Goal: Task Accomplishment & Management: Manage account settings

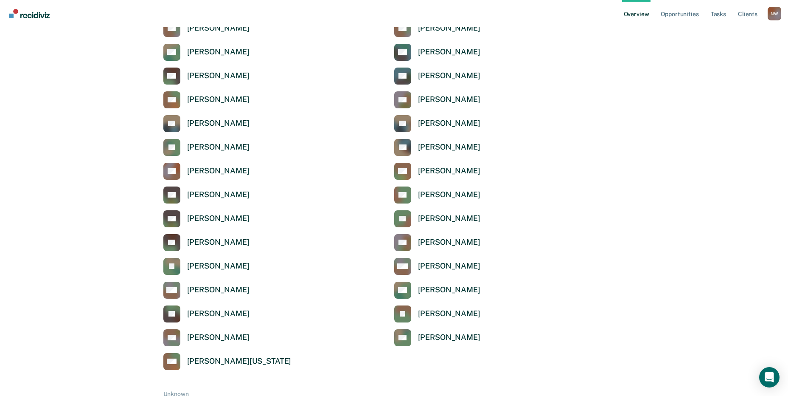
scroll to position [2835, 0]
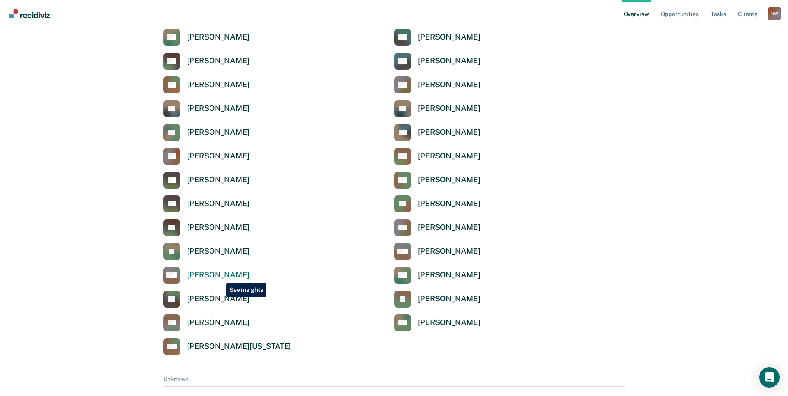
click at [220, 276] on div "[PERSON_NAME]" at bounding box center [218, 275] width 62 height 10
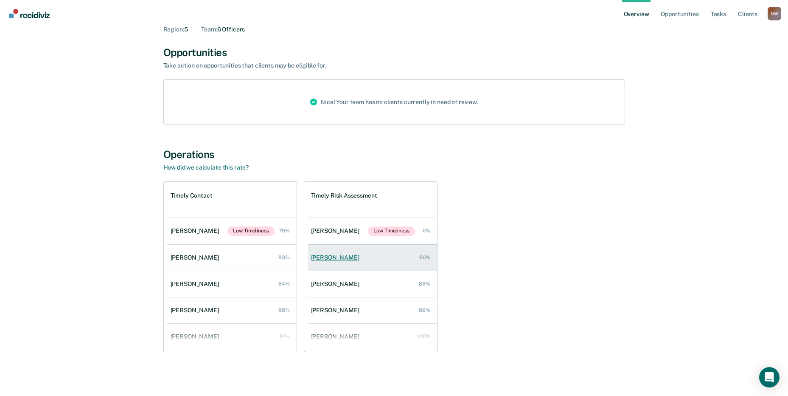
scroll to position [60, 0]
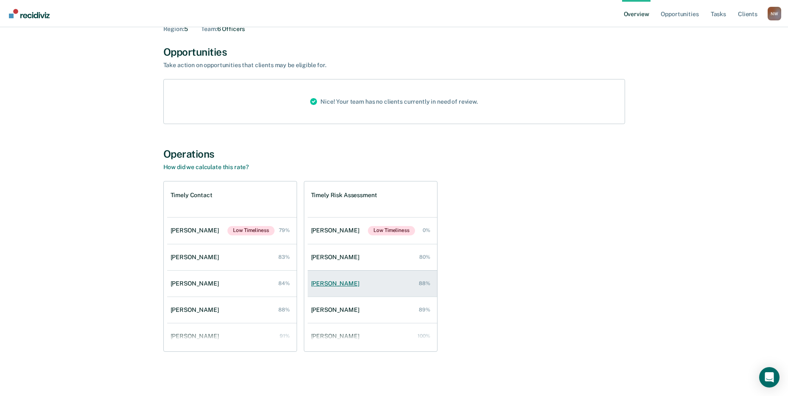
click at [336, 284] on div "[PERSON_NAME]" at bounding box center [337, 283] width 52 height 7
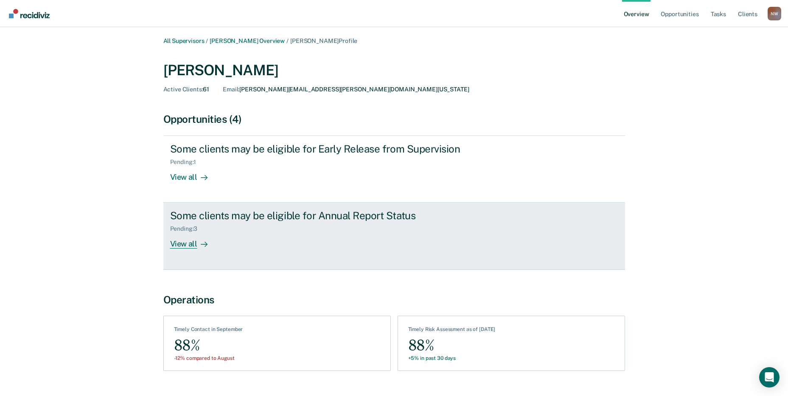
click at [180, 243] on div "View all" at bounding box center [194, 240] width 48 height 17
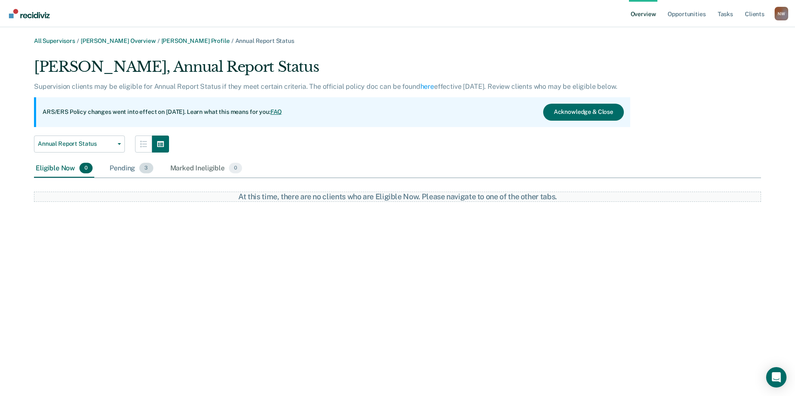
click at [120, 173] on div "Pending 3" at bounding box center [131, 168] width 47 height 19
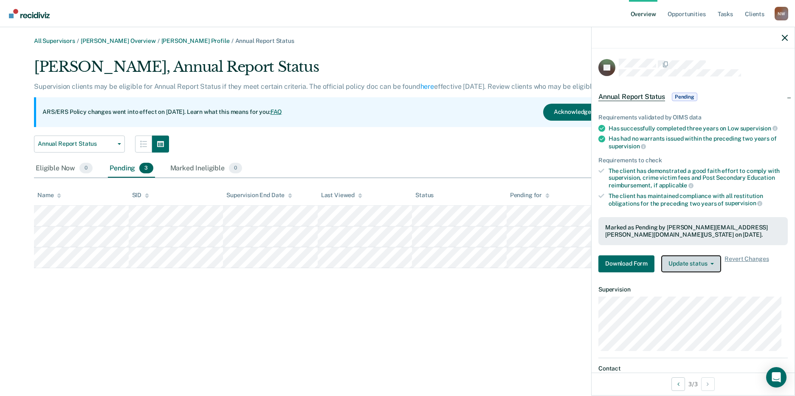
click at [698, 265] on button "Update status" at bounding box center [691, 263] width 60 height 17
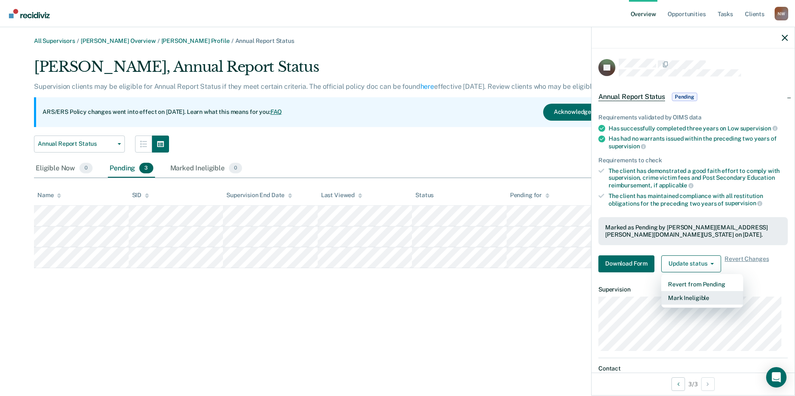
click at [677, 298] on button "Mark Ineligible" at bounding box center [702, 298] width 82 height 14
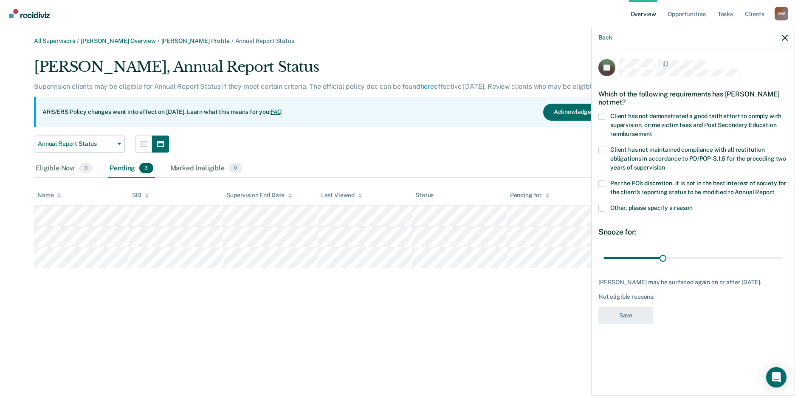
click at [603, 115] on span at bounding box center [601, 116] width 7 height 7
click at [652, 131] on input "Client has not demonstrated a good faith effort to comply with supervision, cri…" at bounding box center [652, 131] width 0 height 0
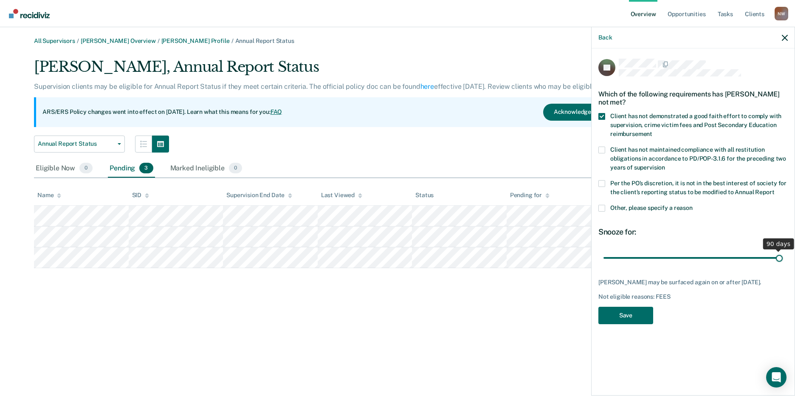
drag, startPoint x: 664, startPoint y: 256, endPoint x: 792, endPoint y: 255, distance: 128.6
type input "90"
click at [782, 255] on input "range" at bounding box center [692, 257] width 179 height 15
click at [636, 316] on button "Save" at bounding box center [625, 315] width 55 height 17
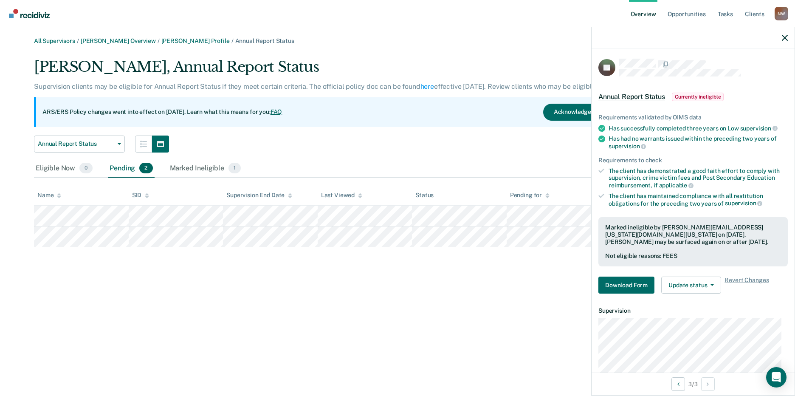
click at [785, 32] on div at bounding box center [692, 37] width 203 height 21
click at [785, 38] on icon "button" at bounding box center [785, 38] width 6 height 6
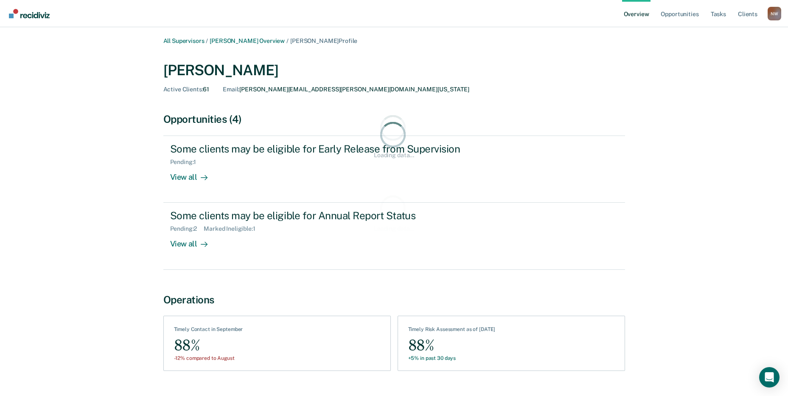
scroll to position [60, 0]
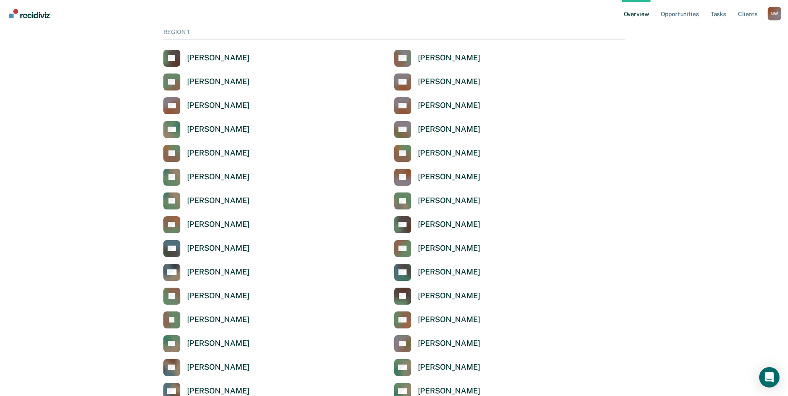
scroll to position [2835, 0]
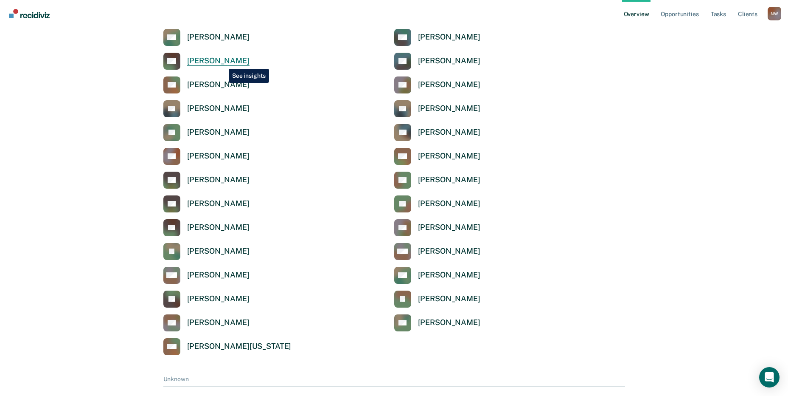
click at [222, 61] on div "[PERSON_NAME]" at bounding box center [218, 61] width 62 height 10
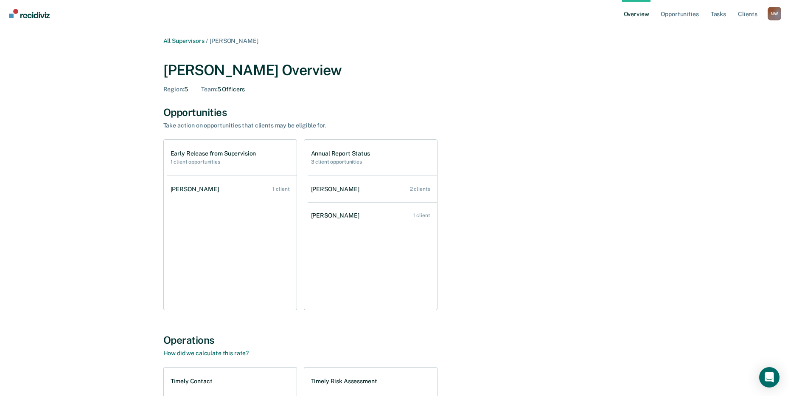
scroll to position [2835, 0]
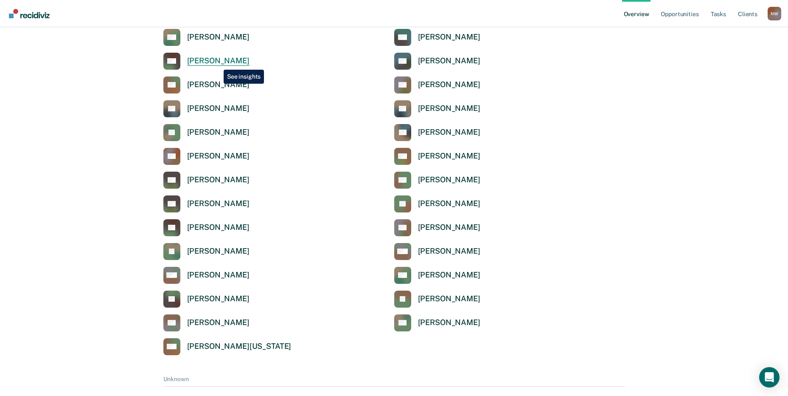
click at [217, 63] on div "[PERSON_NAME]" at bounding box center [218, 61] width 62 height 10
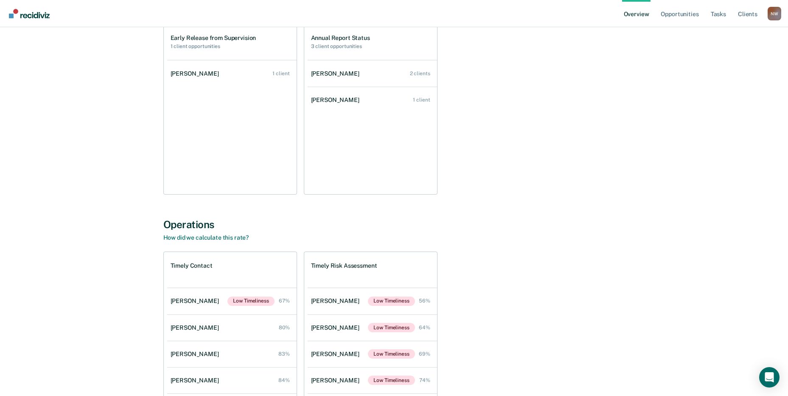
scroll to position [186, 0]
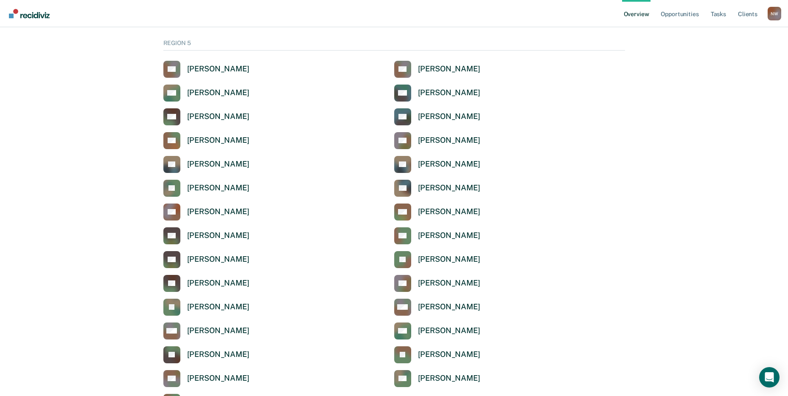
scroll to position [2793, 0]
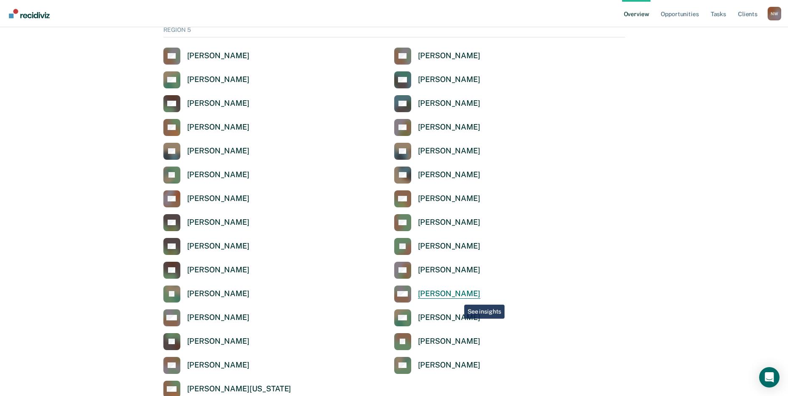
click at [456, 296] on div "[PERSON_NAME]" at bounding box center [449, 294] width 62 height 10
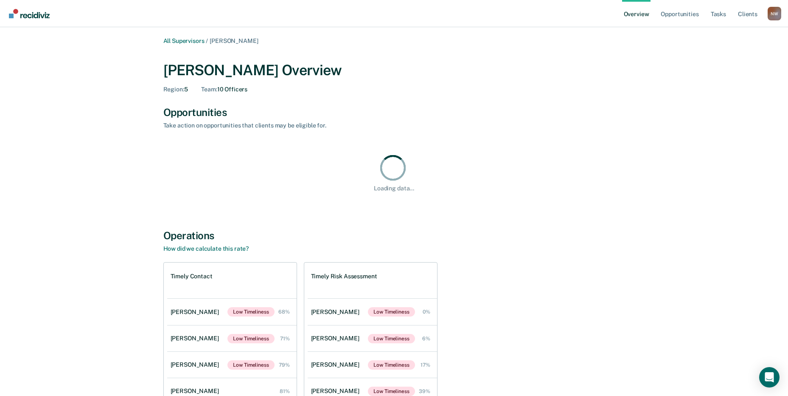
scroll to position [81, 0]
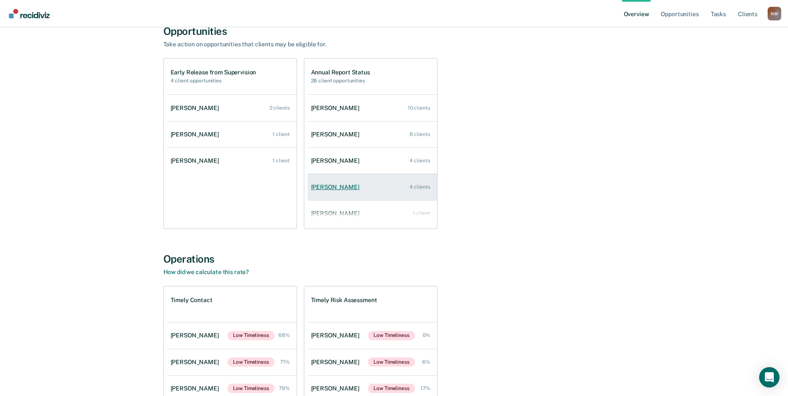
click at [343, 187] on div "[PERSON_NAME]" at bounding box center [337, 186] width 52 height 7
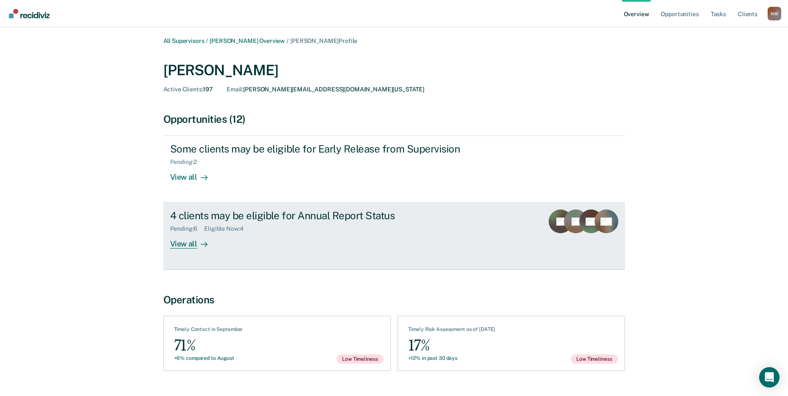
click at [194, 244] on div "View all" at bounding box center [194, 240] width 48 height 17
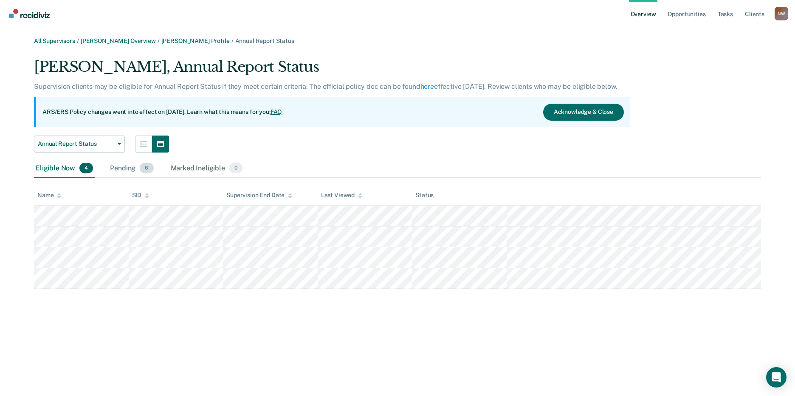
click at [122, 164] on div "Pending 6" at bounding box center [131, 168] width 47 height 19
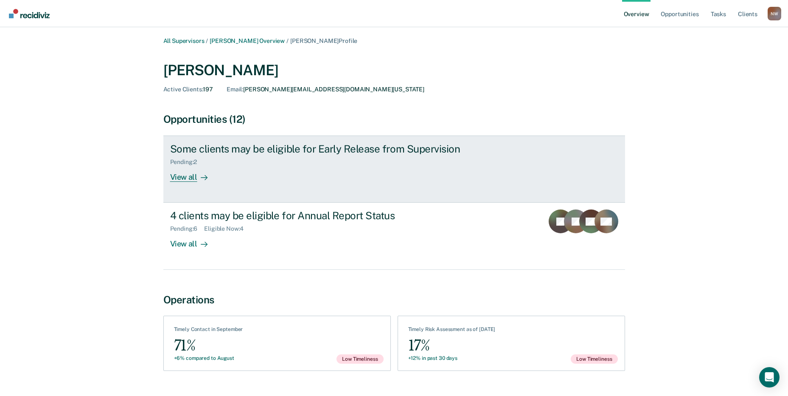
click at [180, 178] on div "View all" at bounding box center [194, 174] width 48 height 17
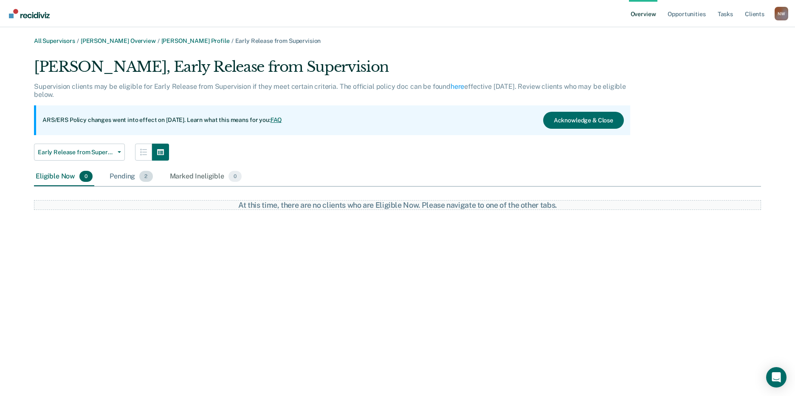
click at [131, 177] on div "Pending 2" at bounding box center [131, 176] width 46 height 19
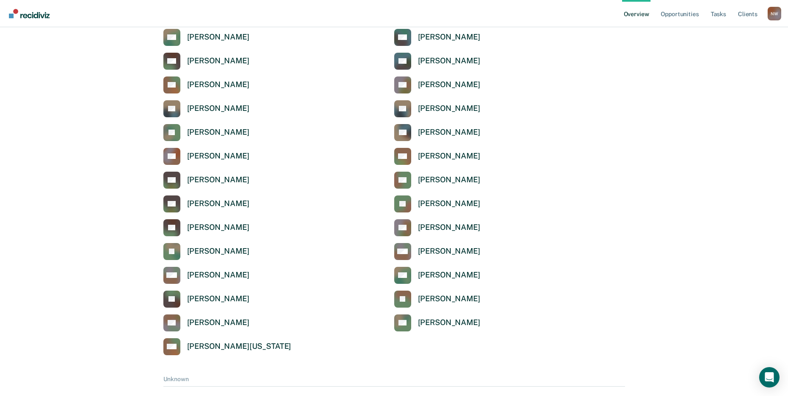
scroll to position [2793, 0]
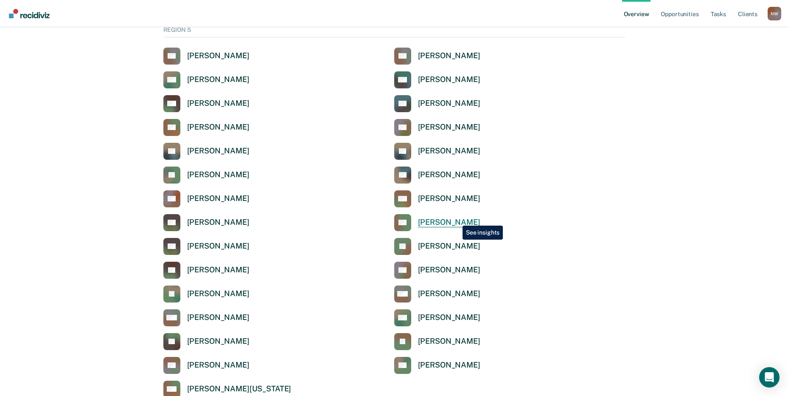
click at [456, 219] on div "[PERSON_NAME]" at bounding box center [449, 222] width 62 height 10
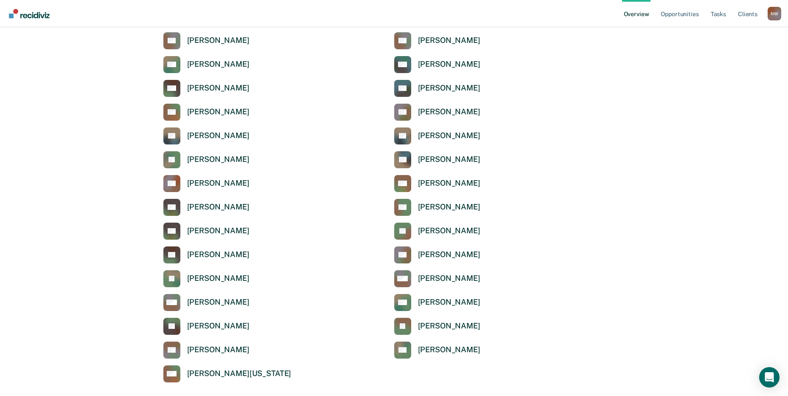
scroll to position [2793, 0]
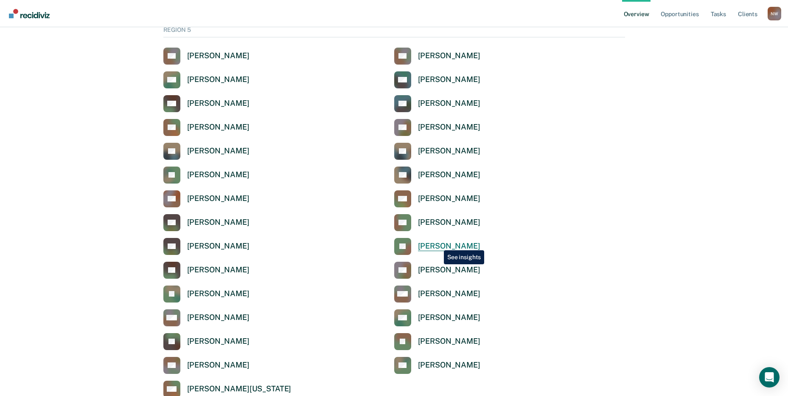
click at [438, 244] on div "[PERSON_NAME]" at bounding box center [449, 246] width 62 height 10
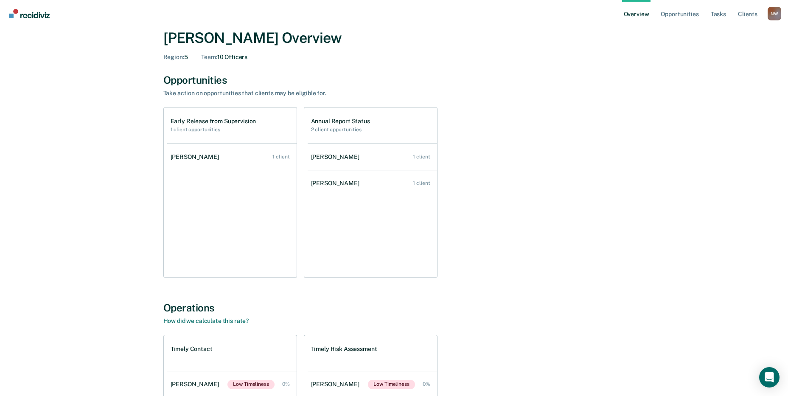
scroll to position [16, 0]
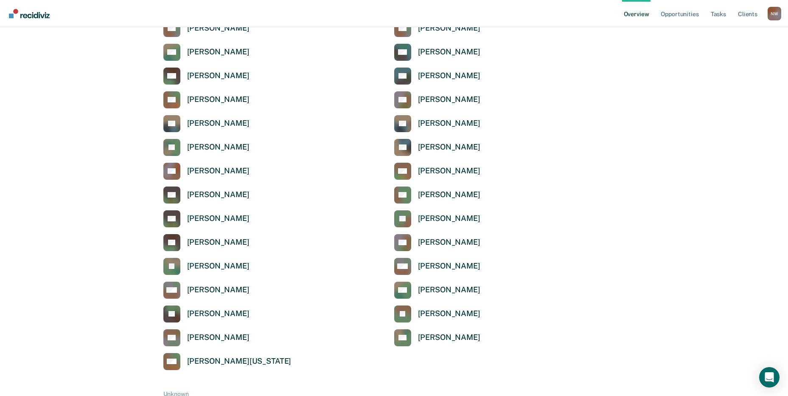
scroll to position [2835, 0]
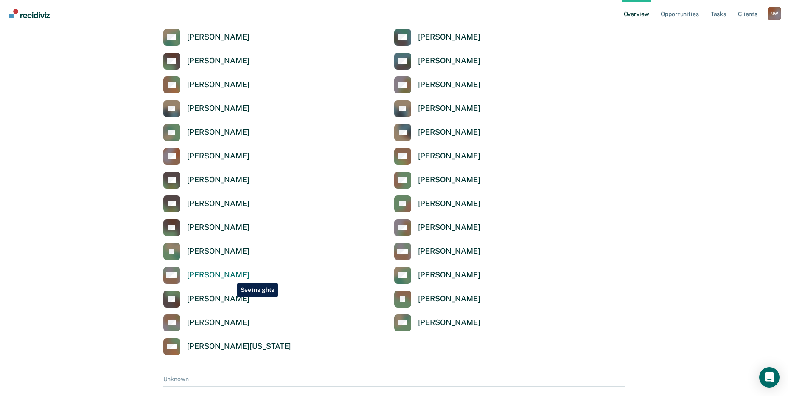
click at [229, 274] on div "[PERSON_NAME]" at bounding box center [218, 275] width 62 height 10
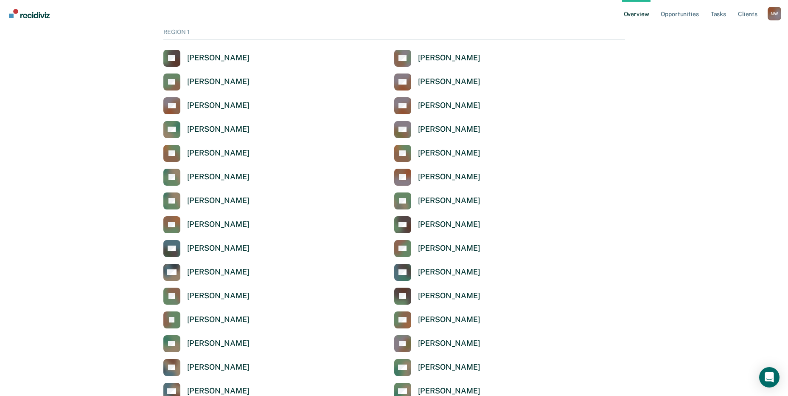
scroll to position [2835, 0]
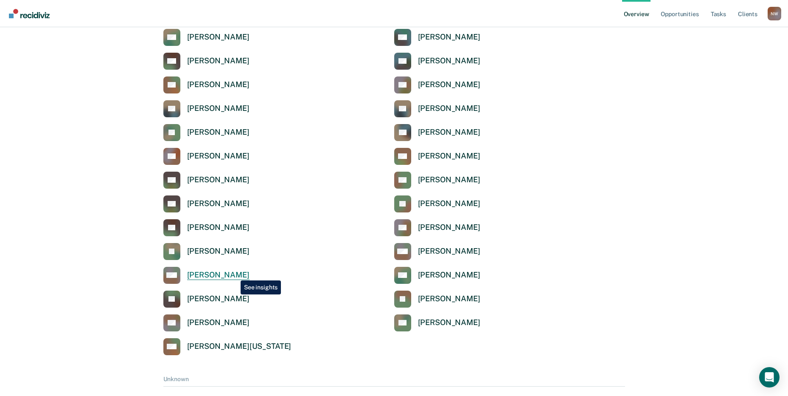
click at [234, 274] on div "[PERSON_NAME]" at bounding box center [218, 275] width 62 height 10
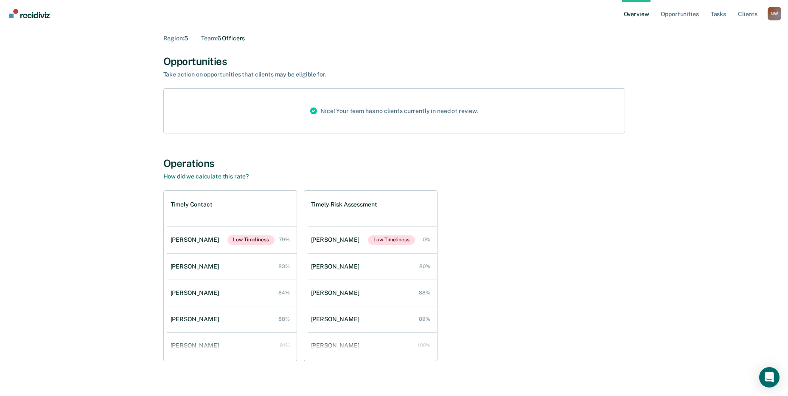
scroll to position [60, 0]
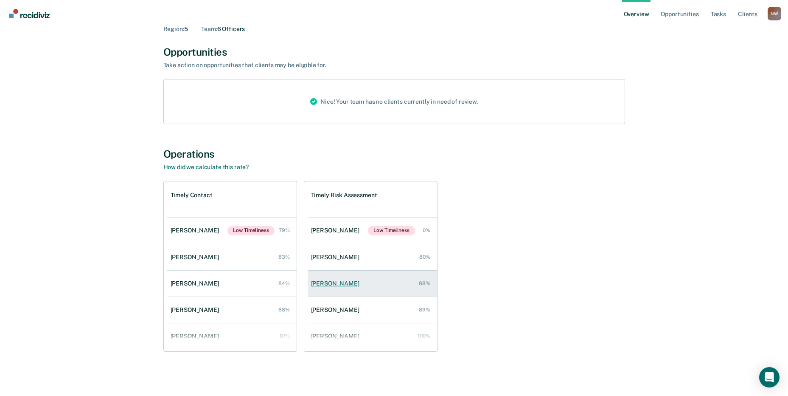
click at [343, 282] on div "[PERSON_NAME]" at bounding box center [337, 283] width 52 height 7
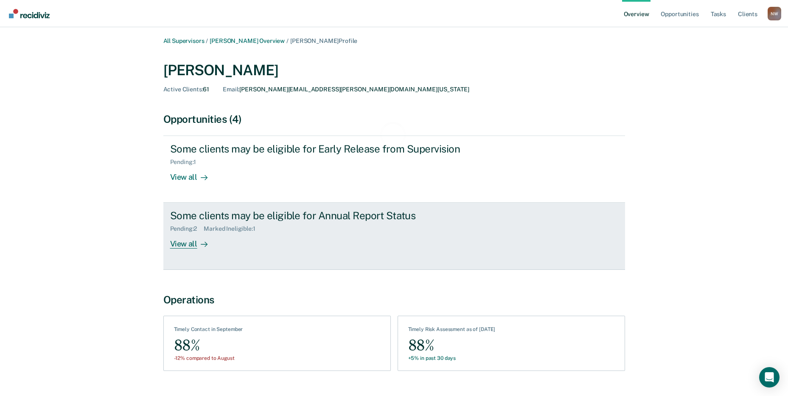
click at [187, 241] on div "View all" at bounding box center [194, 240] width 48 height 17
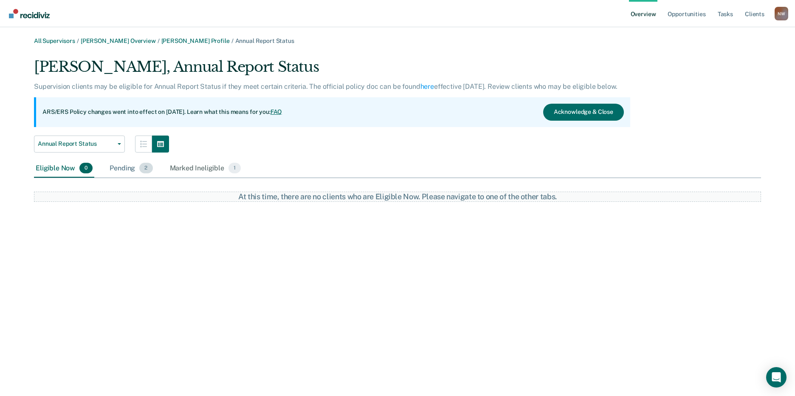
click at [121, 166] on div "Pending 2" at bounding box center [131, 168] width 46 height 19
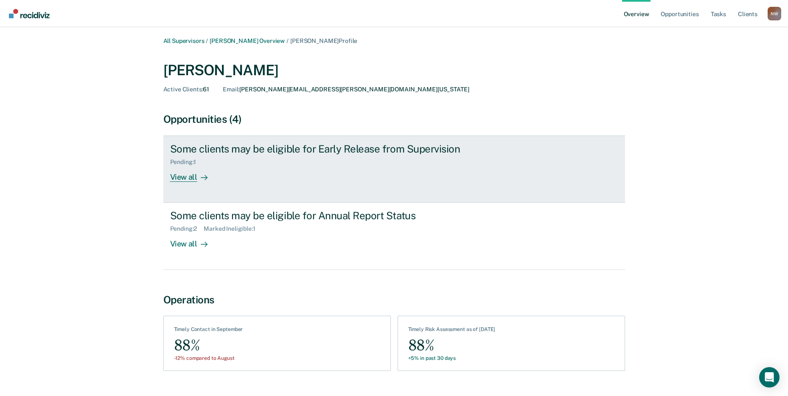
click at [183, 169] on div "View all" at bounding box center [194, 174] width 48 height 17
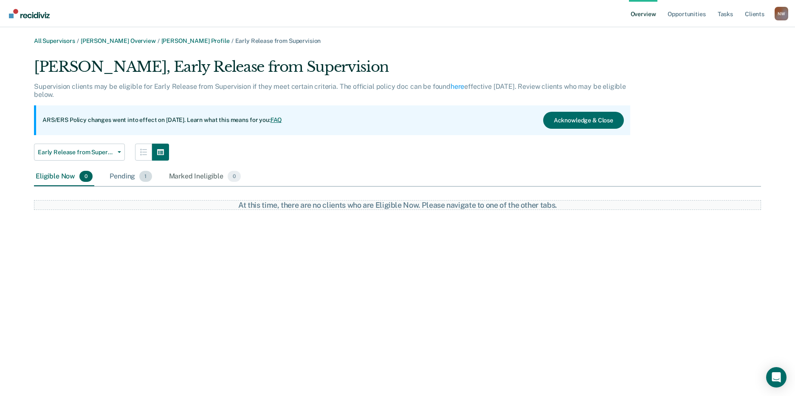
click at [121, 180] on div "Pending 1" at bounding box center [130, 176] width 45 height 19
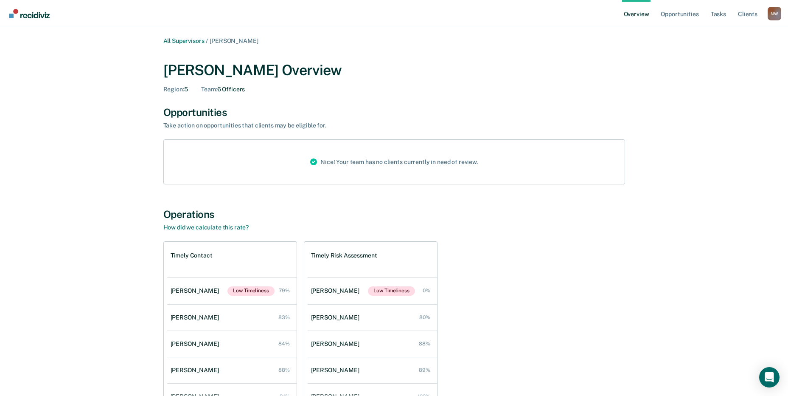
scroll to position [60, 0]
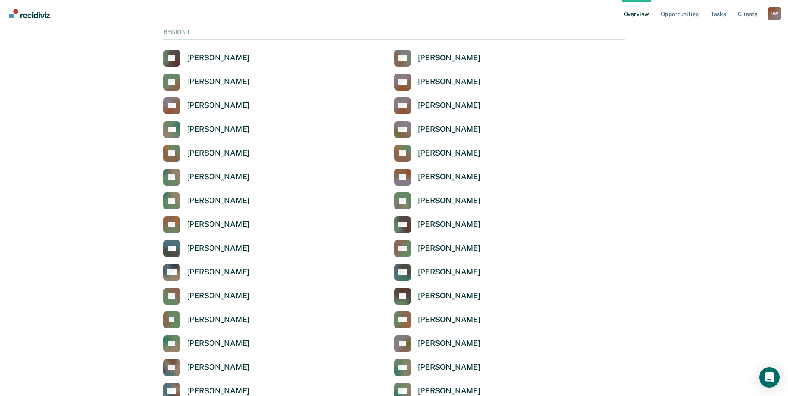
scroll to position [2835, 0]
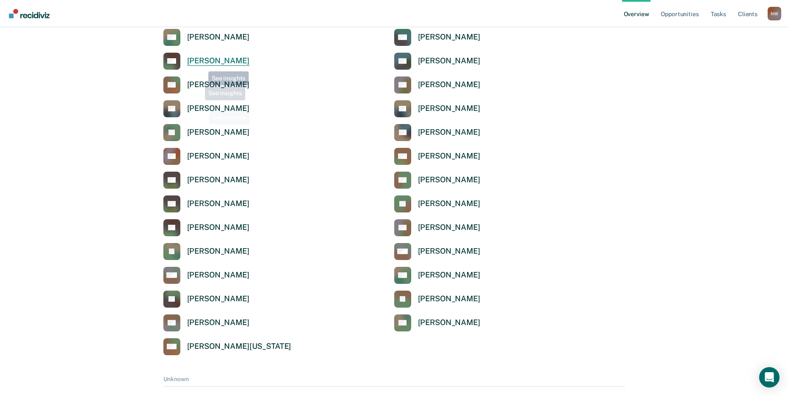
click at [206, 59] on div "[PERSON_NAME]" at bounding box center [218, 61] width 62 height 10
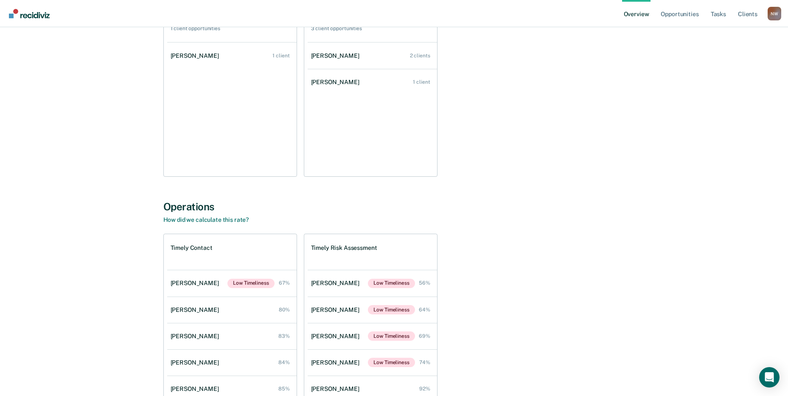
scroll to position [186, 0]
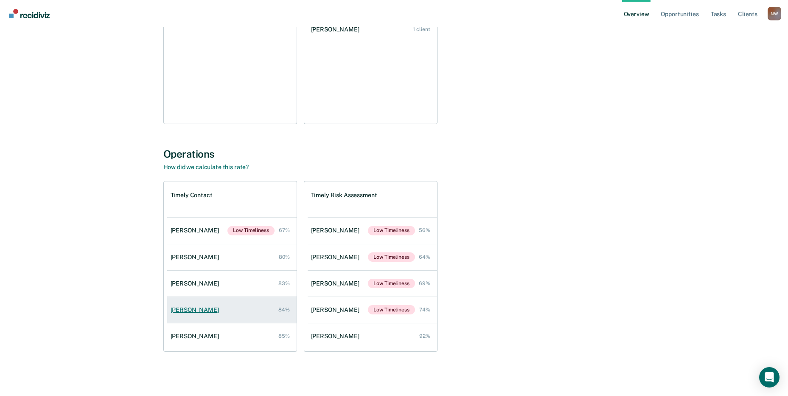
click at [181, 312] on div "[PERSON_NAME]" at bounding box center [197, 309] width 52 height 7
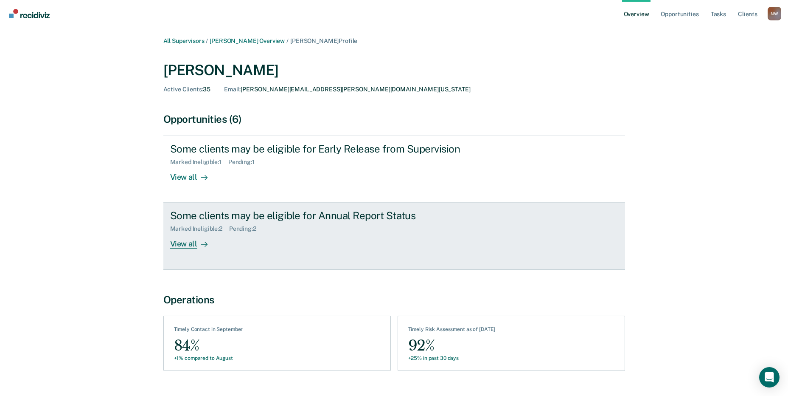
click at [185, 240] on div "View all" at bounding box center [194, 240] width 48 height 17
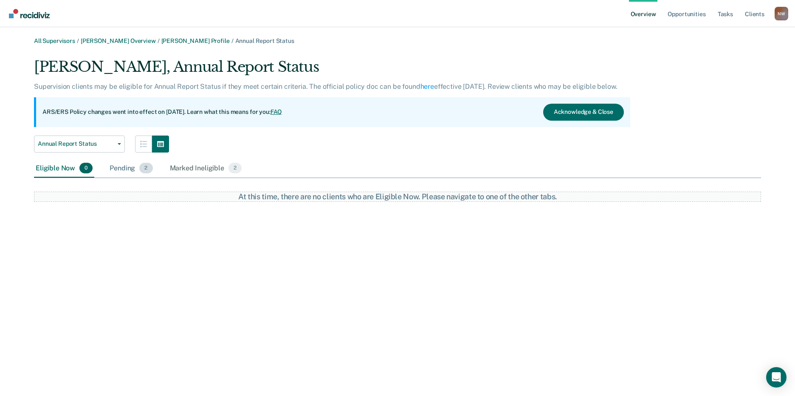
click at [127, 170] on div "Pending 2" at bounding box center [131, 168] width 46 height 19
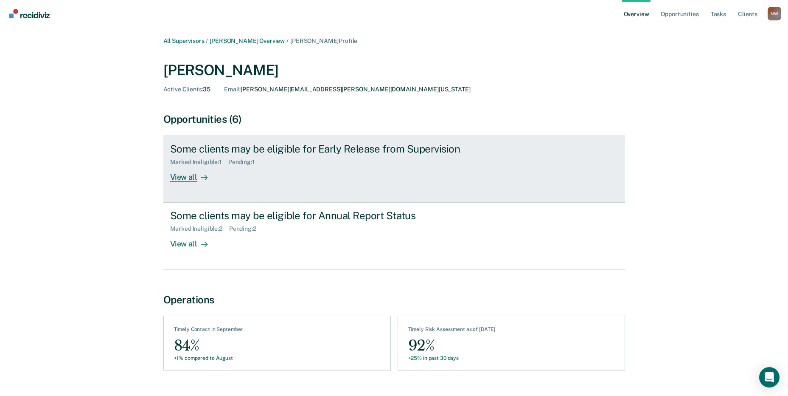
click at [181, 159] on div "Marked Ineligible : 1" at bounding box center [199, 161] width 58 height 7
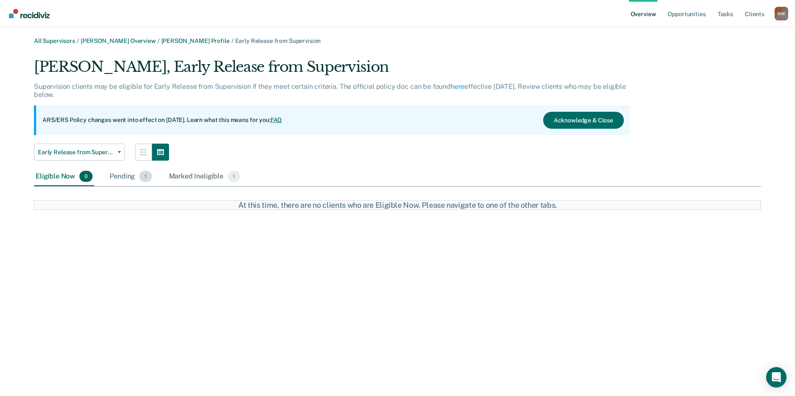
click at [121, 176] on div "Pending 1" at bounding box center [130, 176] width 45 height 19
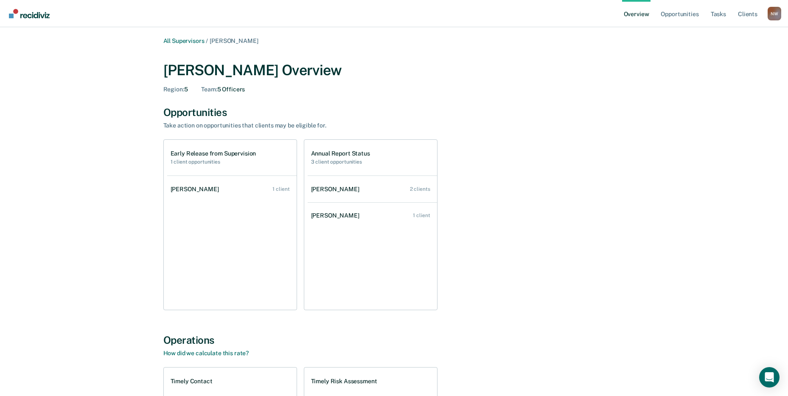
scroll to position [186, 0]
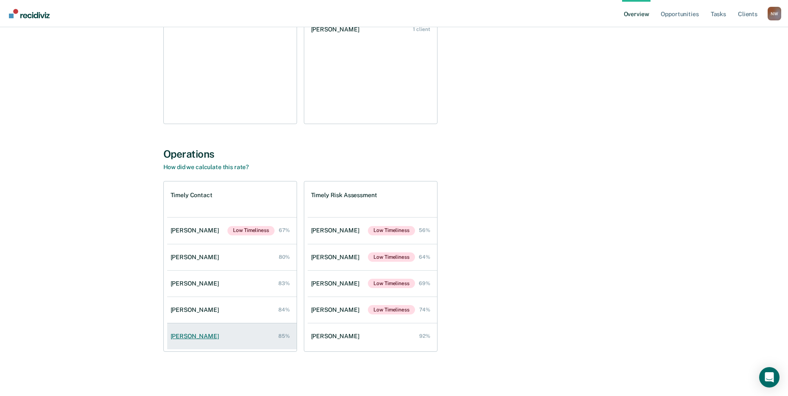
click at [177, 331] on link "[PERSON_NAME] 85%" at bounding box center [231, 336] width 129 height 24
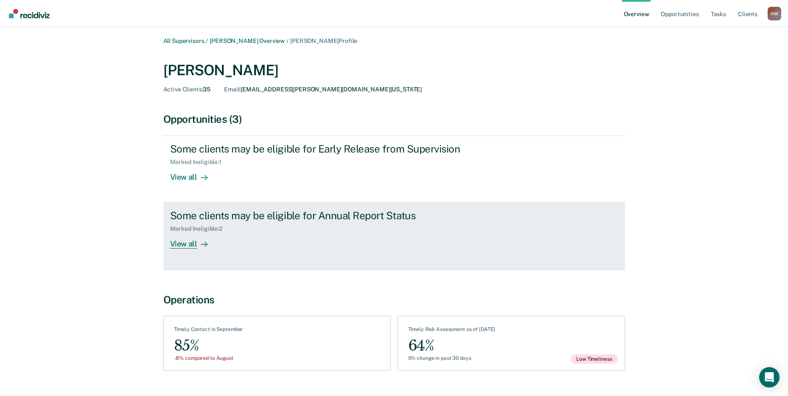
click at [186, 244] on div "View all" at bounding box center [194, 240] width 48 height 17
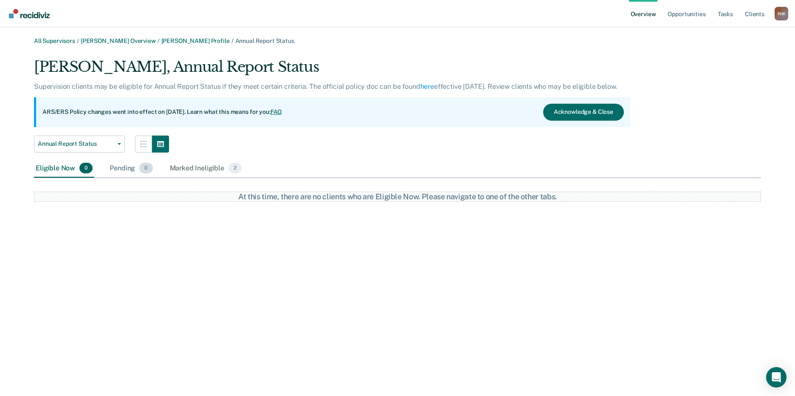
click at [125, 168] on div "Pending 0" at bounding box center [131, 168] width 46 height 19
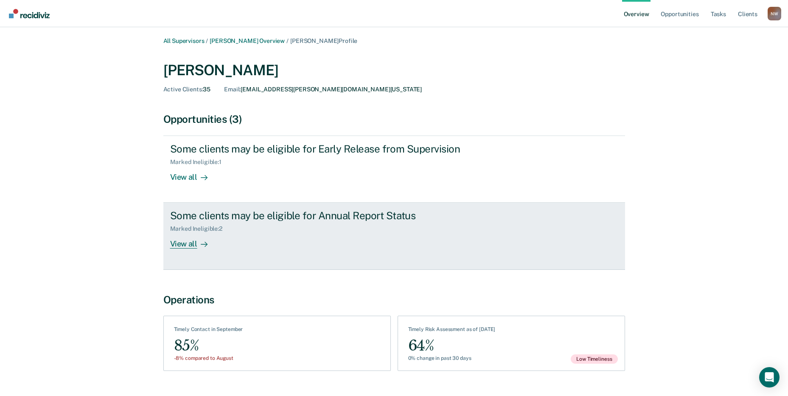
click at [192, 228] on div "Marked Ineligible : 2" at bounding box center [199, 228] width 59 height 7
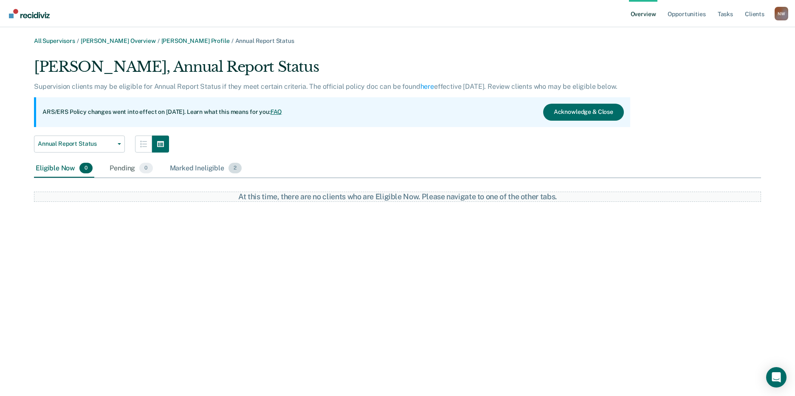
click at [197, 163] on div "Marked Ineligible 2" at bounding box center [206, 168] width 76 height 19
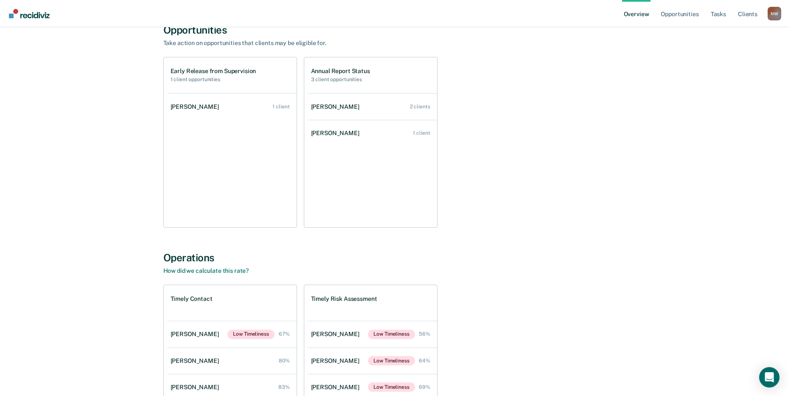
scroll to position [170, 0]
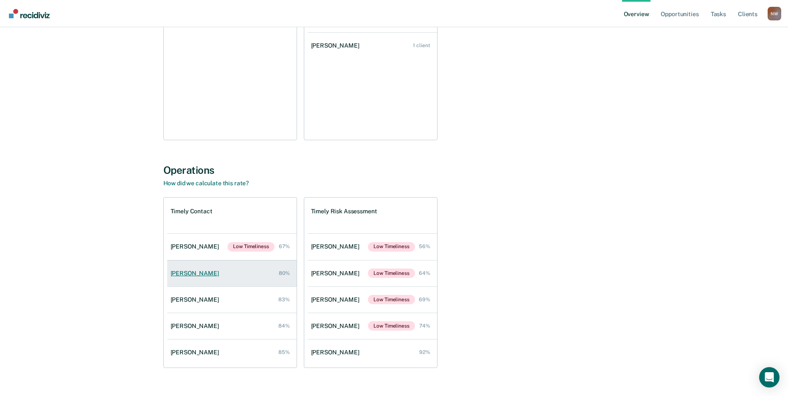
click at [187, 270] on div "[PERSON_NAME]" at bounding box center [197, 273] width 52 height 7
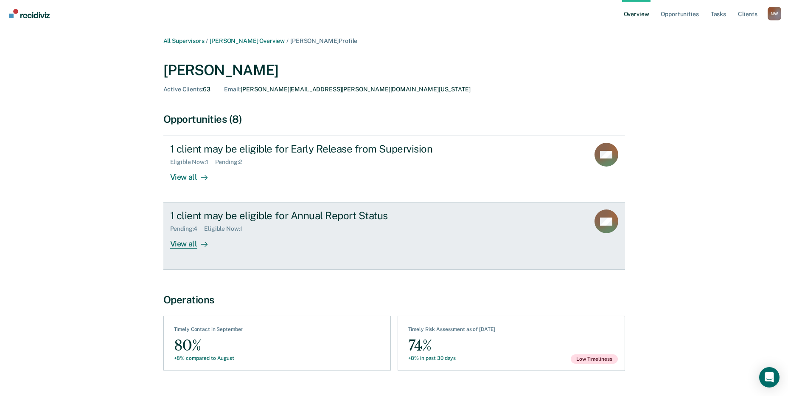
click at [185, 242] on div "View all" at bounding box center [194, 240] width 48 height 17
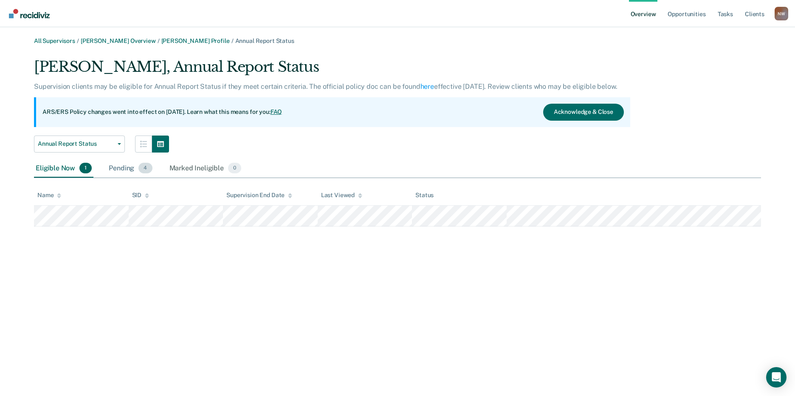
click at [119, 165] on div "Pending 4" at bounding box center [130, 168] width 47 height 19
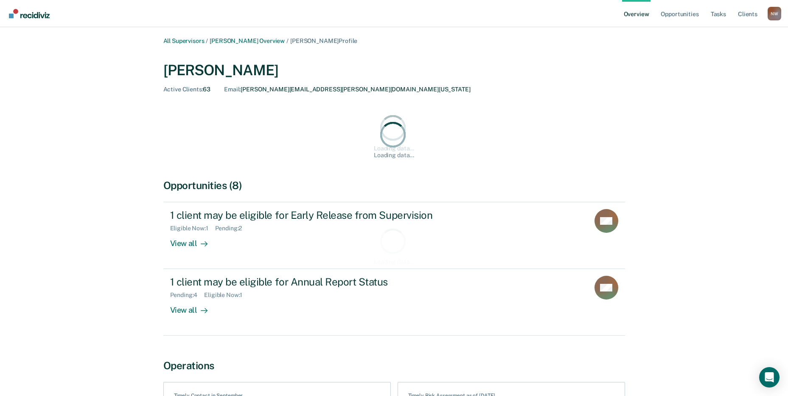
scroll to position [170, 0]
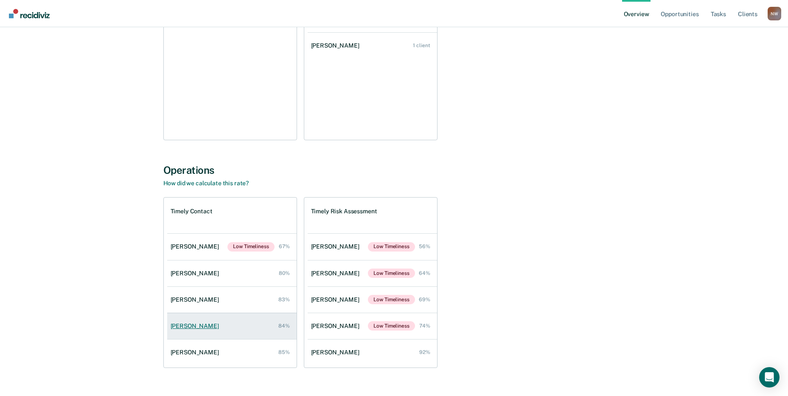
click at [186, 325] on div "[PERSON_NAME]" at bounding box center [197, 325] width 52 height 7
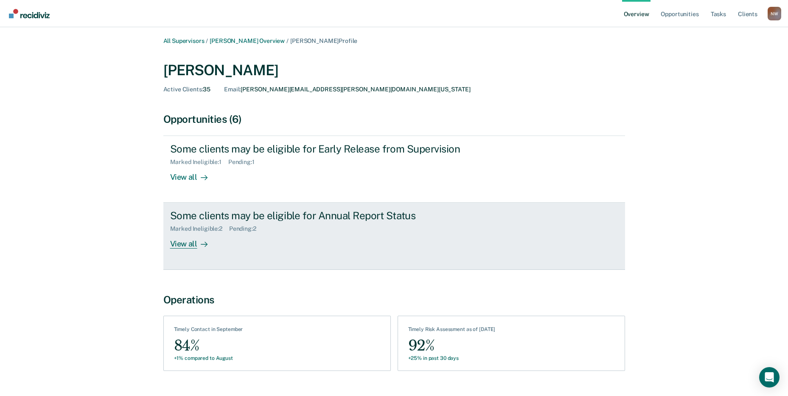
click at [183, 244] on div "View all" at bounding box center [194, 240] width 48 height 17
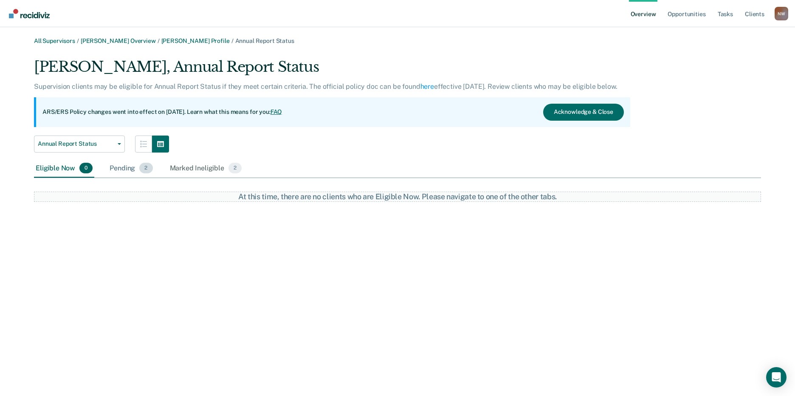
click at [125, 169] on div "Pending 2" at bounding box center [131, 168] width 46 height 19
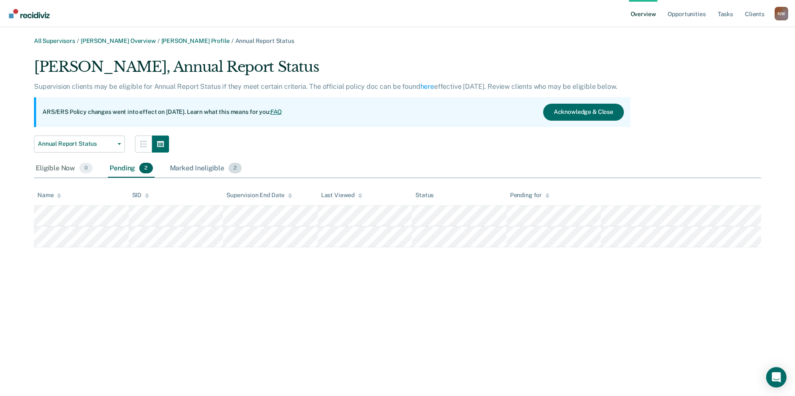
click at [191, 165] on div "Marked Ineligible 2" at bounding box center [206, 168] width 76 height 19
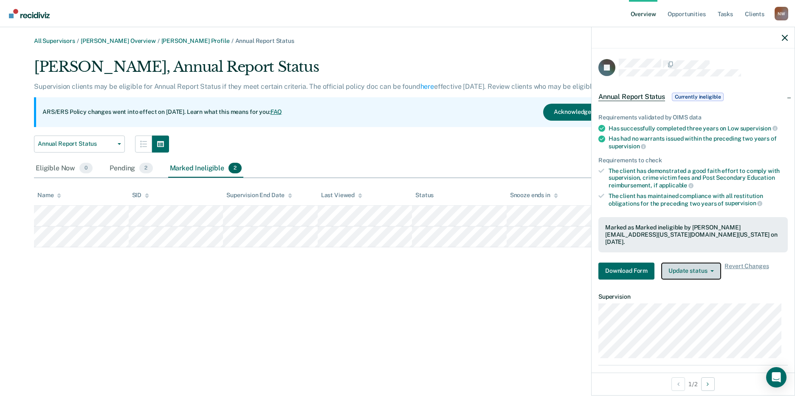
click at [705, 262] on button "Update status" at bounding box center [691, 270] width 60 height 17
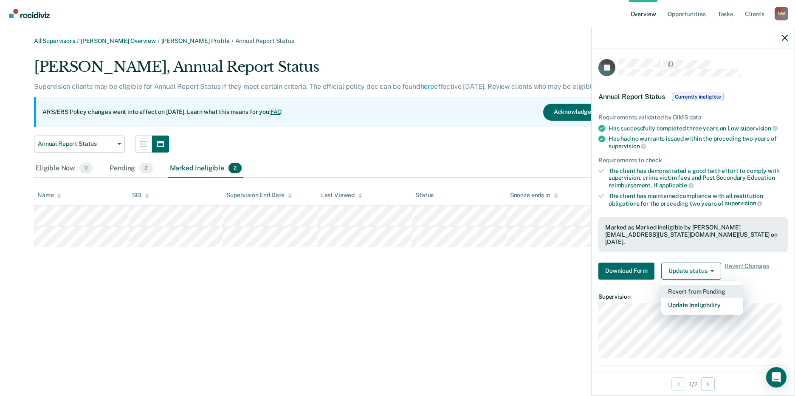
click at [706, 284] on button "Revert from Pending" at bounding box center [702, 291] width 82 height 14
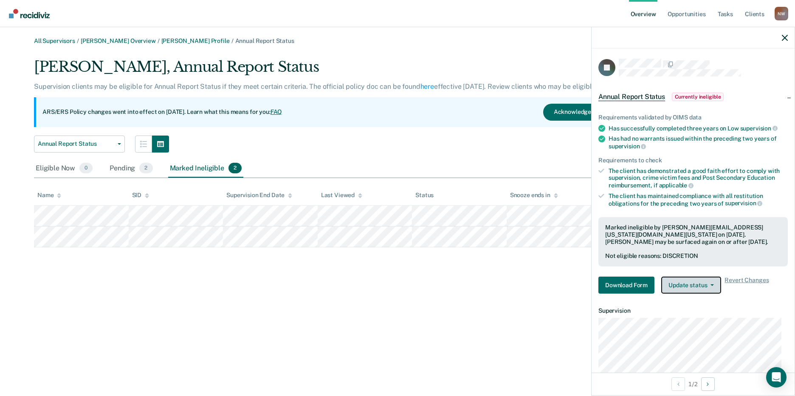
click at [708, 285] on button "Update status" at bounding box center [691, 284] width 60 height 17
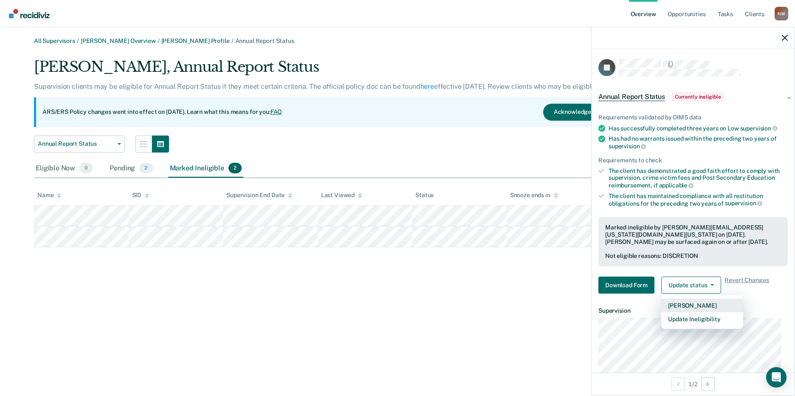
click at [689, 303] on button "[PERSON_NAME]" at bounding box center [702, 305] width 82 height 14
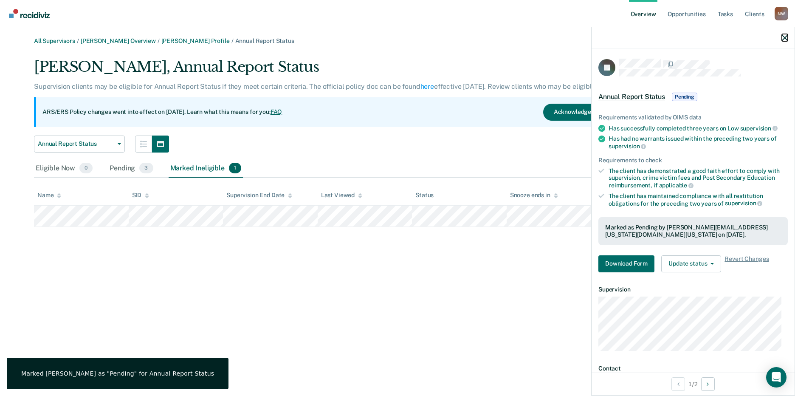
click at [787, 37] on icon "button" at bounding box center [785, 38] width 6 height 6
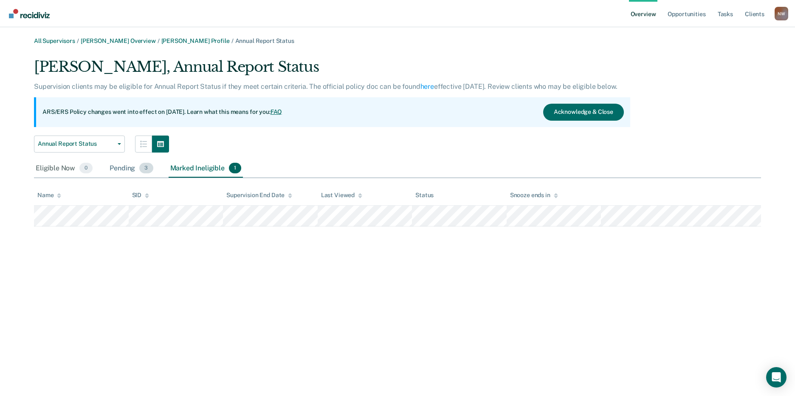
click at [114, 165] on div "Pending 3" at bounding box center [131, 168] width 47 height 19
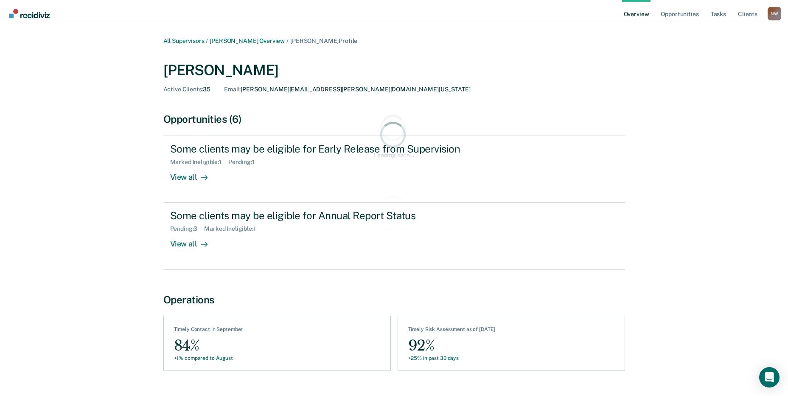
scroll to position [170, 0]
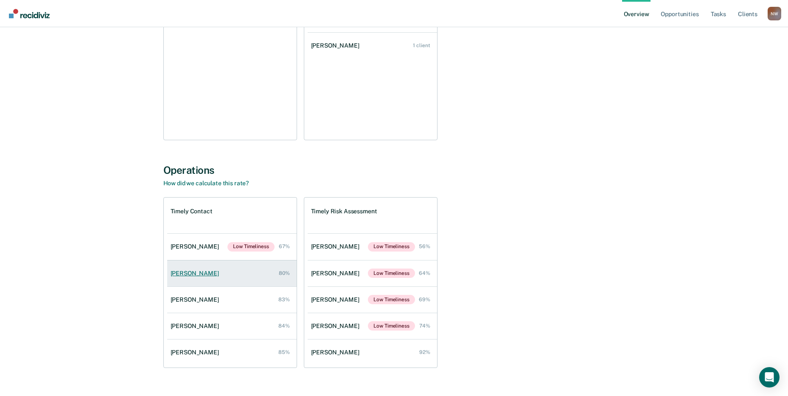
click at [196, 270] on div "[PERSON_NAME]" at bounding box center [197, 273] width 52 height 7
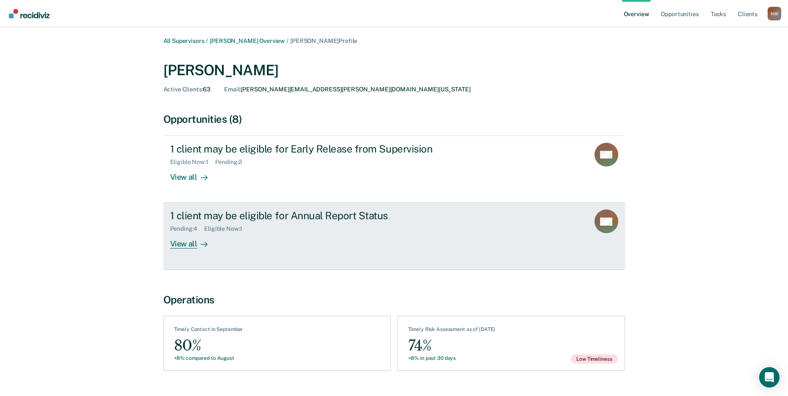
click at [191, 219] on div "1 client may be eligible for Annual Report Status" at bounding box center [319, 215] width 298 height 12
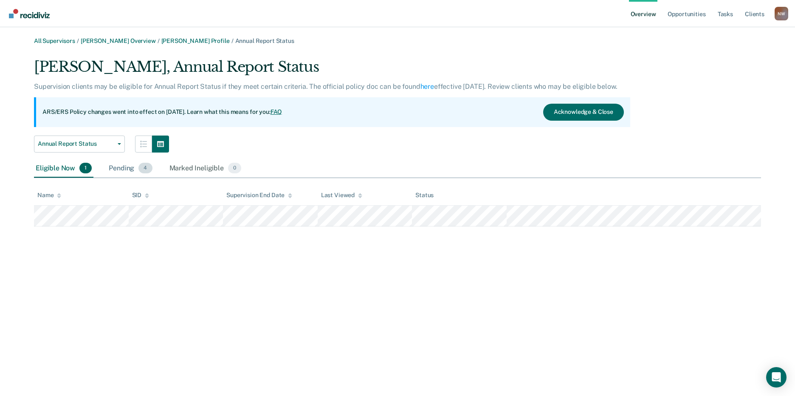
click at [117, 166] on div "Pending 4" at bounding box center [130, 168] width 47 height 19
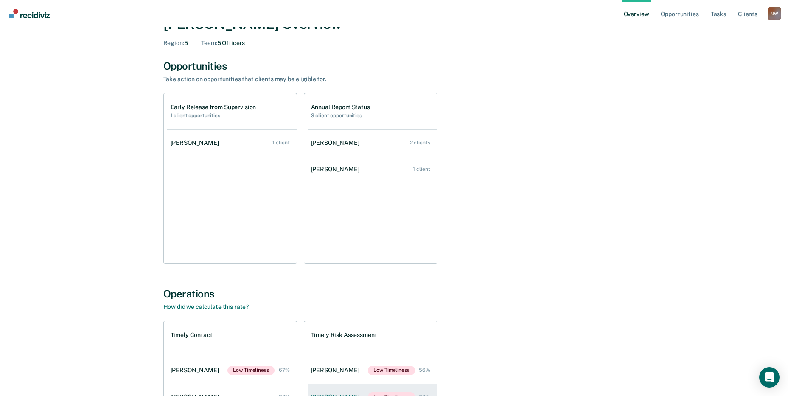
scroll to position [170, 0]
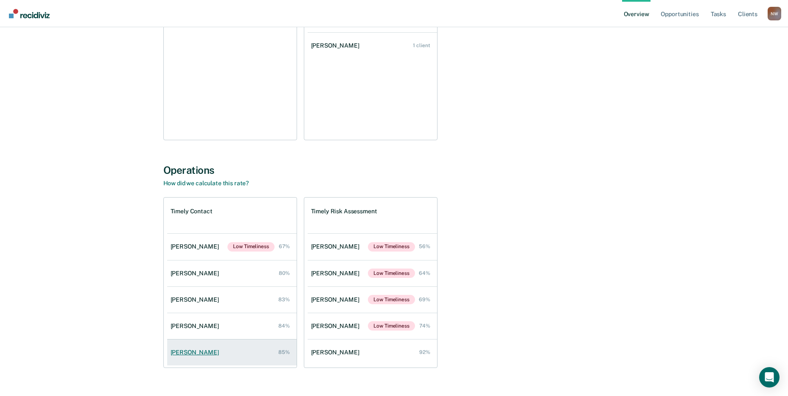
click at [175, 352] on div "[PERSON_NAME]" at bounding box center [197, 352] width 52 height 7
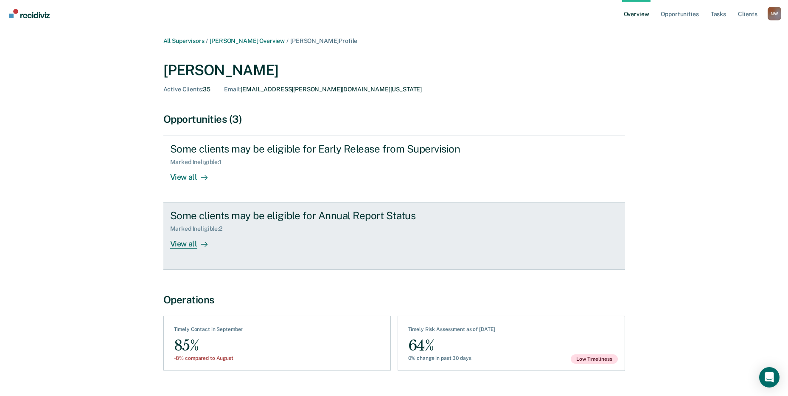
click at [185, 243] on div "View all" at bounding box center [194, 240] width 48 height 17
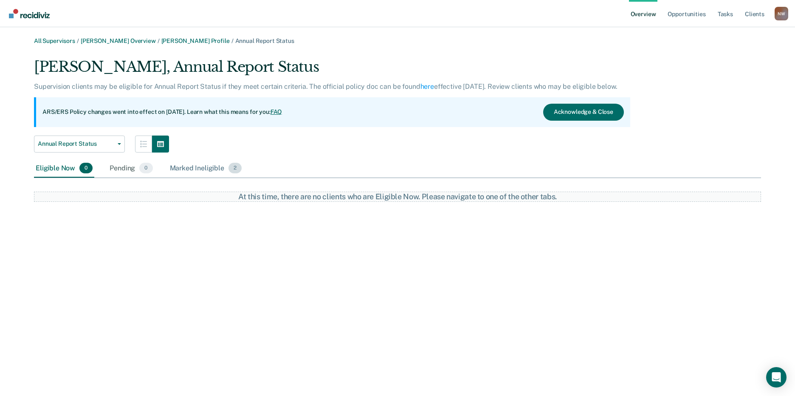
click at [192, 169] on div "Marked Ineligible 2" at bounding box center [206, 168] width 76 height 19
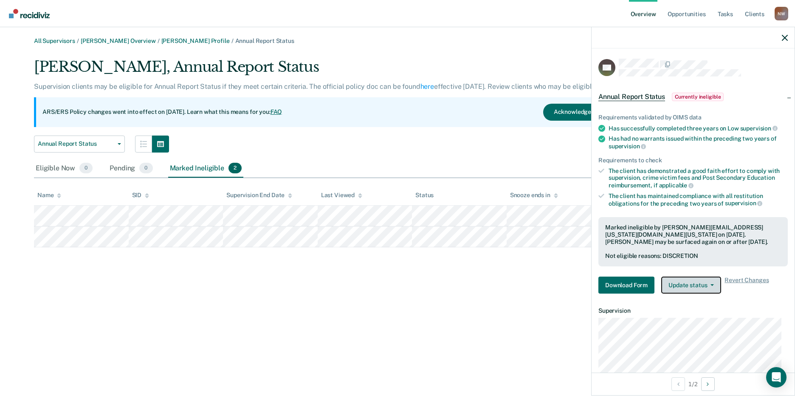
click at [687, 285] on button "Update status" at bounding box center [691, 284] width 60 height 17
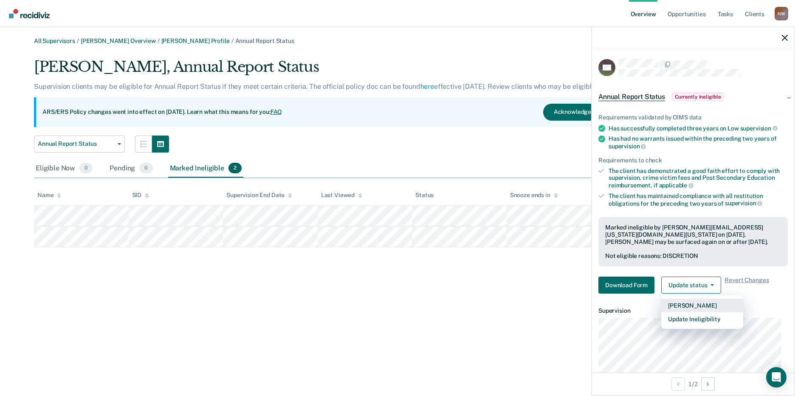
click at [689, 303] on button "[PERSON_NAME]" at bounding box center [702, 305] width 82 height 14
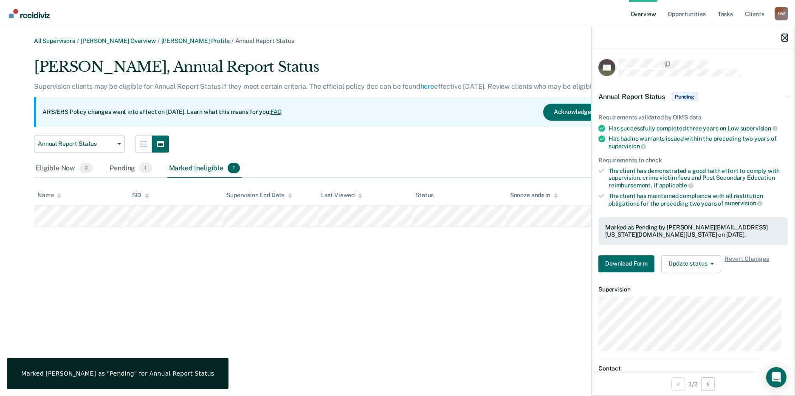
click at [785, 38] on icon "button" at bounding box center [785, 38] width 6 height 6
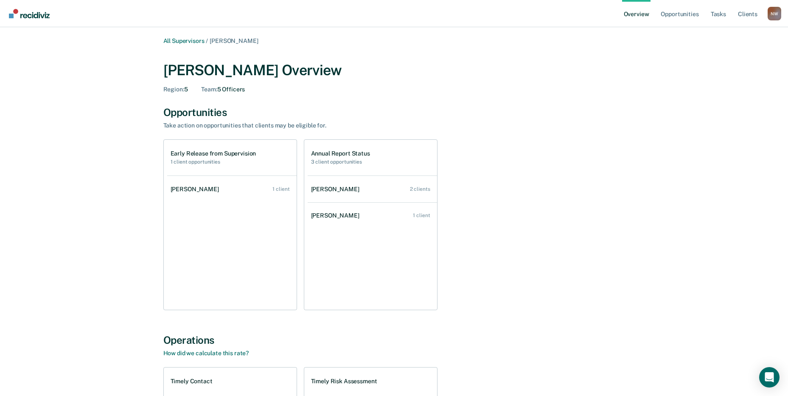
scroll to position [170, 0]
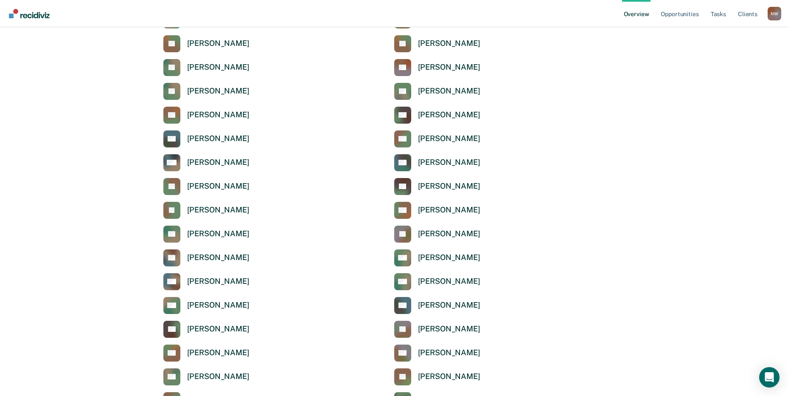
scroll to position [2835, 0]
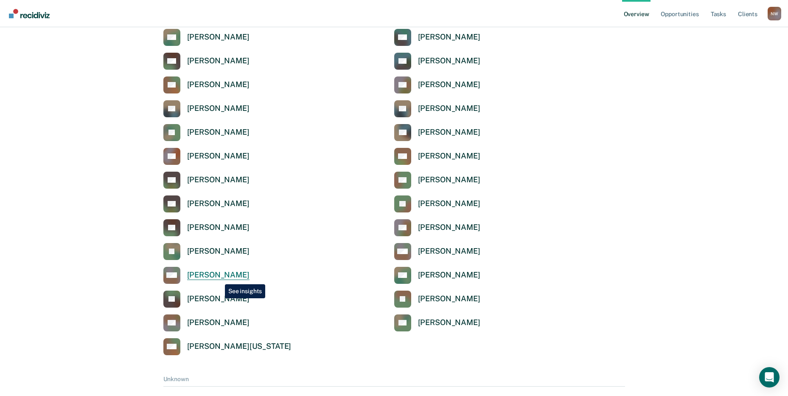
click at [218, 276] on div "[PERSON_NAME]" at bounding box center [218, 275] width 62 height 10
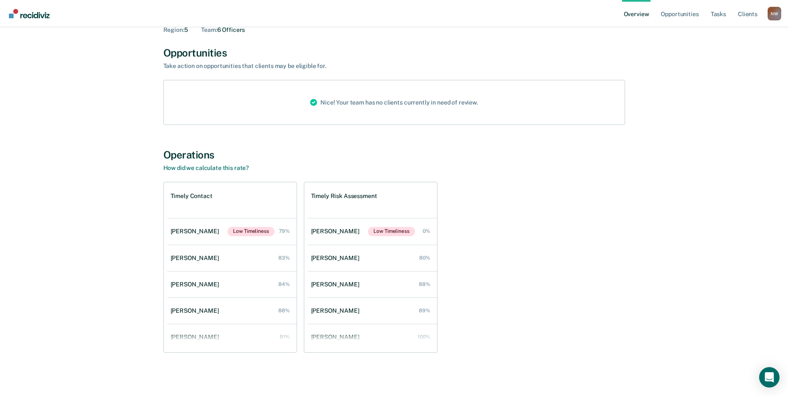
scroll to position [60, 0]
click at [193, 309] on div "[PERSON_NAME]" at bounding box center [197, 309] width 52 height 7
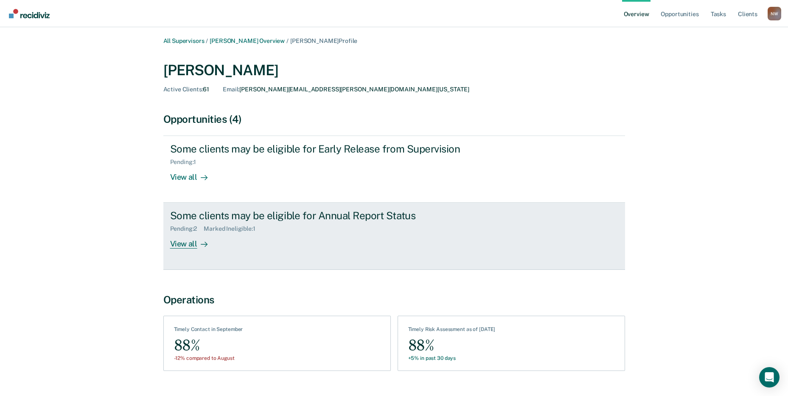
click at [181, 240] on div "View all" at bounding box center [194, 240] width 48 height 17
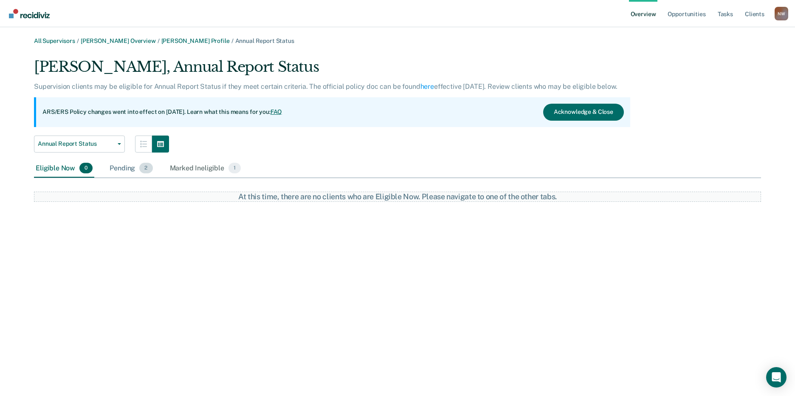
click at [128, 170] on div "Pending 2" at bounding box center [131, 168] width 46 height 19
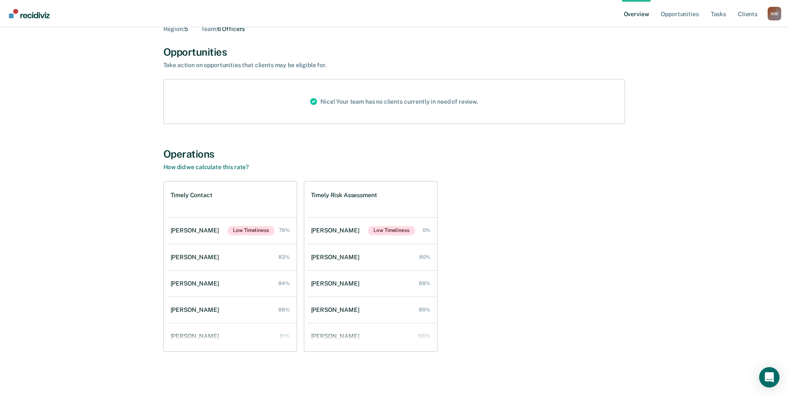
scroll to position [2835, 0]
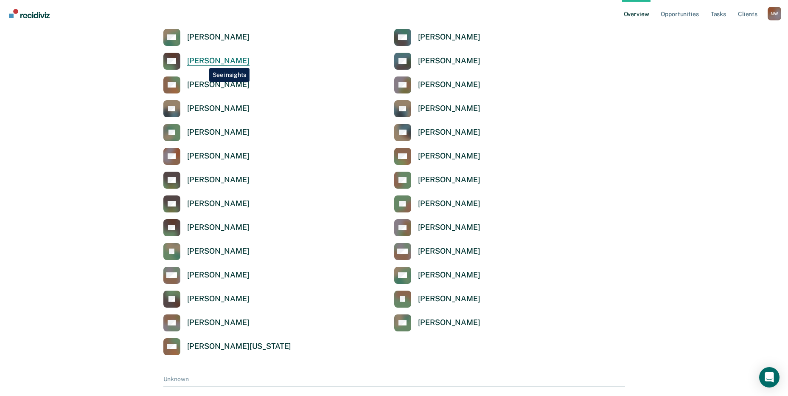
click at [203, 62] on div "[PERSON_NAME]" at bounding box center [218, 61] width 62 height 10
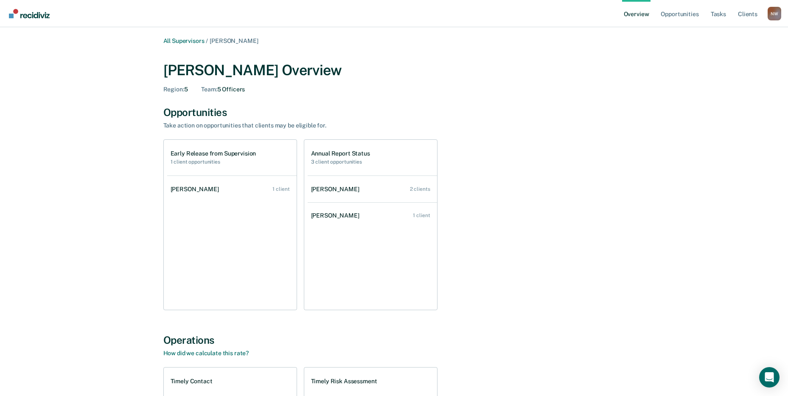
scroll to position [2835, 0]
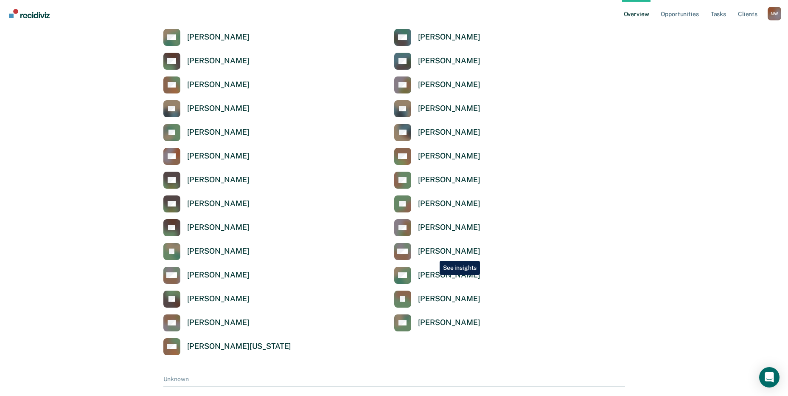
click at [433, 254] on div "[PERSON_NAME]" at bounding box center [449, 251] width 62 height 10
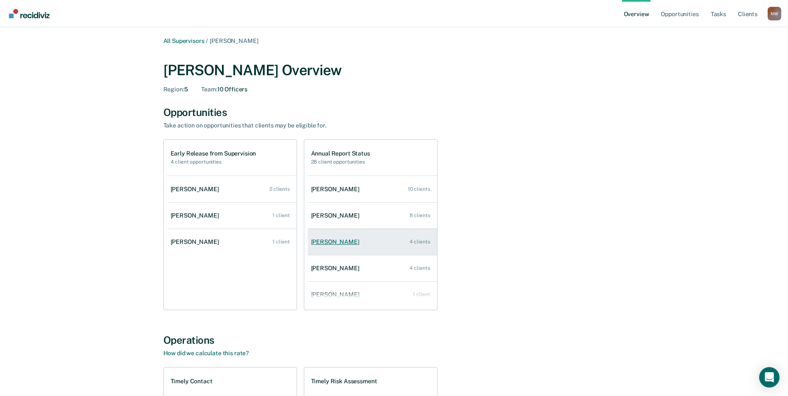
click at [317, 240] on div "[PERSON_NAME]" at bounding box center [337, 241] width 52 height 7
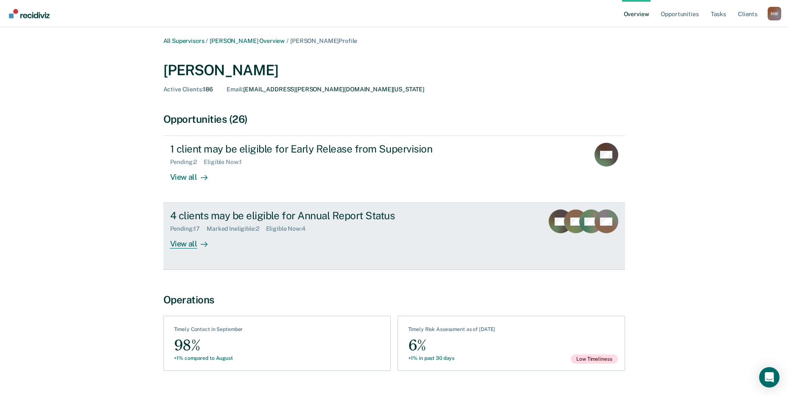
click at [187, 244] on div "View all" at bounding box center [194, 240] width 48 height 17
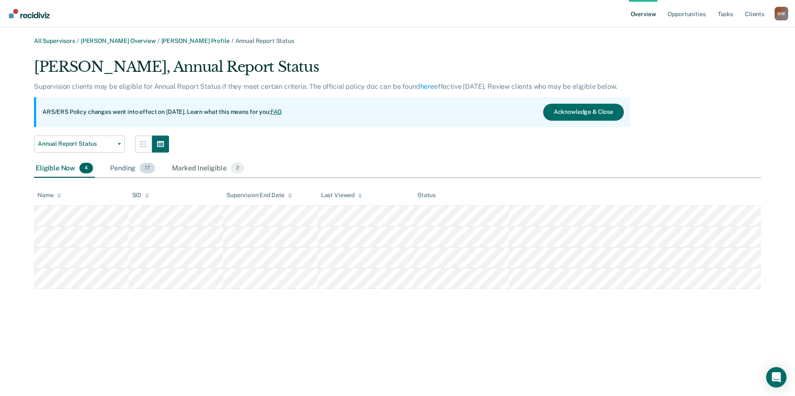
click at [119, 173] on div "Pending 17" at bounding box center [132, 168] width 48 height 19
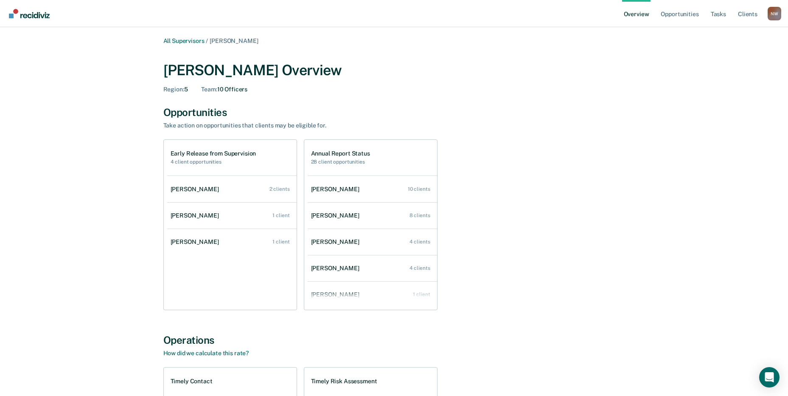
scroll to position [2835, 0]
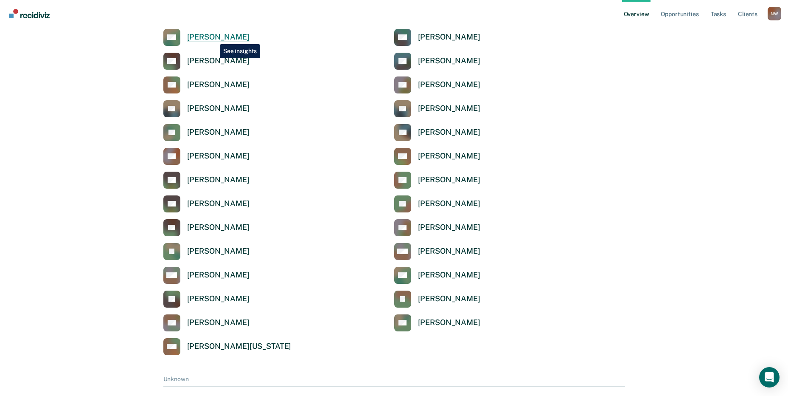
click at [214, 37] on div "[PERSON_NAME]" at bounding box center [218, 37] width 62 height 10
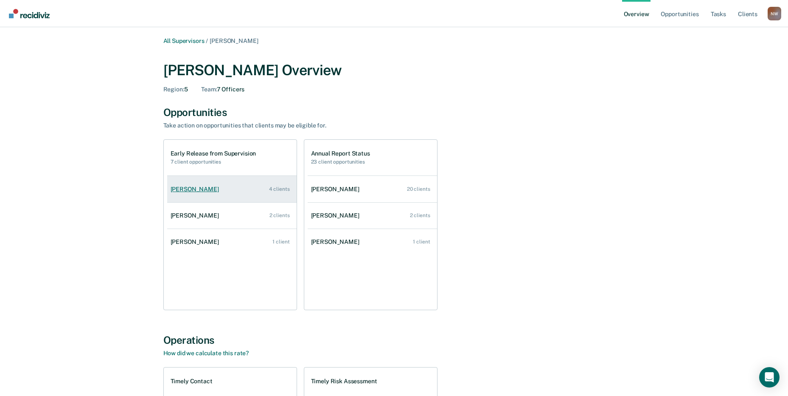
click at [190, 190] on div "[PERSON_NAME]" at bounding box center [197, 189] width 52 height 7
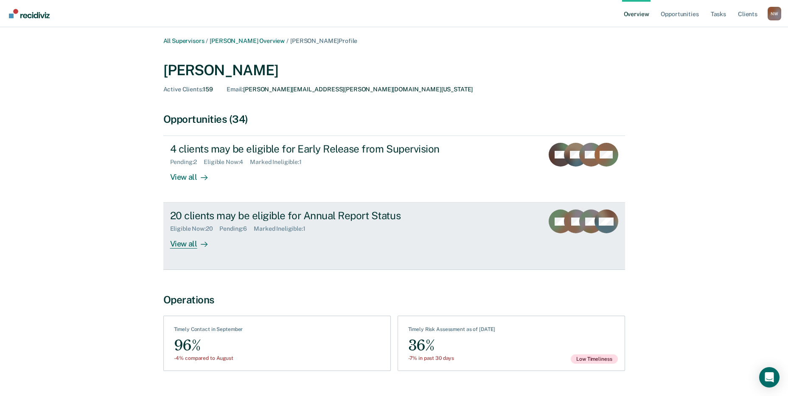
click at [196, 213] on div "20 clients may be eligible for Annual Report Status" at bounding box center [319, 215] width 298 height 12
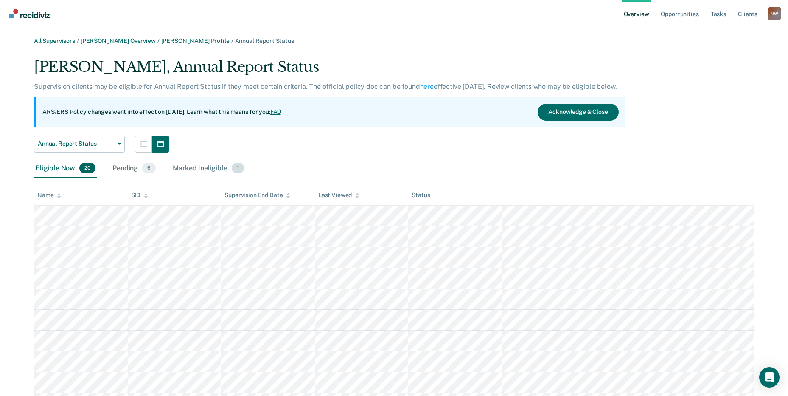
click at [197, 168] on div "Marked Ineligible 1" at bounding box center [208, 168] width 75 height 19
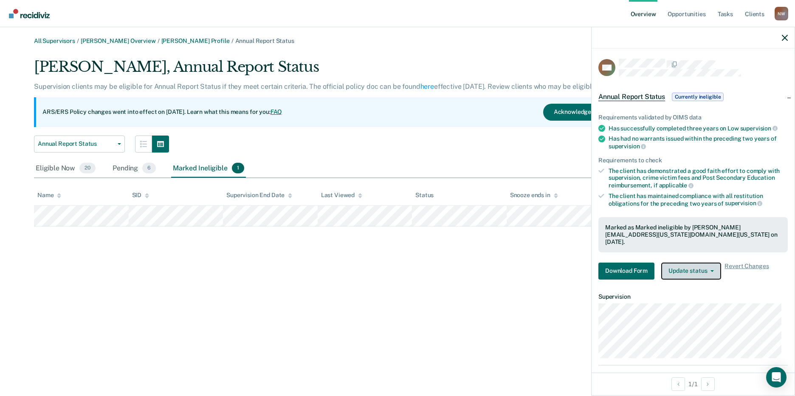
click at [698, 266] on button "Update status" at bounding box center [691, 270] width 60 height 17
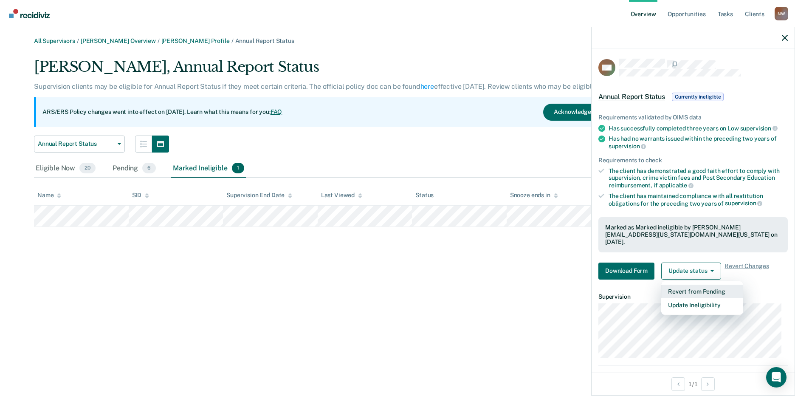
click at [692, 284] on button "Revert from Pending" at bounding box center [702, 291] width 82 height 14
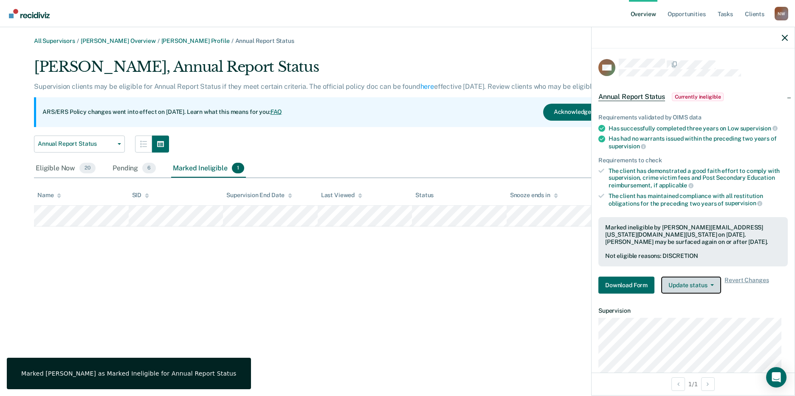
click at [705, 284] on button "Update status" at bounding box center [691, 284] width 60 height 17
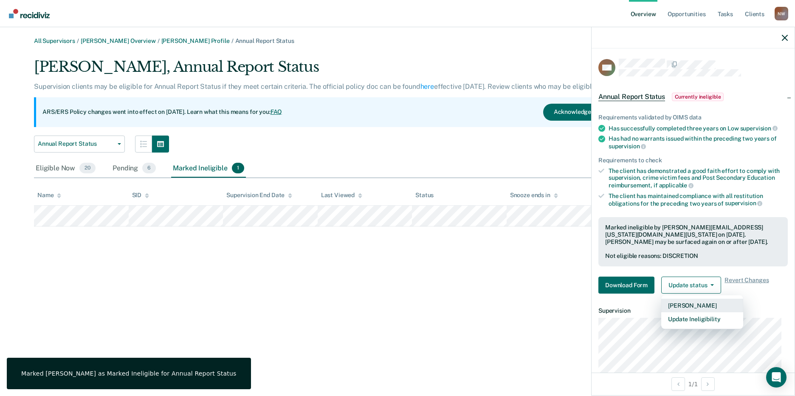
click at [694, 303] on button "[PERSON_NAME]" at bounding box center [702, 305] width 82 height 14
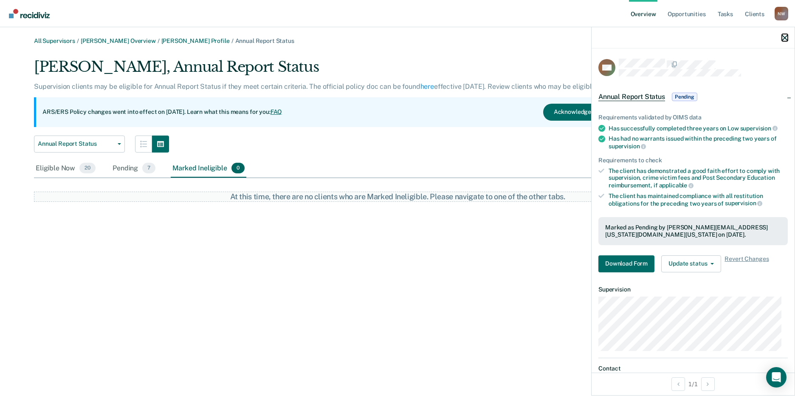
click at [783, 38] on icon "button" at bounding box center [785, 38] width 6 height 6
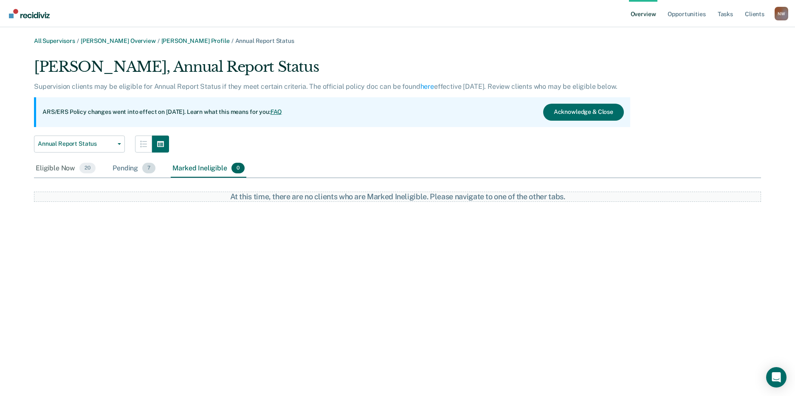
click at [129, 170] on div "Pending 7" at bounding box center [134, 168] width 46 height 19
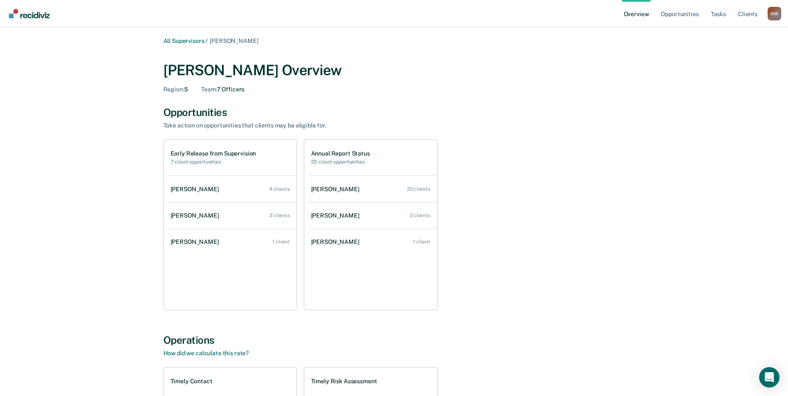
scroll to position [2835, 0]
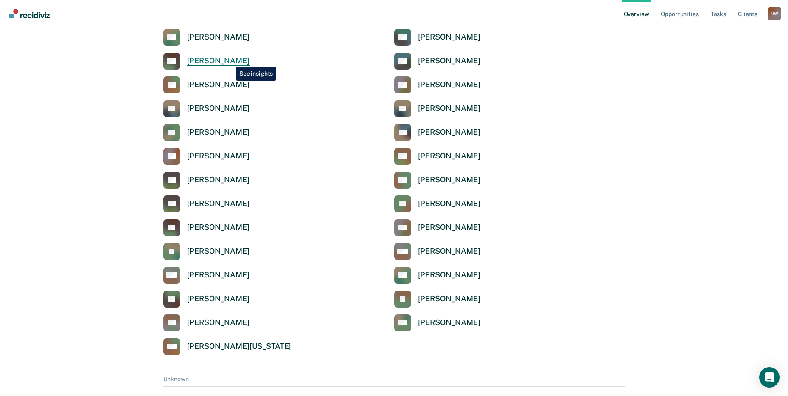
click at [228, 60] on div "[PERSON_NAME]" at bounding box center [218, 61] width 62 height 10
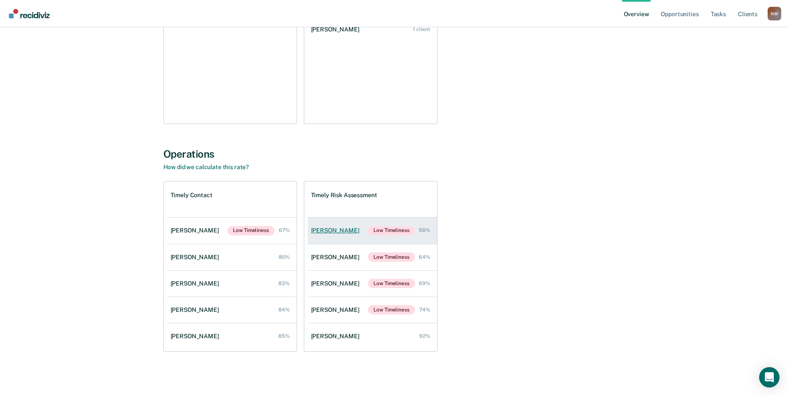
scroll to position [59, 0]
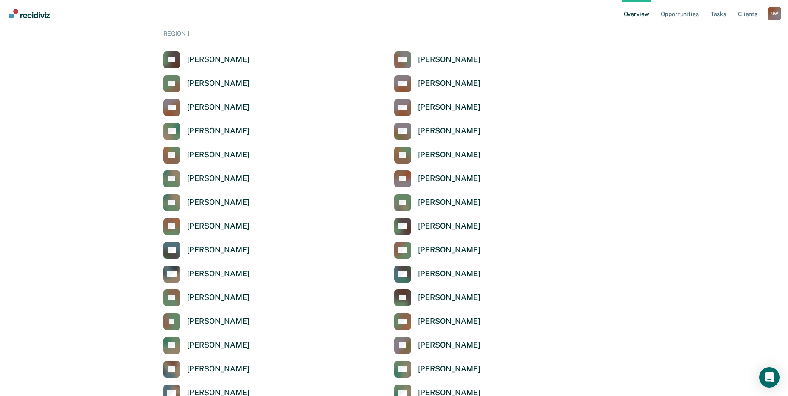
scroll to position [2835, 0]
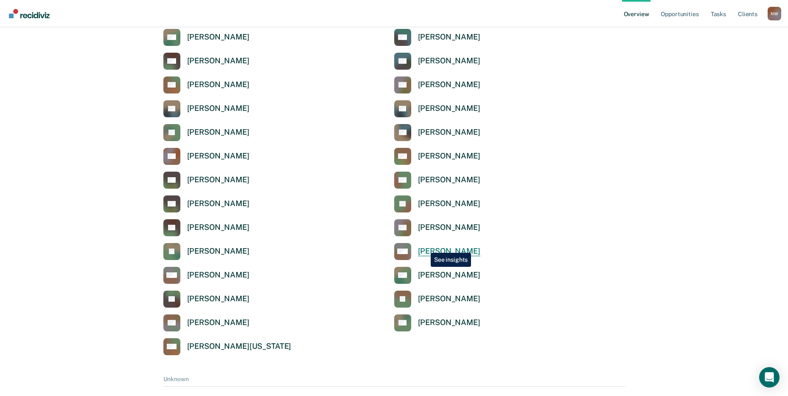
click at [425, 248] on div "[PERSON_NAME]" at bounding box center [449, 251] width 62 height 10
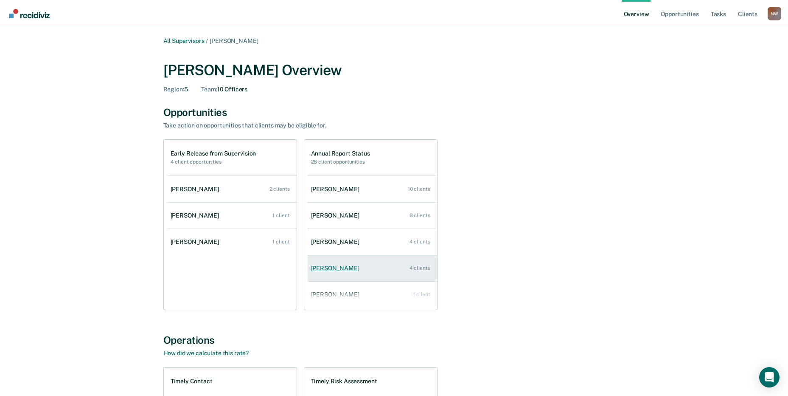
click at [343, 265] on div "[PERSON_NAME]" at bounding box center [337, 267] width 52 height 7
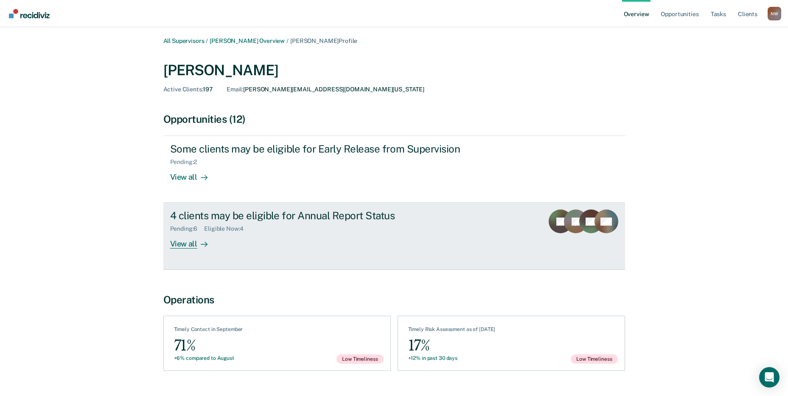
click at [187, 240] on div "View all" at bounding box center [194, 240] width 48 height 17
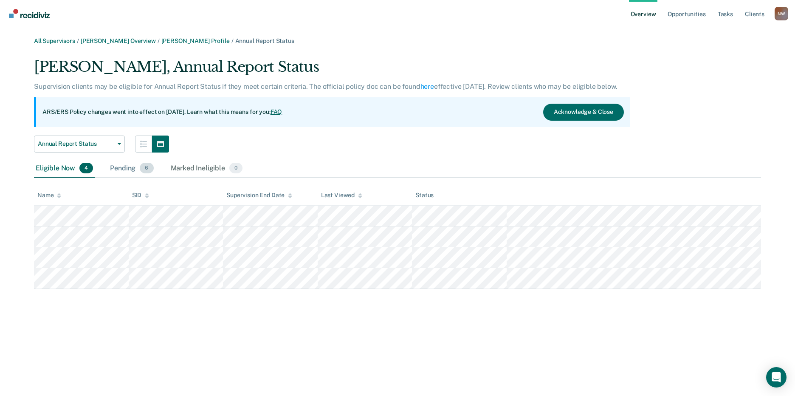
click at [118, 169] on div "Pending 6" at bounding box center [131, 168] width 47 height 19
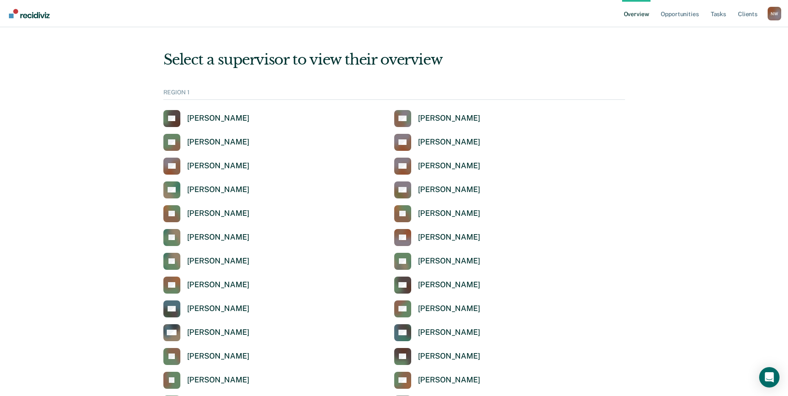
scroll to position [2835, 0]
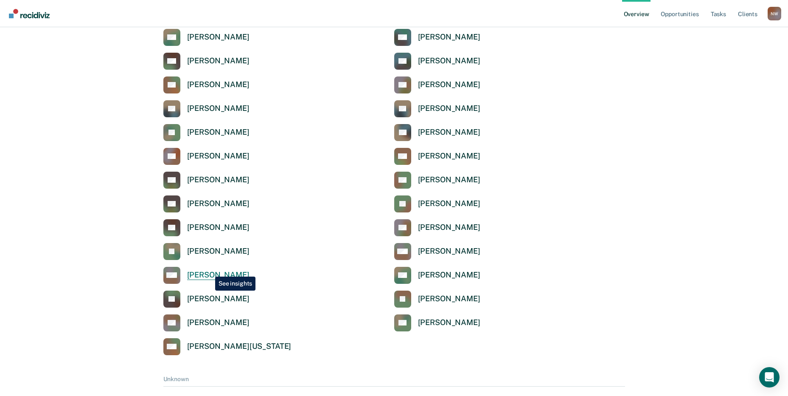
click at [209, 270] on div "[PERSON_NAME]" at bounding box center [218, 275] width 62 height 10
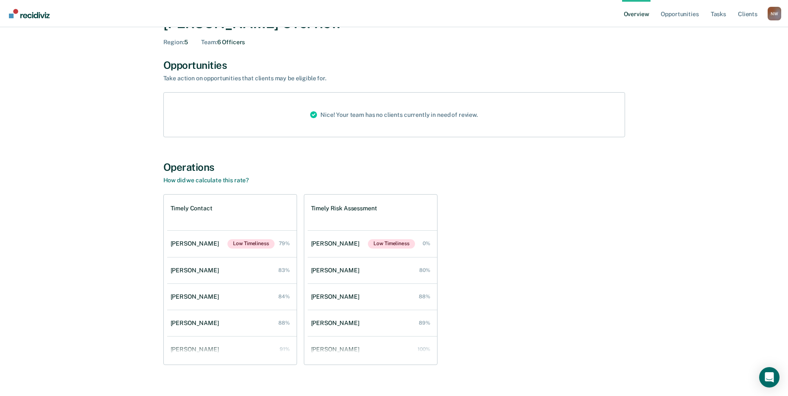
scroll to position [60, 0]
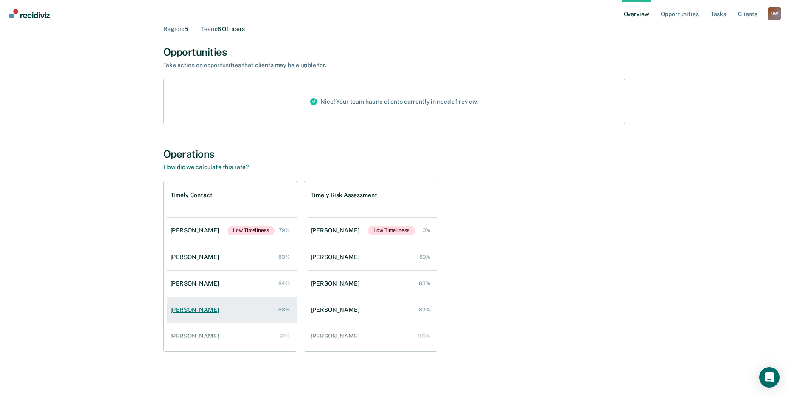
click at [199, 311] on div "[PERSON_NAME]" at bounding box center [197, 309] width 52 height 7
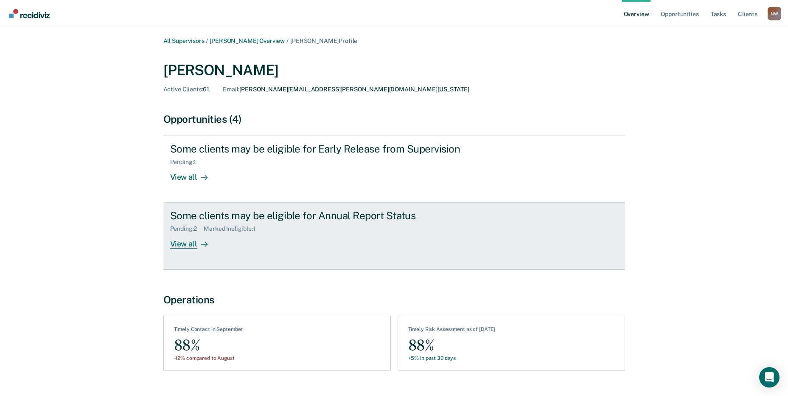
click at [185, 240] on div "View all" at bounding box center [194, 240] width 48 height 17
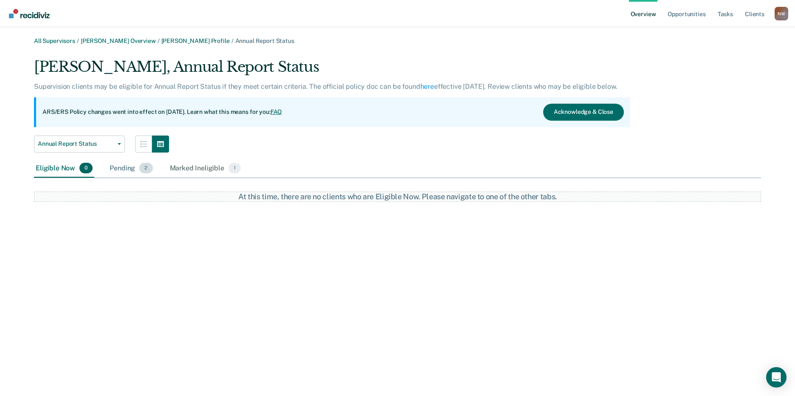
click at [122, 166] on div "Pending 2" at bounding box center [131, 168] width 46 height 19
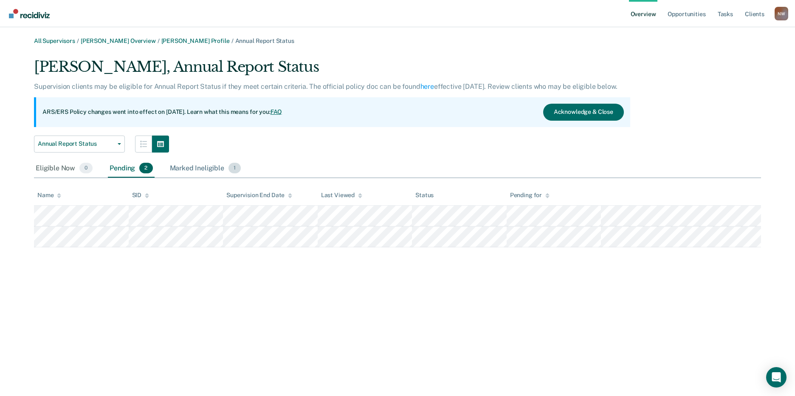
click at [209, 169] on div "Marked Ineligible 1" at bounding box center [205, 168] width 75 height 19
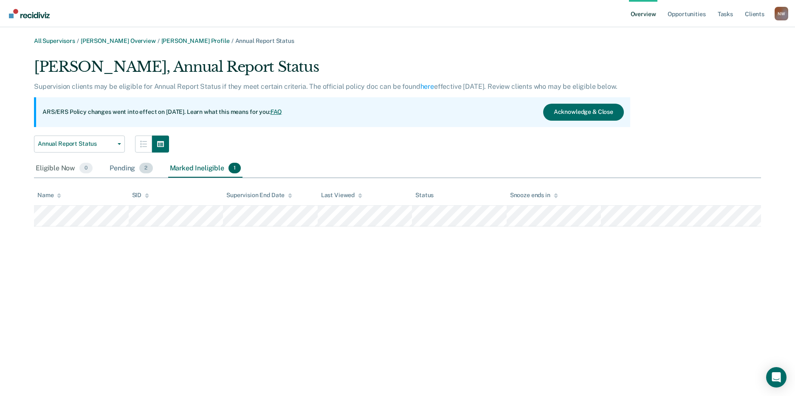
click at [113, 166] on div "Pending 2" at bounding box center [131, 168] width 46 height 19
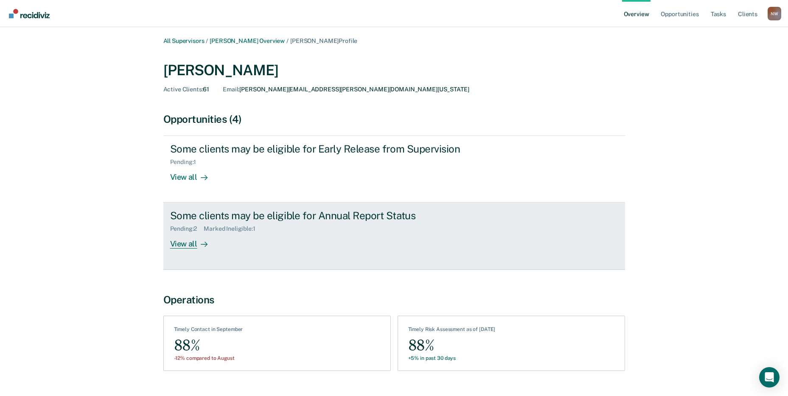
click at [187, 244] on div "View all" at bounding box center [194, 240] width 48 height 17
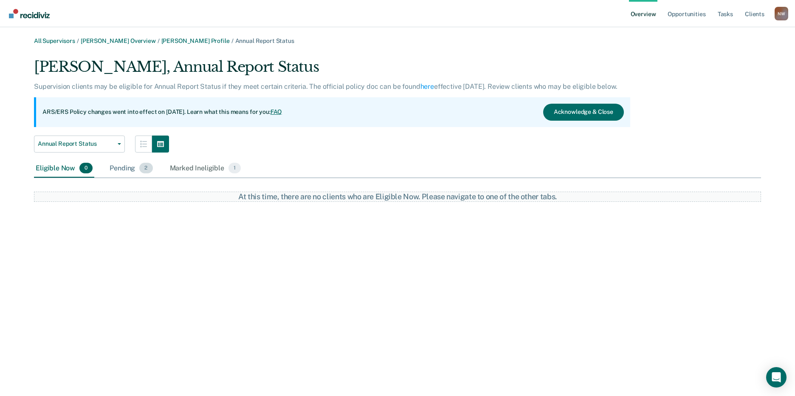
click at [124, 172] on div "Pending 2" at bounding box center [131, 168] width 46 height 19
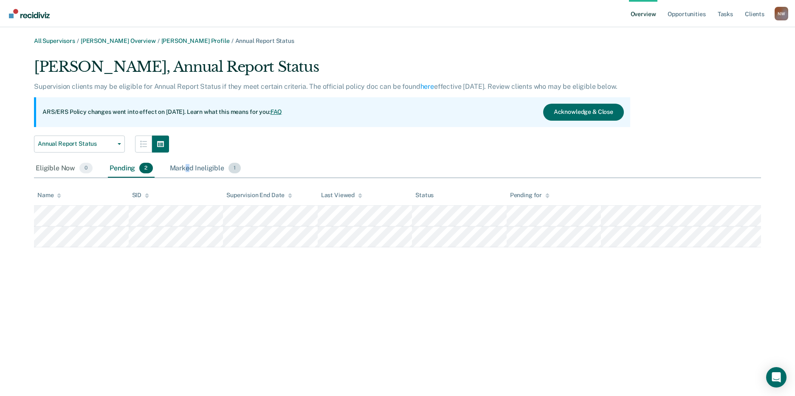
click at [188, 166] on div "Marked Ineligible 1" at bounding box center [205, 168] width 75 height 19
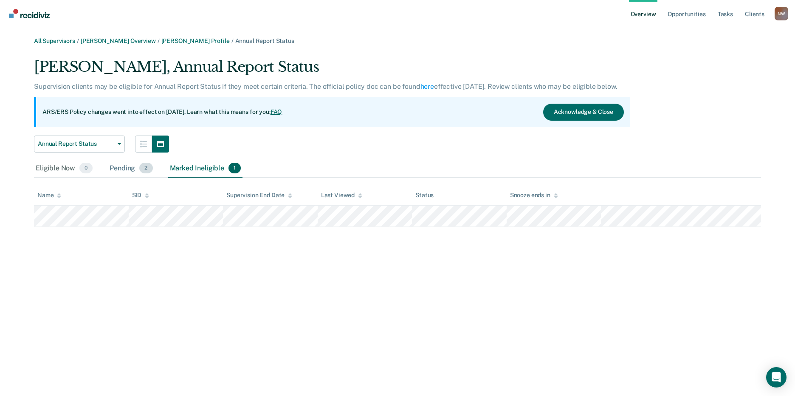
click at [124, 170] on div "Pending 2" at bounding box center [131, 168] width 46 height 19
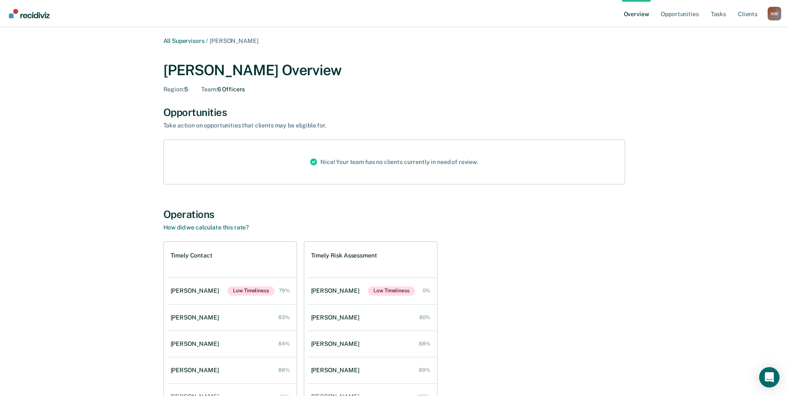
scroll to position [60, 0]
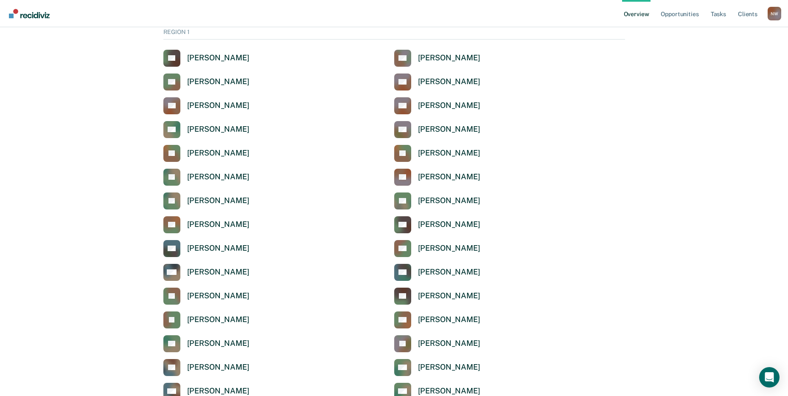
scroll to position [2835, 0]
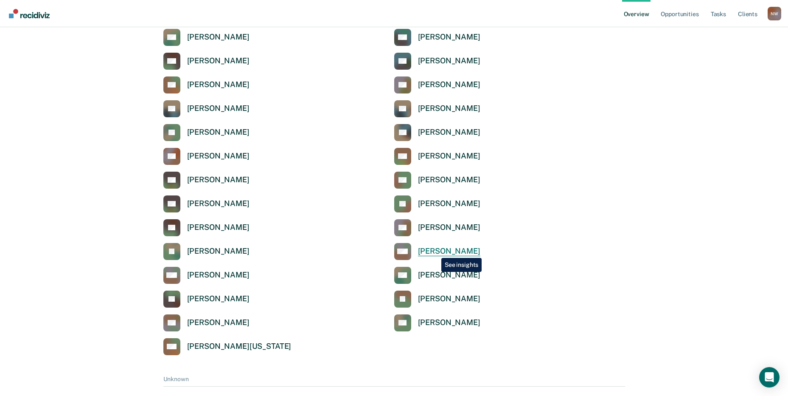
click at [435, 251] on div "[PERSON_NAME]" at bounding box center [449, 251] width 62 height 10
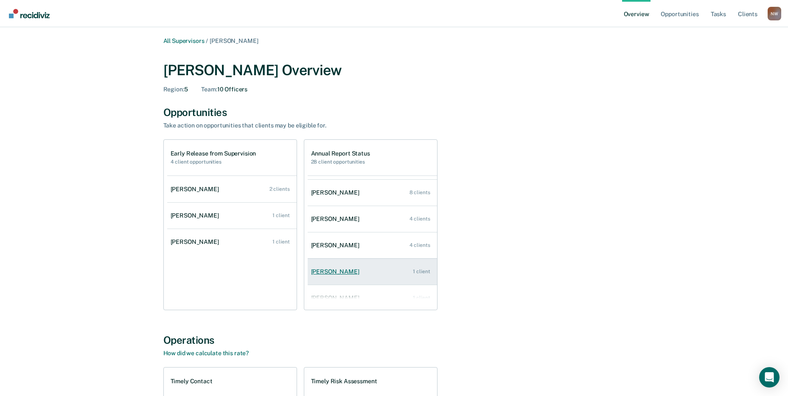
scroll to position [34, 0]
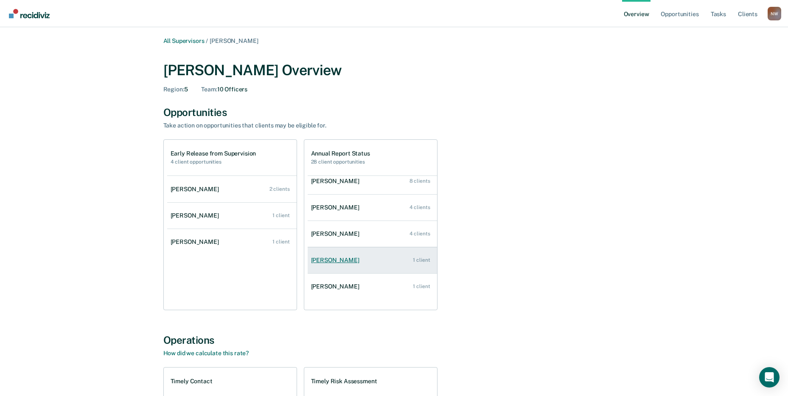
click at [347, 259] on div "[PERSON_NAME]" at bounding box center [337, 259] width 52 height 7
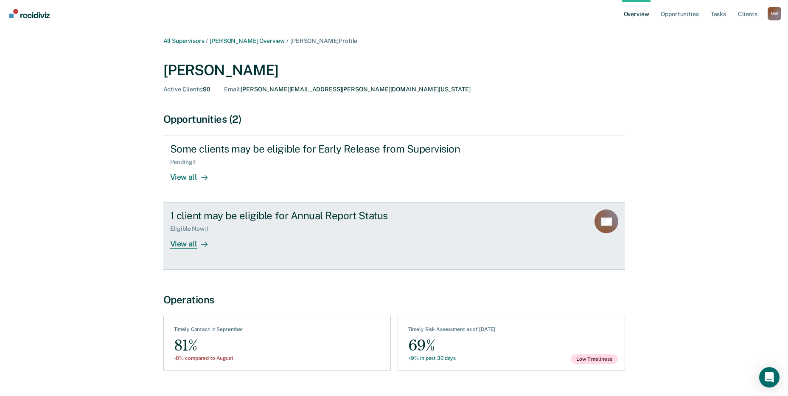
click at [184, 244] on div "View all" at bounding box center [194, 240] width 48 height 17
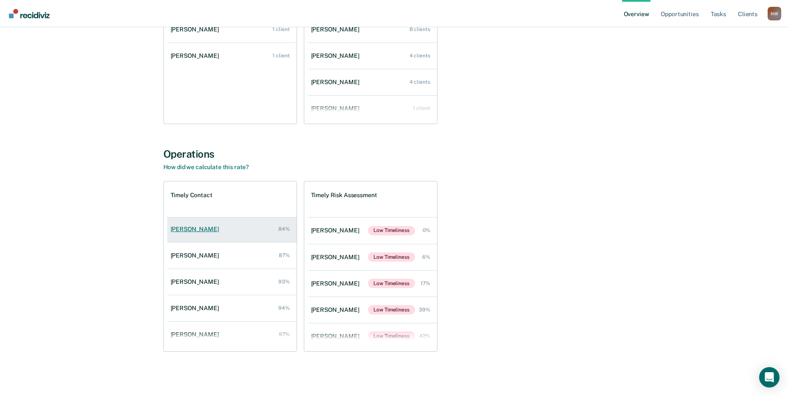
scroll to position [127, 0]
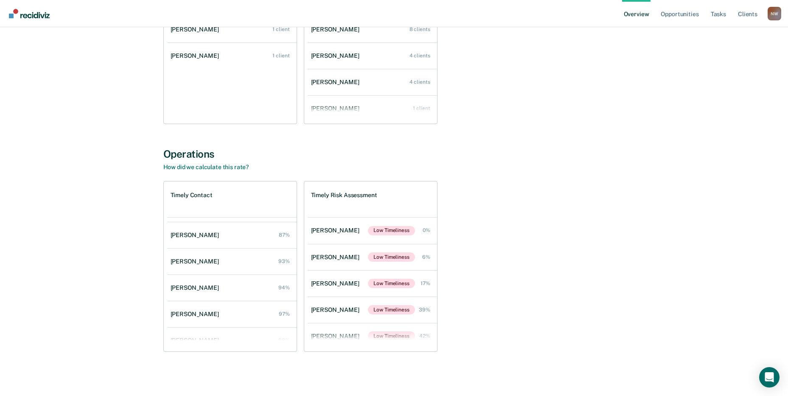
click at [195, 259] on div "[PERSON_NAME]" at bounding box center [197, 261] width 52 height 7
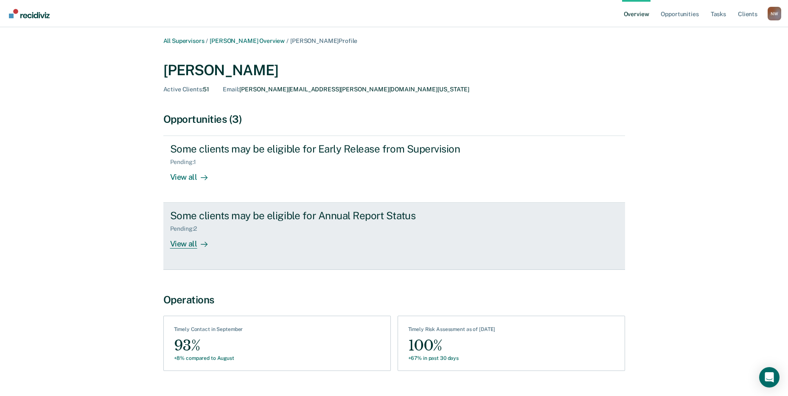
click at [183, 245] on div "View all" at bounding box center [194, 240] width 48 height 17
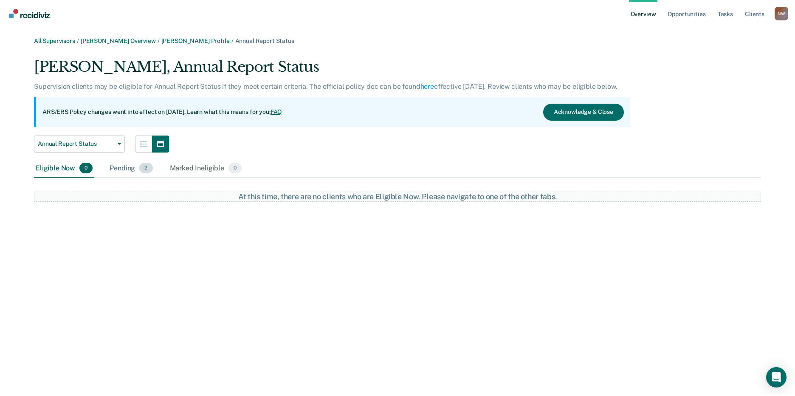
click at [130, 169] on div "Pending 2" at bounding box center [131, 168] width 46 height 19
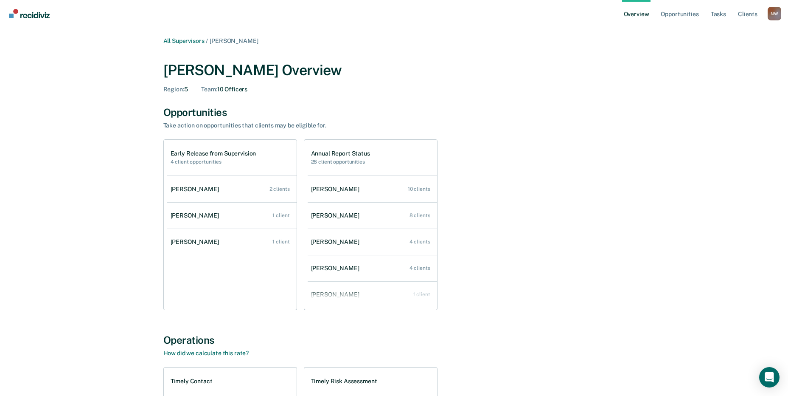
click at [191, 215] on div "[PERSON_NAME]" at bounding box center [197, 215] width 52 height 7
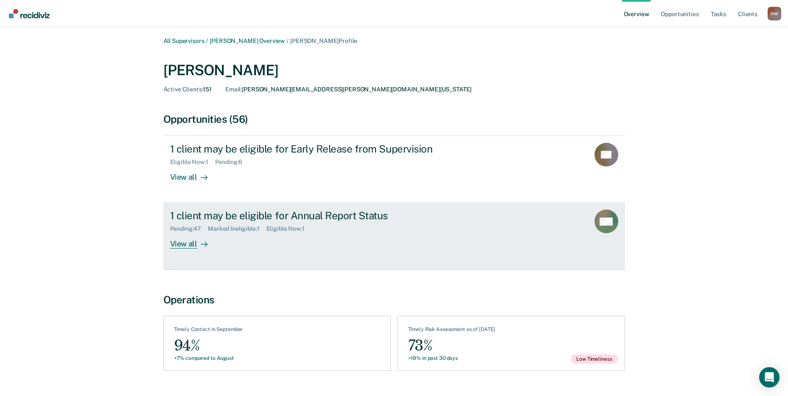
click at [184, 239] on div "View all" at bounding box center [194, 240] width 48 height 17
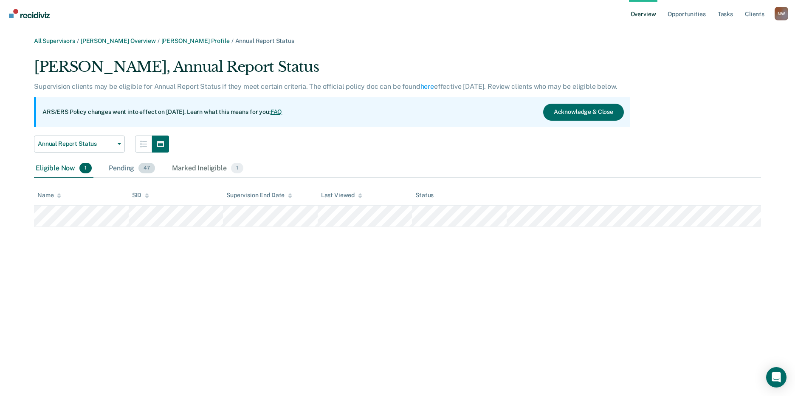
click at [121, 167] on div "Pending 47" at bounding box center [132, 168] width 50 height 19
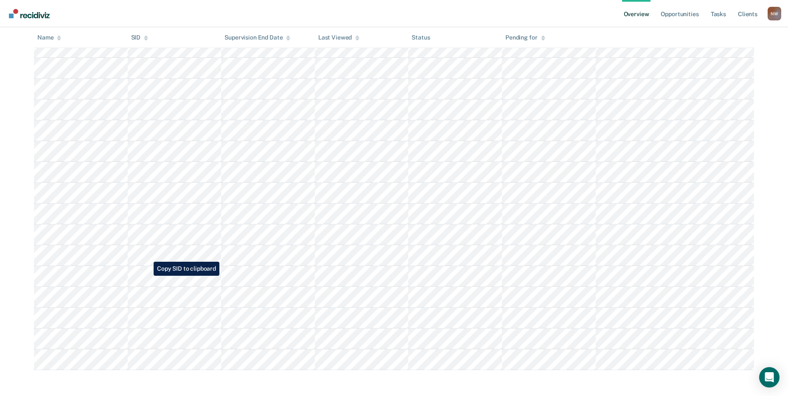
scroll to position [815, 0]
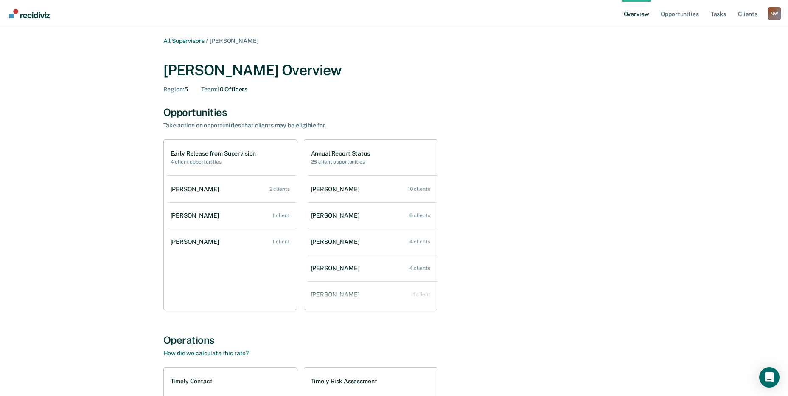
scroll to position [186, 0]
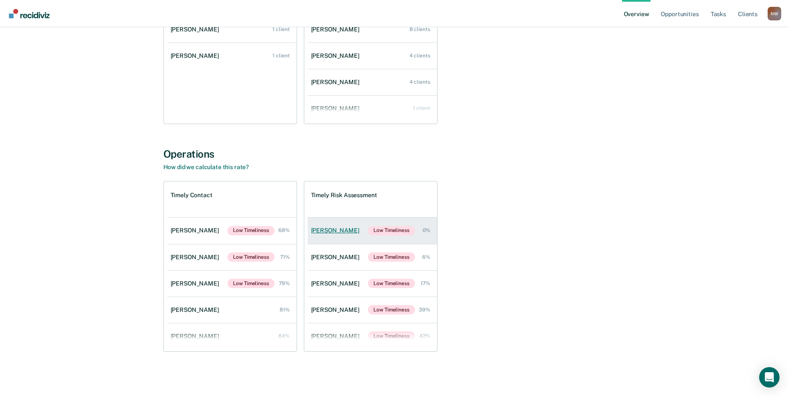
click at [334, 225] on link "[PERSON_NAME] Low Timeliness 0%" at bounding box center [372, 230] width 129 height 26
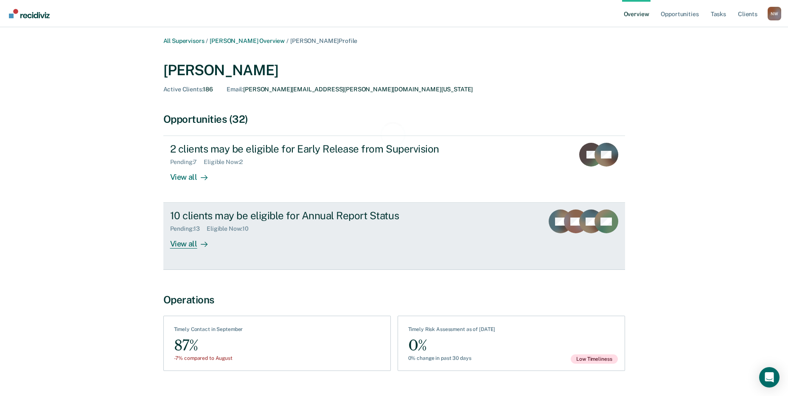
click at [186, 245] on div "View all" at bounding box center [194, 240] width 48 height 17
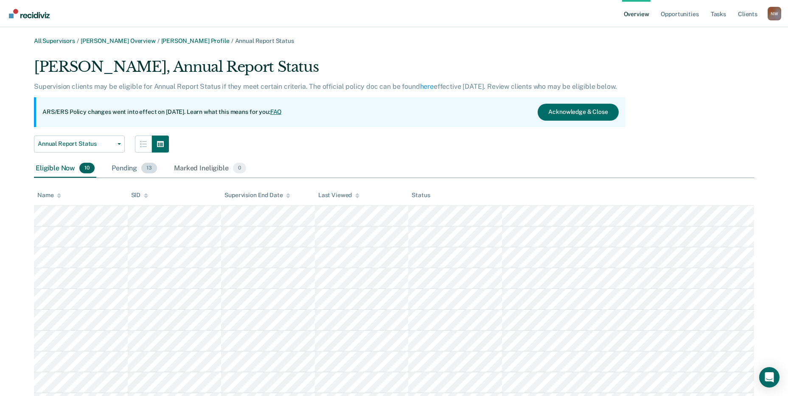
click at [131, 169] on div "Pending 13" at bounding box center [134, 168] width 49 height 19
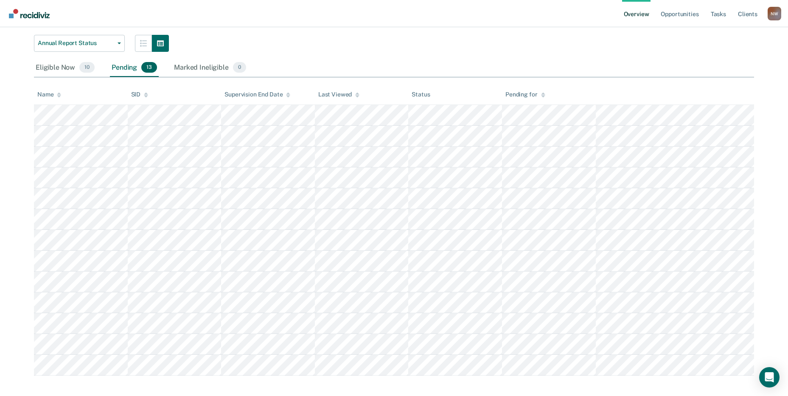
scroll to position [107, 0]
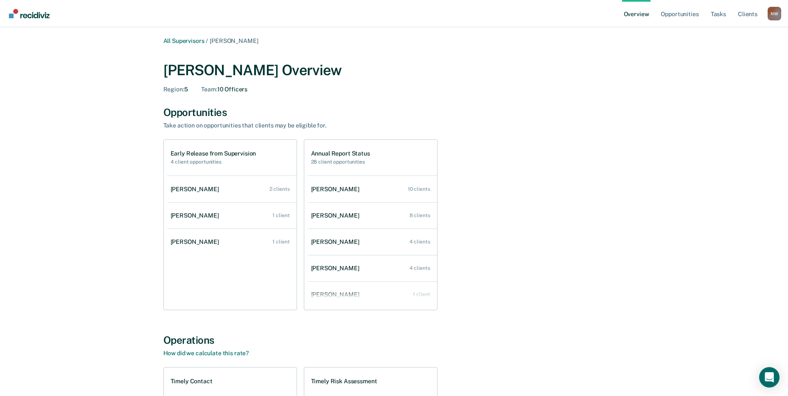
scroll to position [186, 0]
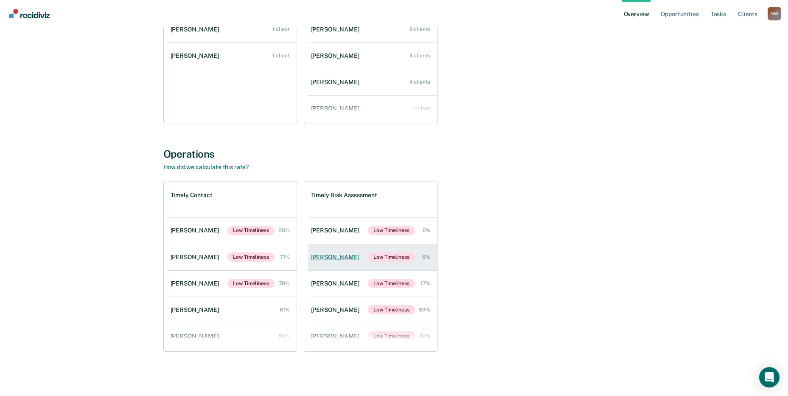
click at [325, 255] on div "[PERSON_NAME]" at bounding box center [337, 256] width 52 height 7
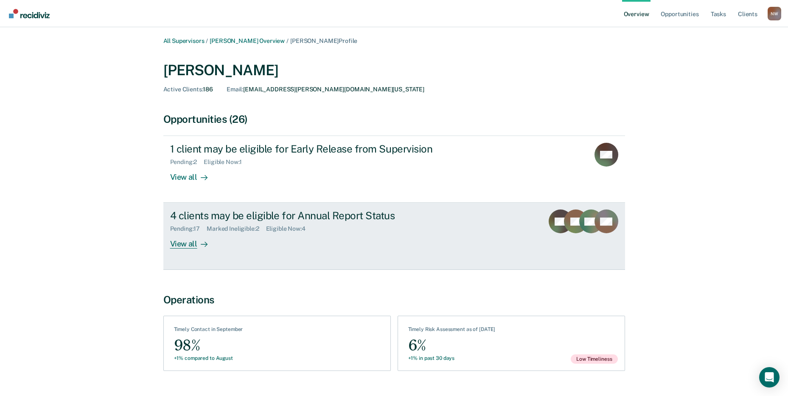
click at [186, 245] on div "View all" at bounding box center [194, 240] width 48 height 17
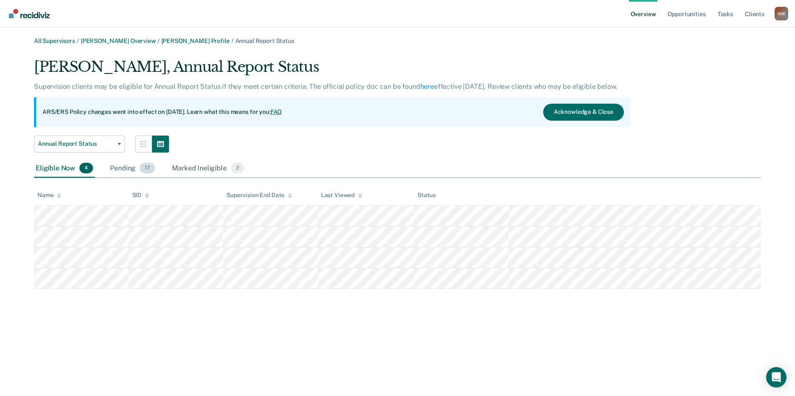
click at [123, 170] on div "Pending 17" at bounding box center [132, 168] width 48 height 19
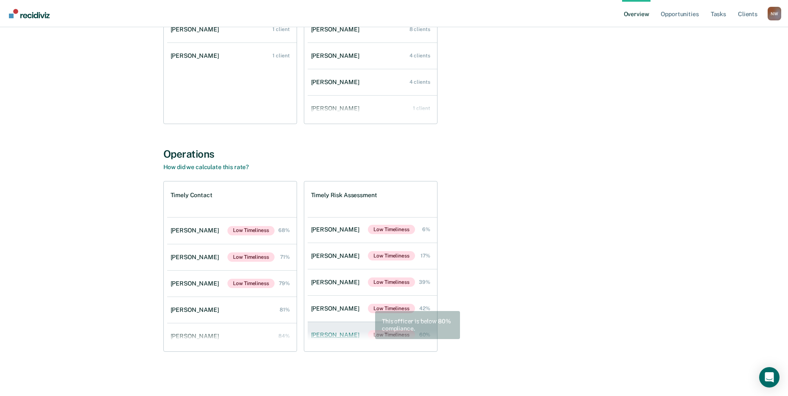
scroll to position [42, 0]
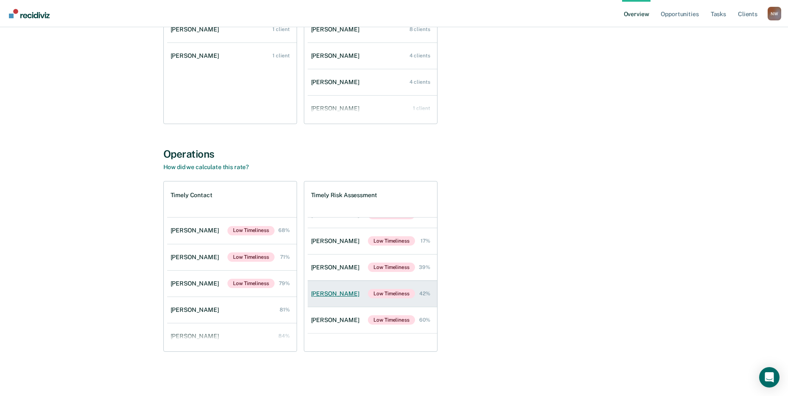
click at [335, 294] on div "[PERSON_NAME]" at bounding box center [337, 293] width 52 height 7
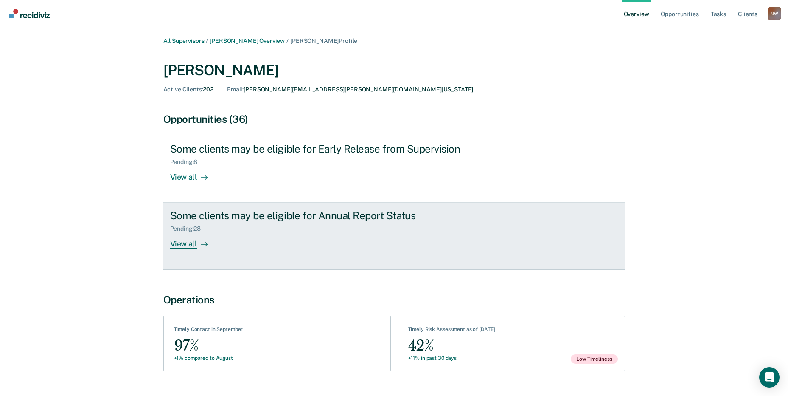
click at [188, 242] on div "View all" at bounding box center [194, 240] width 48 height 17
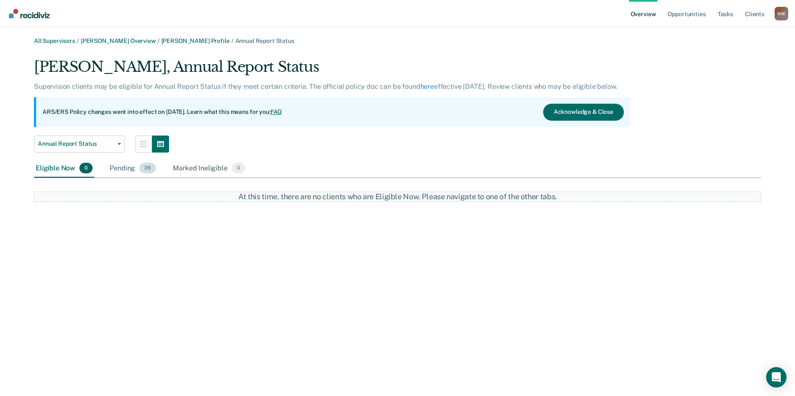
click at [115, 169] on div "Pending 28" at bounding box center [133, 168] width 50 height 19
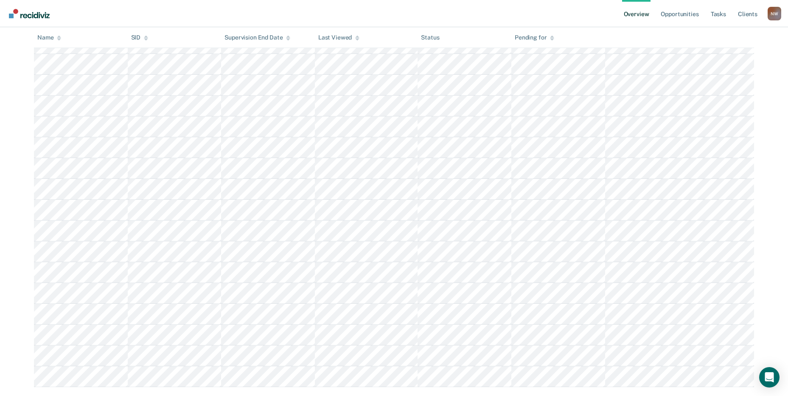
scroll to position [419, 0]
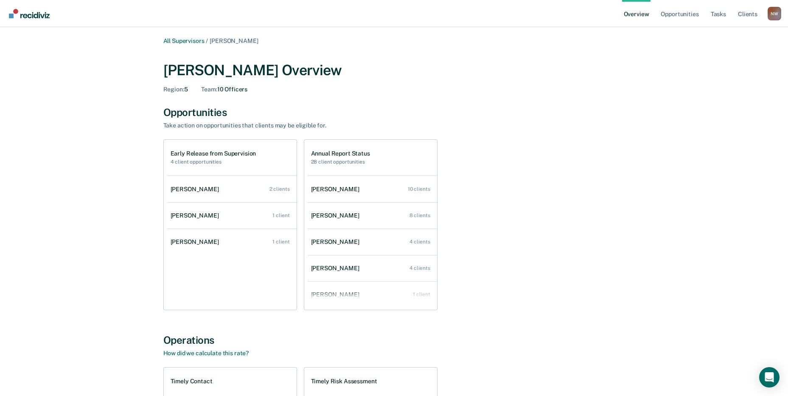
scroll to position [186, 0]
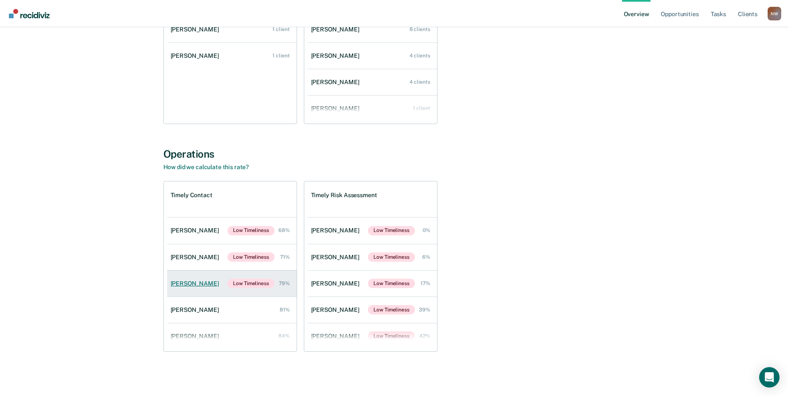
click at [190, 286] on div "[PERSON_NAME]" at bounding box center [197, 283] width 52 height 7
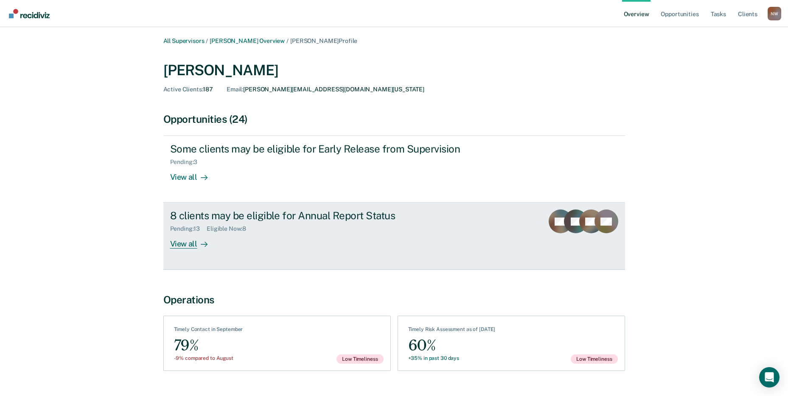
click at [191, 241] on div "View all" at bounding box center [194, 240] width 48 height 17
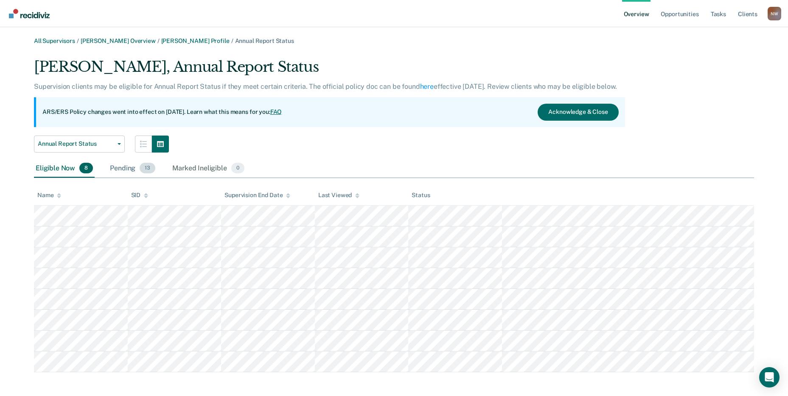
click at [125, 171] on div "Pending 13" at bounding box center [132, 168] width 49 height 19
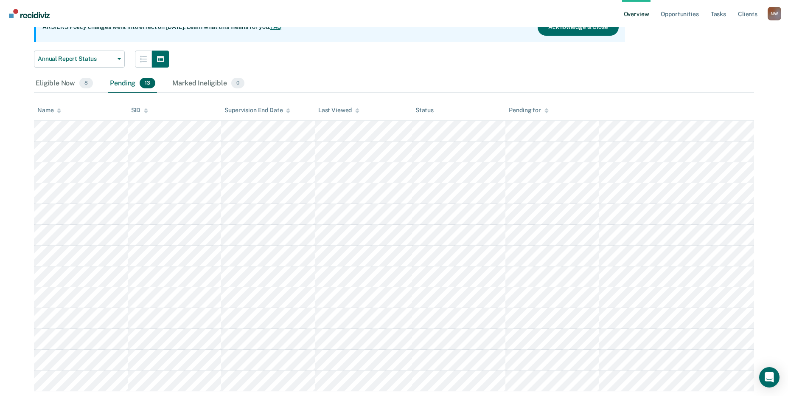
scroll to position [107, 0]
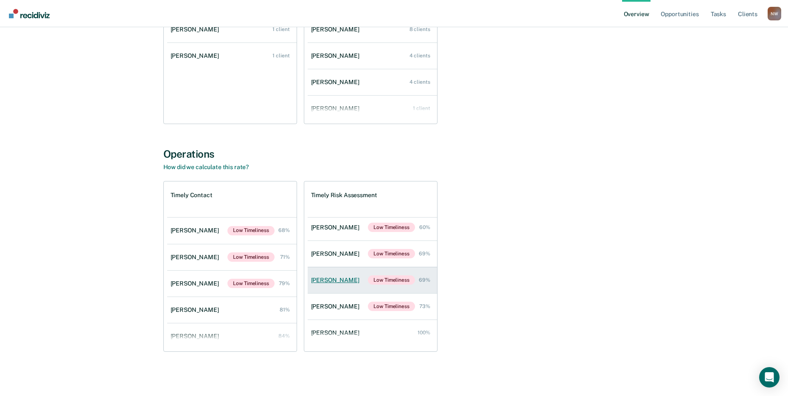
scroll to position [140, 0]
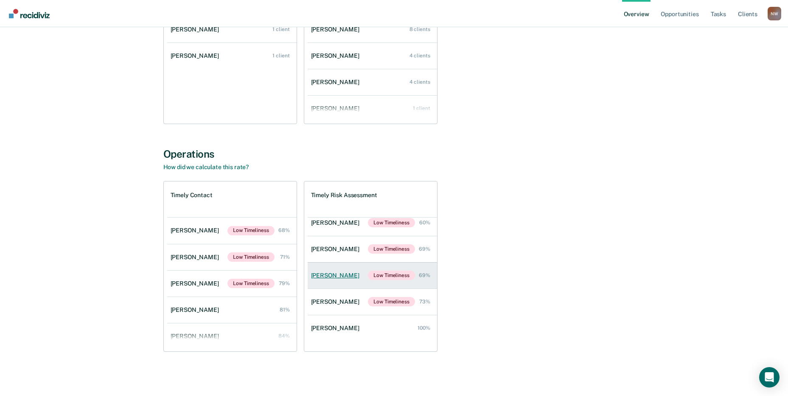
click at [329, 276] on div "[PERSON_NAME]" at bounding box center [337, 275] width 52 height 7
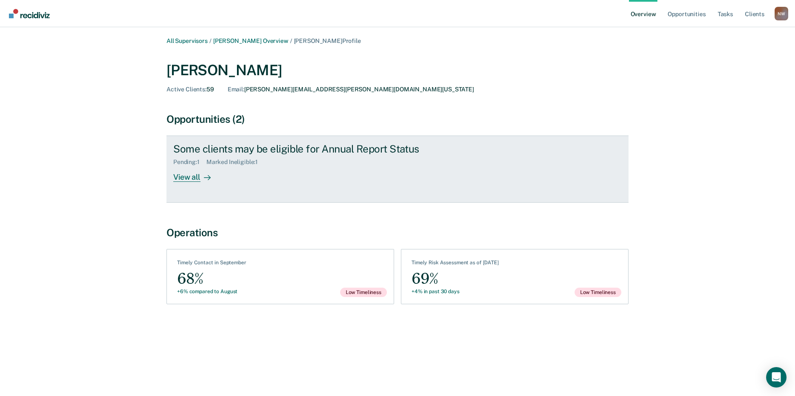
click at [197, 155] on div "Some clients may be eligible for Annual Report Status Pending : 1 Marked Inelig…" at bounding box center [332, 162] width 318 height 39
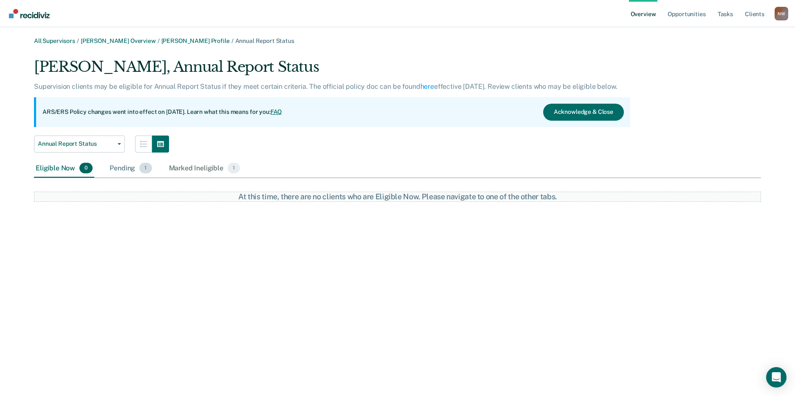
click at [116, 170] on div "Pending 1" at bounding box center [130, 168] width 45 height 19
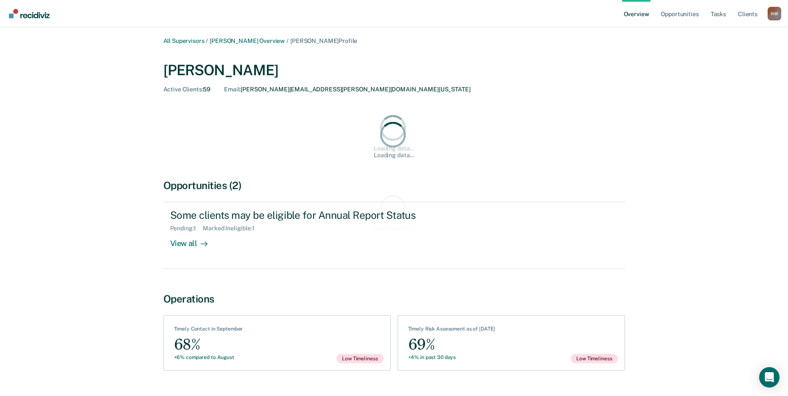
scroll to position [186, 0]
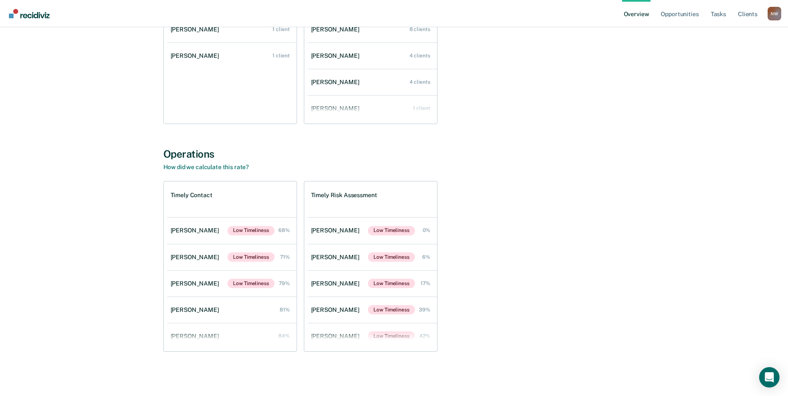
click at [195, 256] on div "[PERSON_NAME]" at bounding box center [197, 256] width 52 height 7
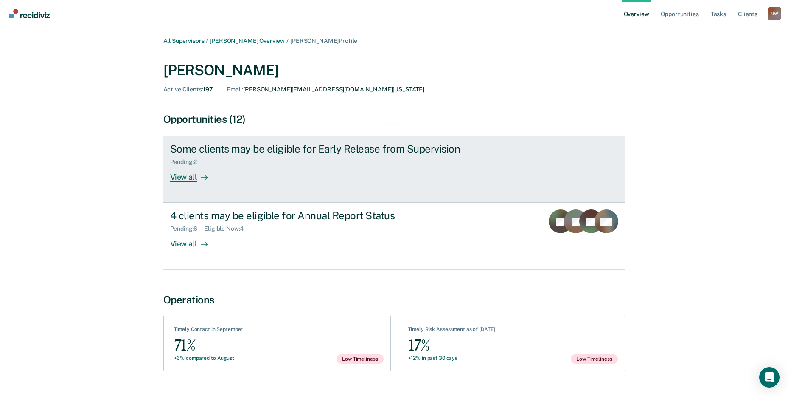
click at [187, 169] on div "View all" at bounding box center [194, 174] width 48 height 17
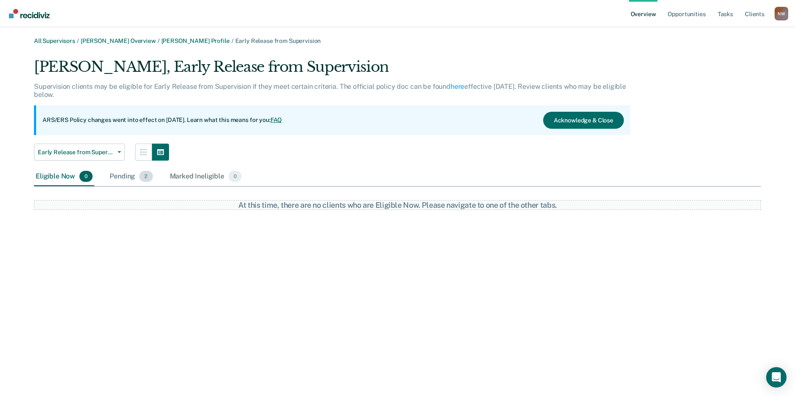
click at [121, 180] on div "Pending 2" at bounding box center [131, 176] width 46 height 19
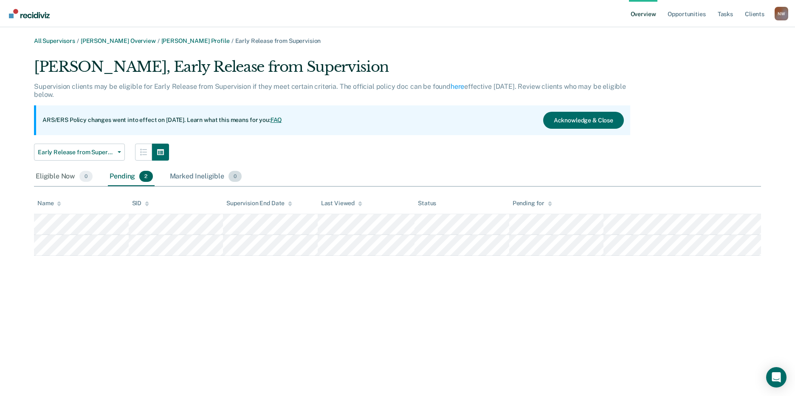
click at [200, 178] on div "Marked Ineligible 0" at bounding box center [206, 176] width 76 height 19
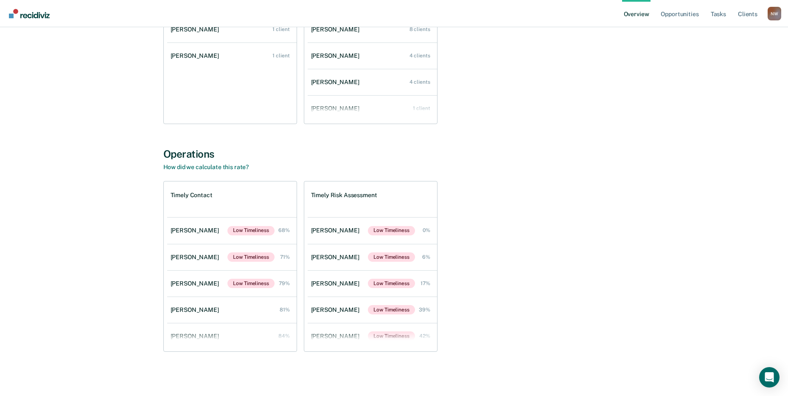
scroll to position [2835, 0]
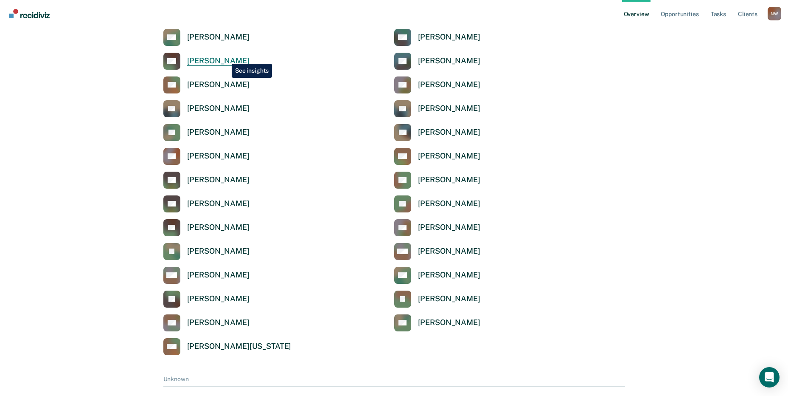
click at [225, 57] on div "[PERSON_NAME]" at bounding box center [218, 61] width 62 height 10
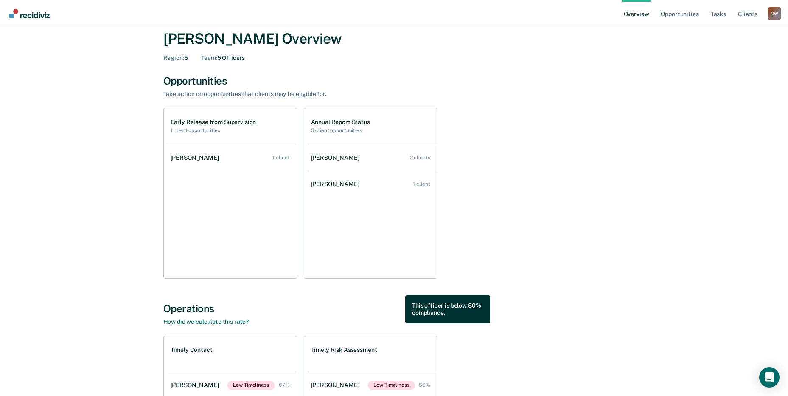
scroll to position [16, 0]
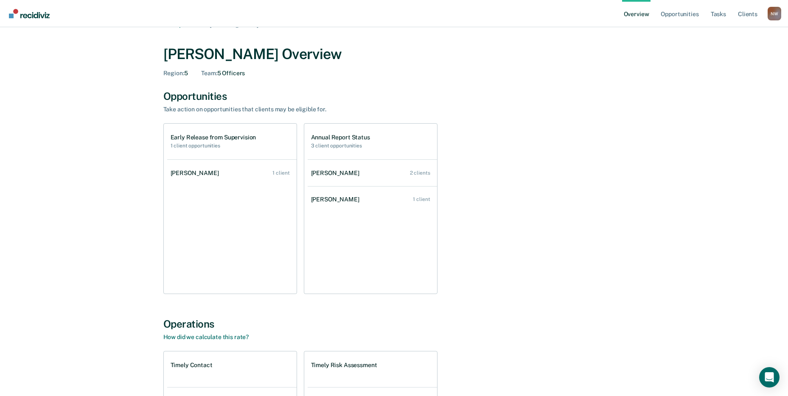
scroll to position [2835, 0]
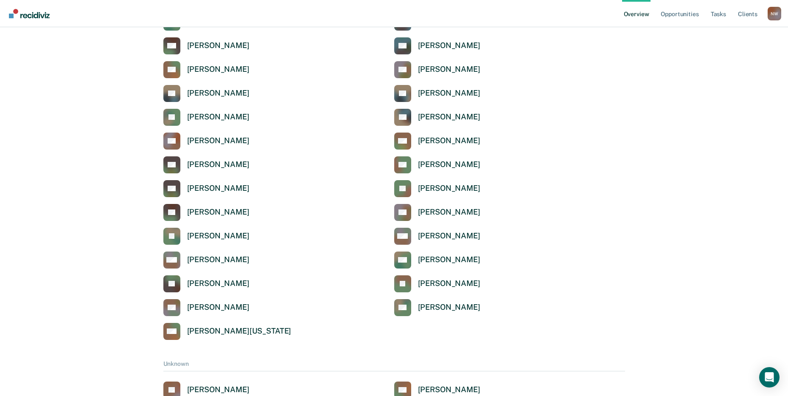
scroll to position [2864, 0]
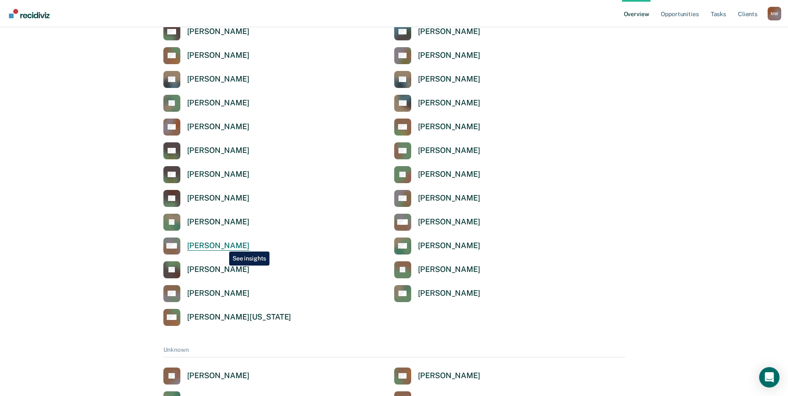
click at [223, 245] on div "[PERSON_NAME]" at bounding box center [218, 246] width 62 height 10
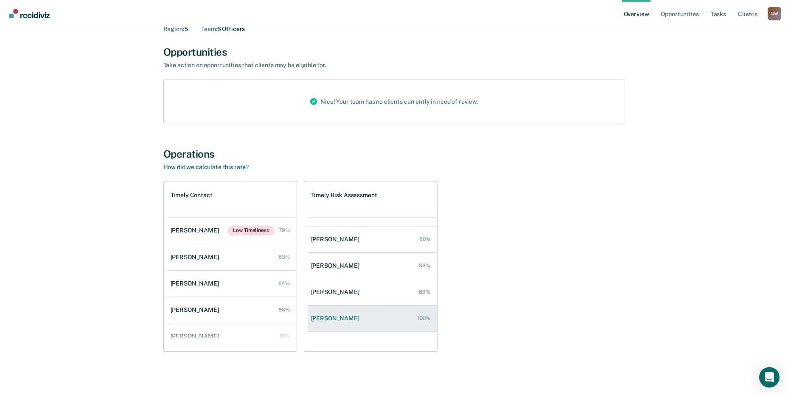
scroll to position [34, 0]
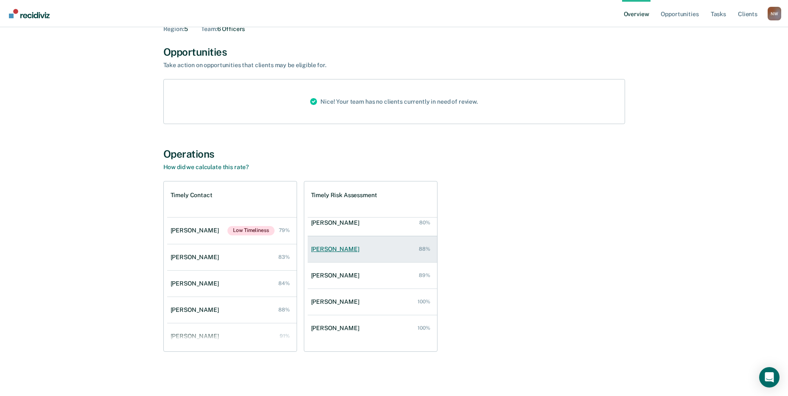
click at [334, 250] on div "[PERSON_NAME]" at bounding box center [337, 248] width 52 height 7
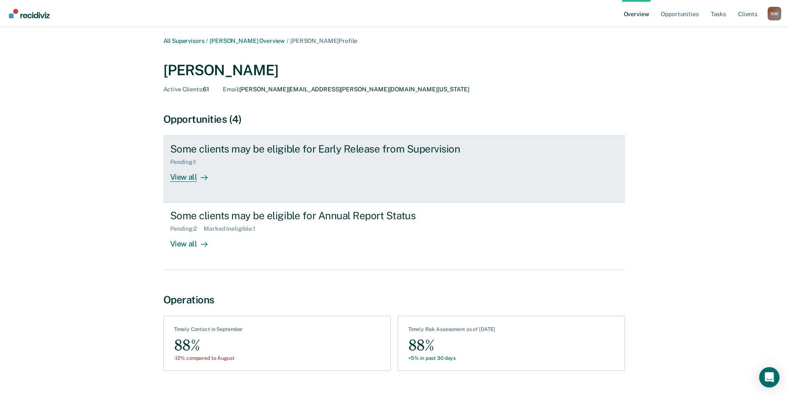
click at [185, 177] on div "View all" at bounding box center [194, 174] width 48 height 17
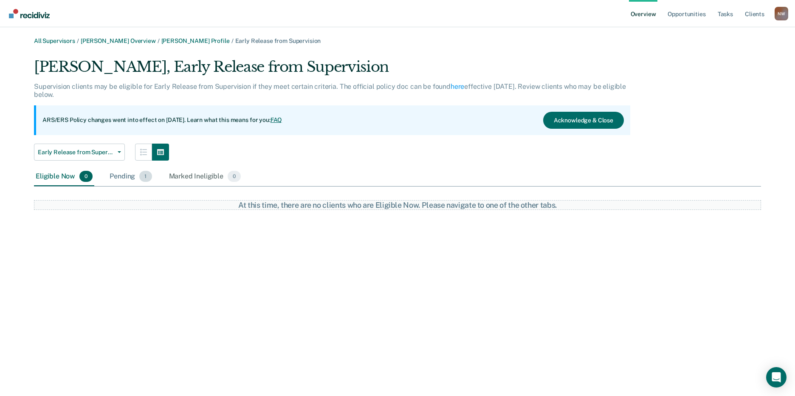
click at [118, 174] on div "Pending 1" at bounding box center [130, 176] width 45 height 19
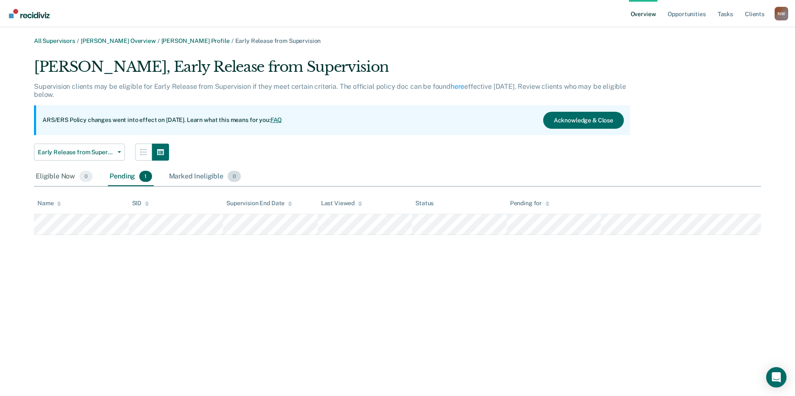
click at [185, 173] on div "Marked Ineligible 0" at bounding box center [205, 176] width 76 height 19
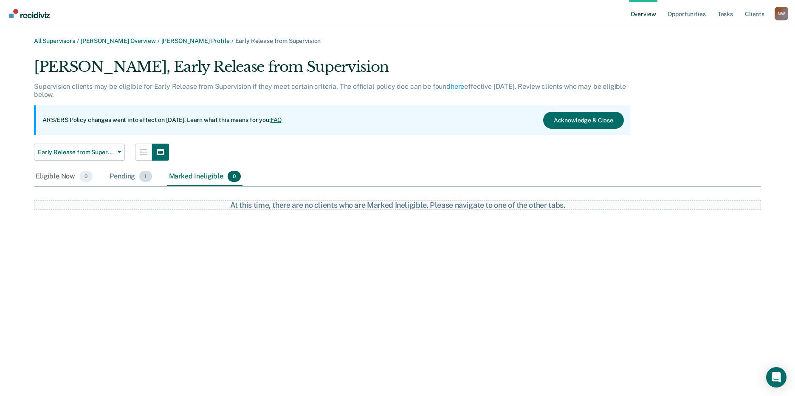
click at [122, 174] on div "Pending 1" at bounding box center [130, 176] width 45 height 19
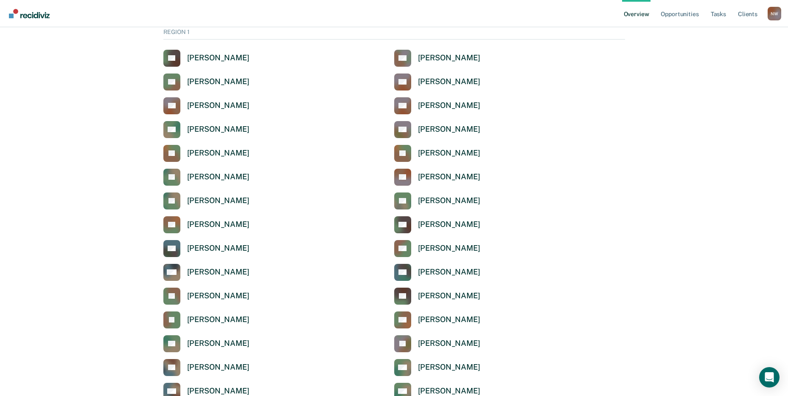
scroll to position [2864, 0]
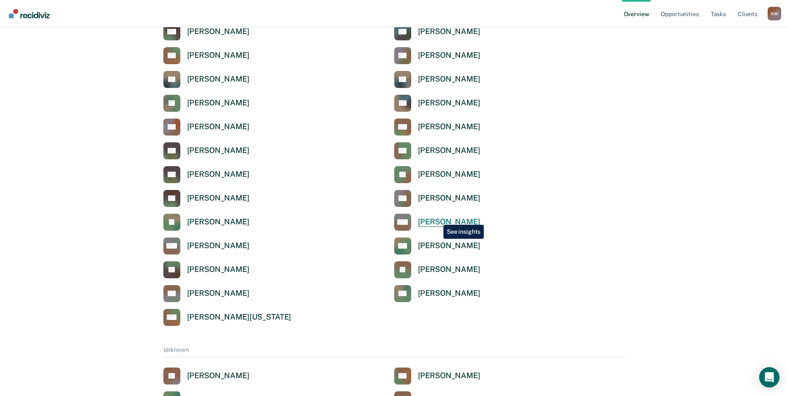
click at [437, 218] on div "[PERSON_NAME]" at bounding box center [449, 222] width 62 height 10
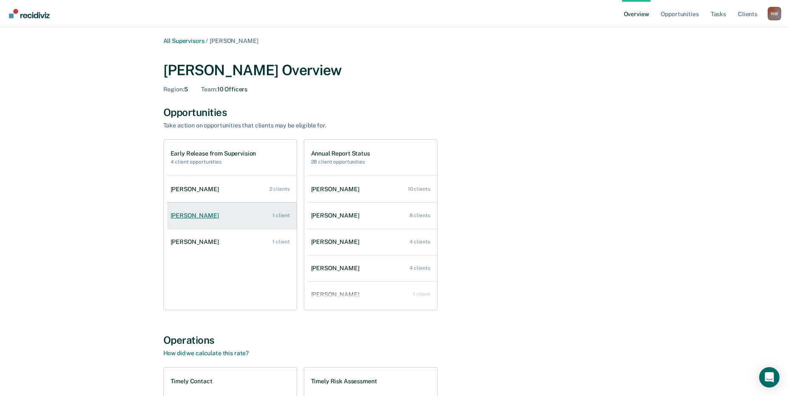
click at [185, 215] on div "[PERSON_NAME]" at bounding box center [197, 215] width 52 height 7
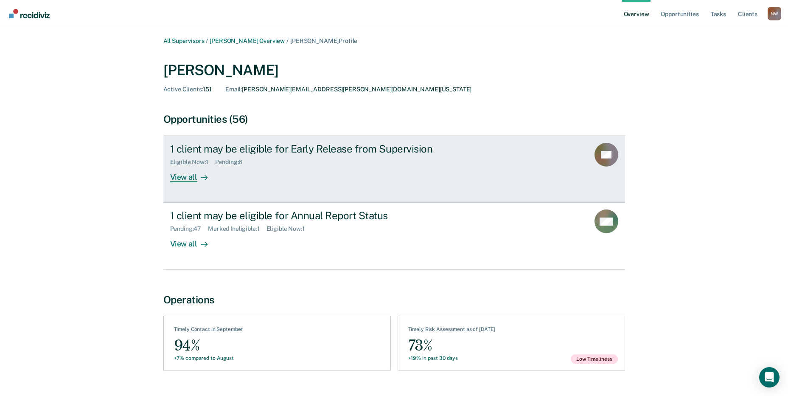
click at [227, 162] on div "Pending : 6" at bounding box center [232, 161] width 34 height 7
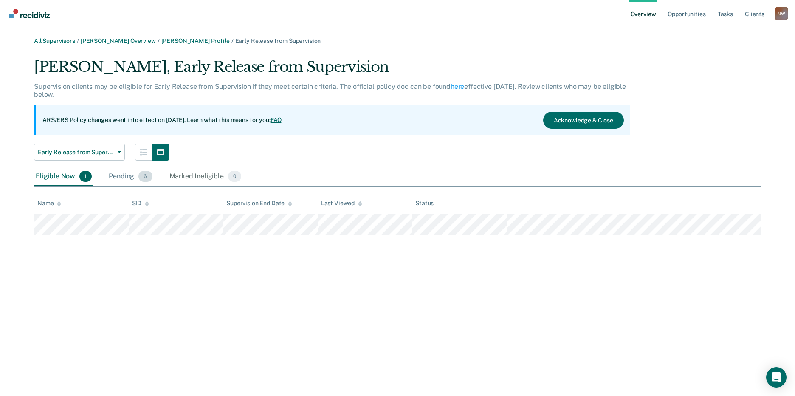
click at [129, 176] on div "Pending 6" at bounding box center [130, 176] width 47 height 19
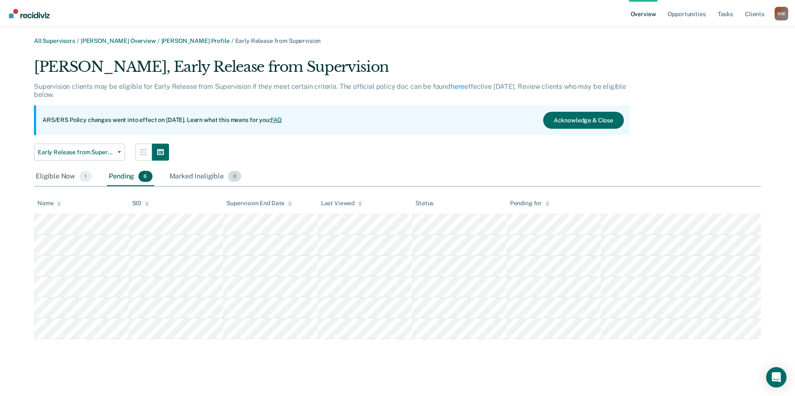
click at [182, 177] on div "Marked Ineligible 0" at bounding box center [206, 176] width 76 height 19
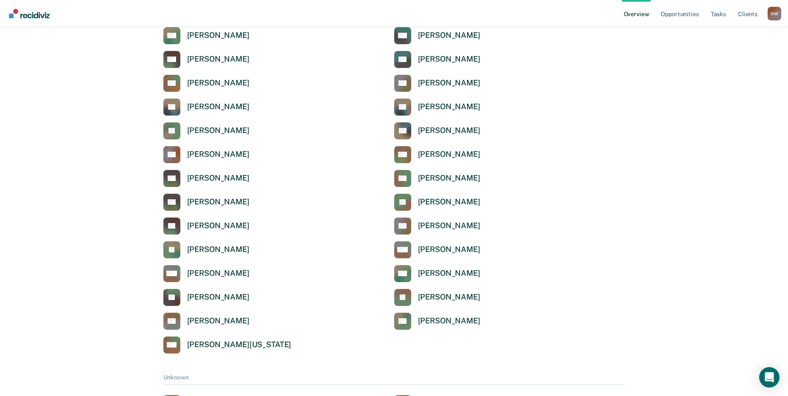
scroll to position [2822, 0]
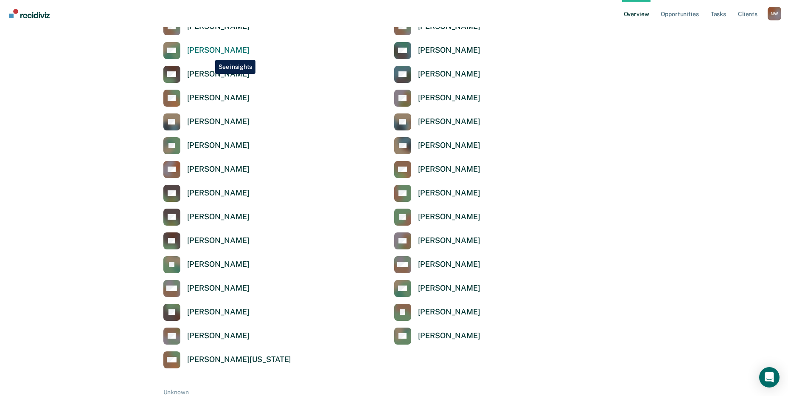
click at [209, 53] on div "[PERSON_NAME]" at bounding box center [218, 50] width 62 height 10
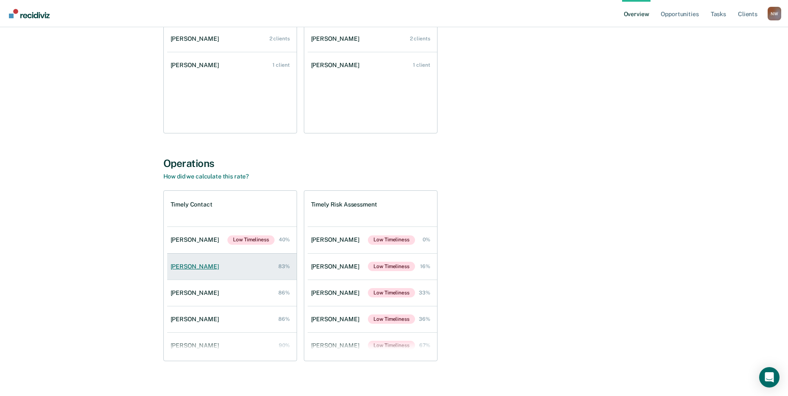
scroll to position [186, 0]
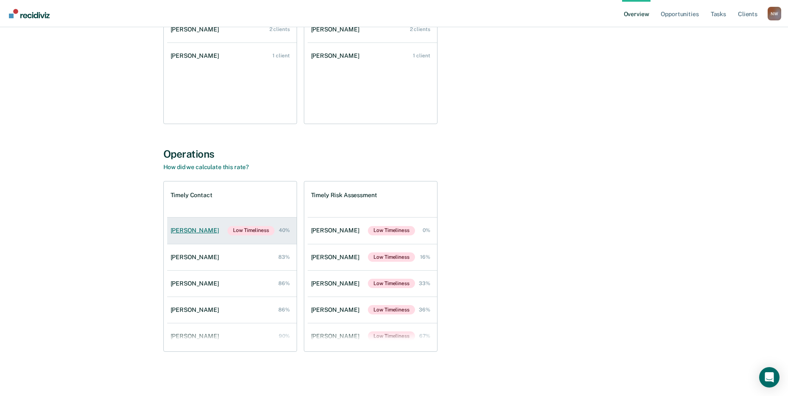
click at [183, 229] on div "[PERSON_NAME]" at bounding box center [197, 230] width 52 height 7
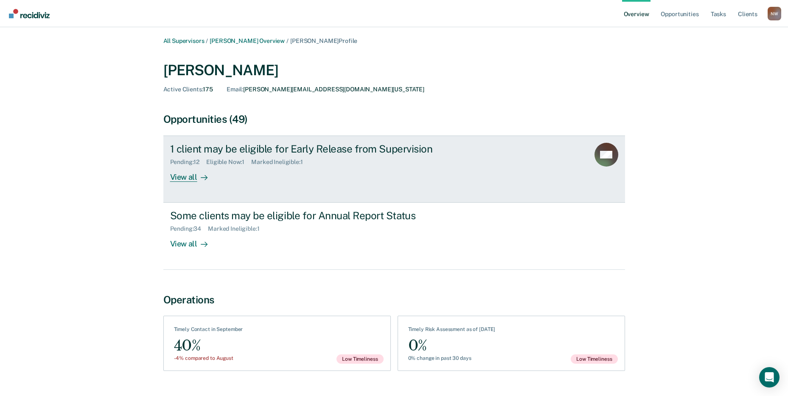
click at [197, 148] on div "1 client may be eligible for Early Release from Supervision" at bounding box center [319, 149] width 298 height 12
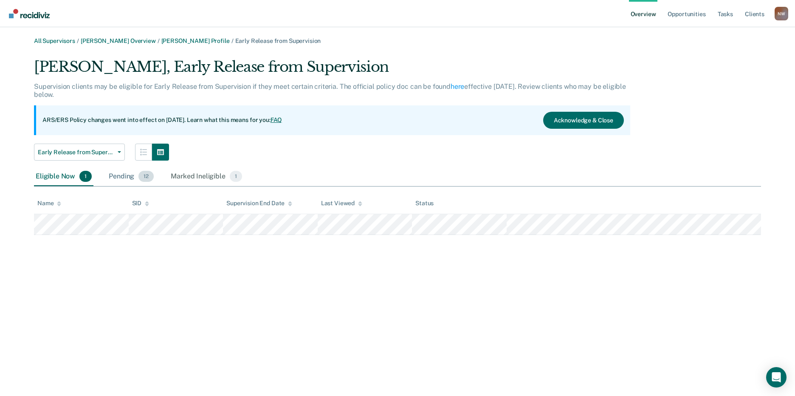
click at [118, 177] on div "Pending 12" at bounding box center [131, 176] width 48 height 19
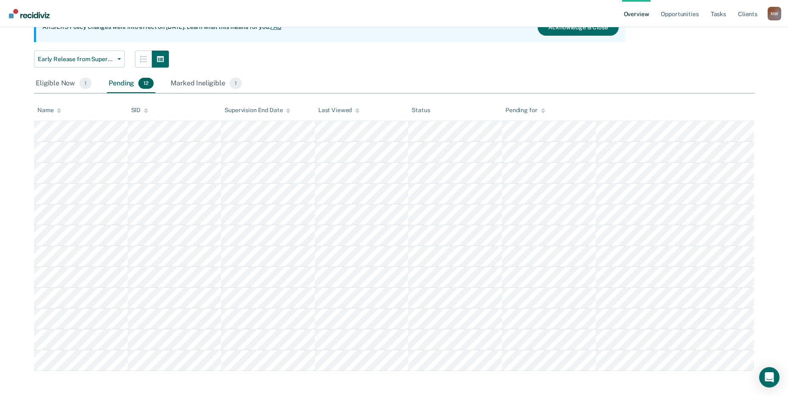
scroll to position [95, 0]
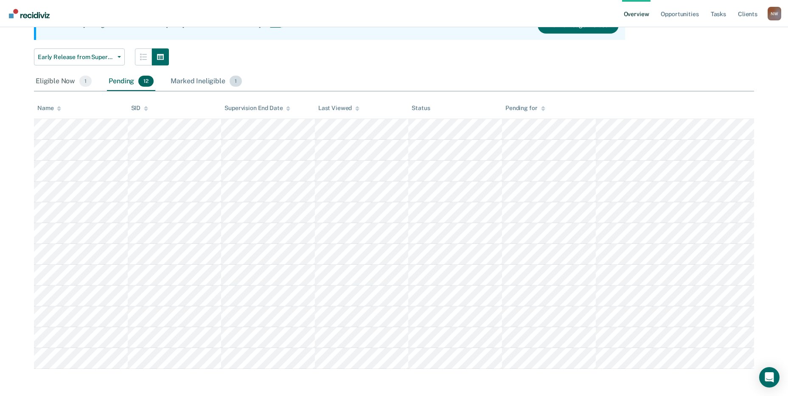
click at [194, 83] on div "Marked Ineligible 1" at bounding box center [206, 81] width 75 height 19
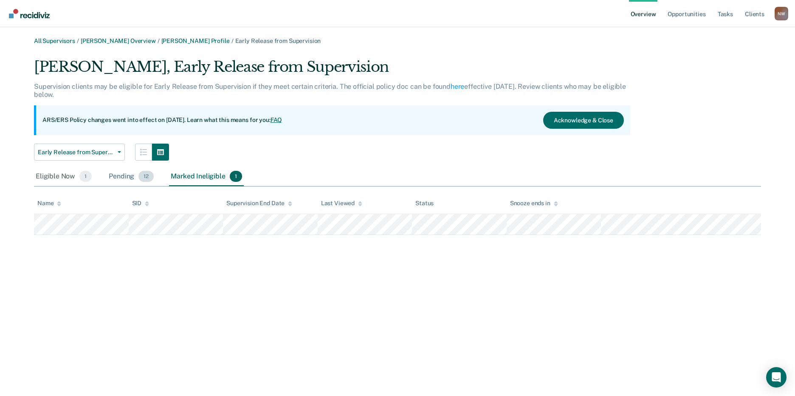
click at [118, 177] on div "Pending 12" at bounding box center [131, 176] width 48 height 19
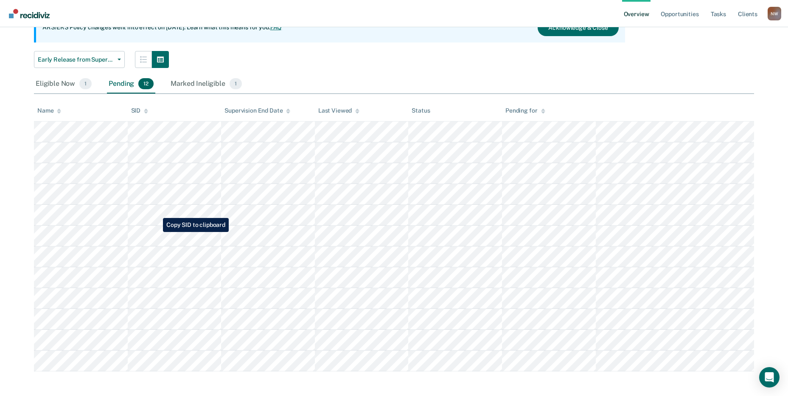
scroll to position [95, 0]
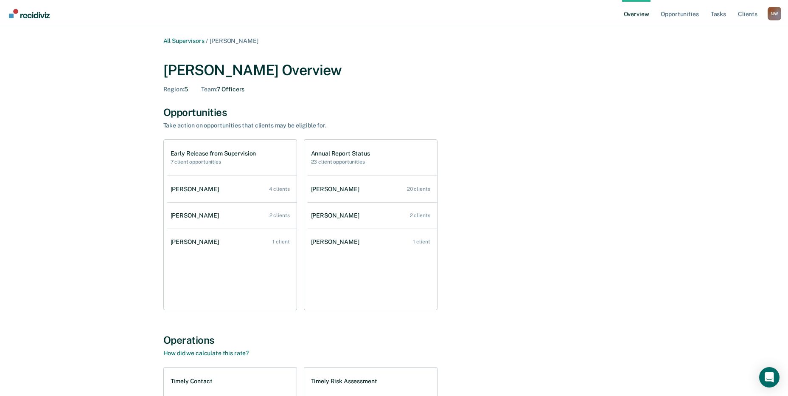
scroll to position [186, 0]
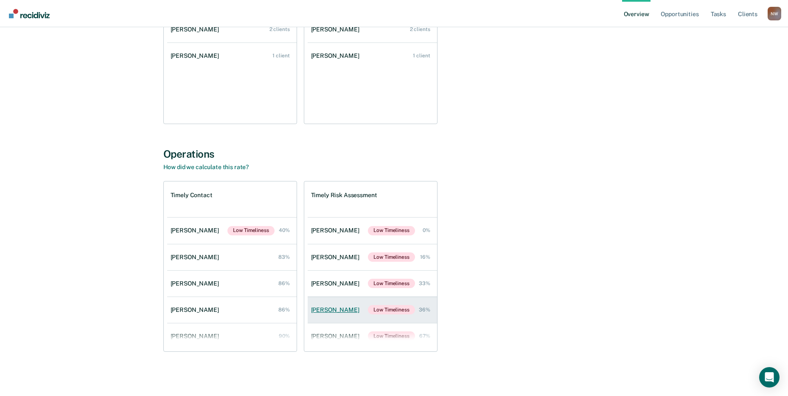
click at [326, 310] on div "[PERSON_NAME]" at bounding box center [337, 309] width 52 height 7
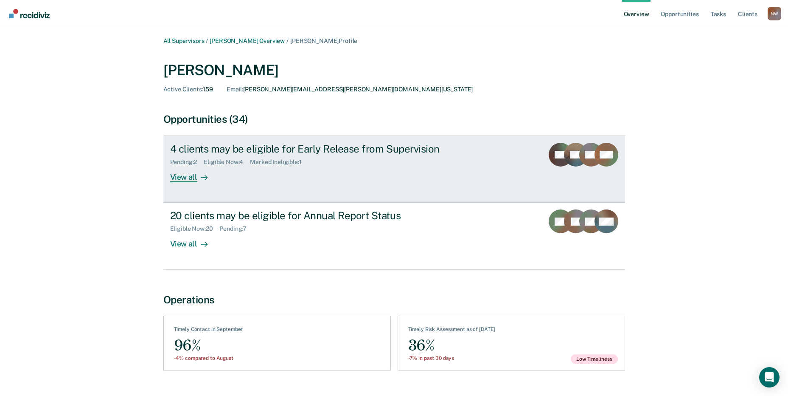
click at [187, 176] on div "View all" at bounding box center [194, 174] width 48 height 17
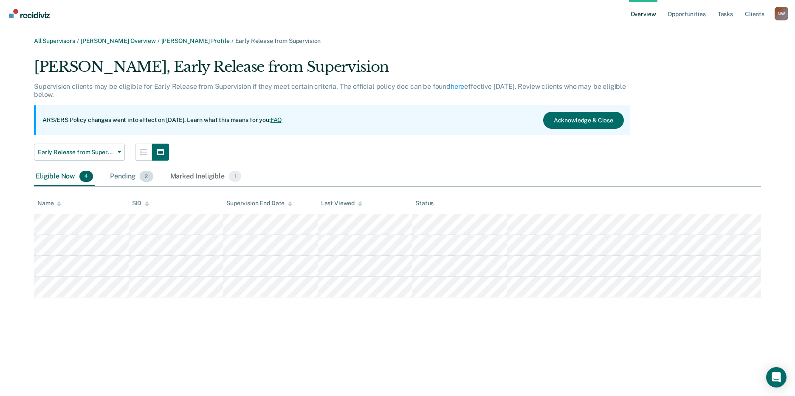
click at [119, 175] on div "Pending 2" at bounding box center [131, 176] width 46 height 19
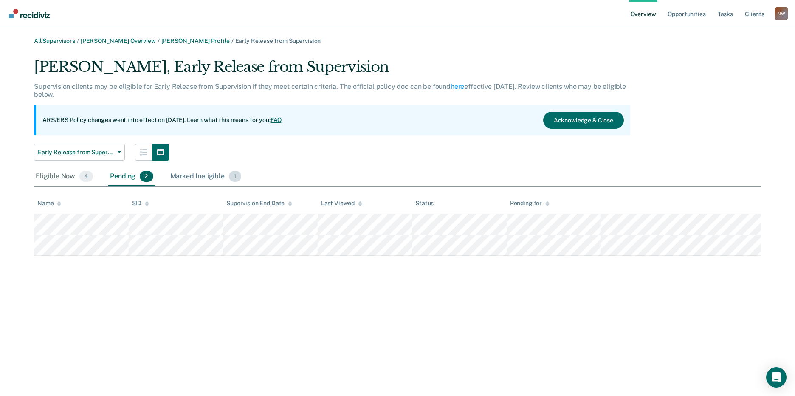
click at [184, 174] on div "Marked Ineligible 1" at bounding box center [206, 176] width 75 height 19
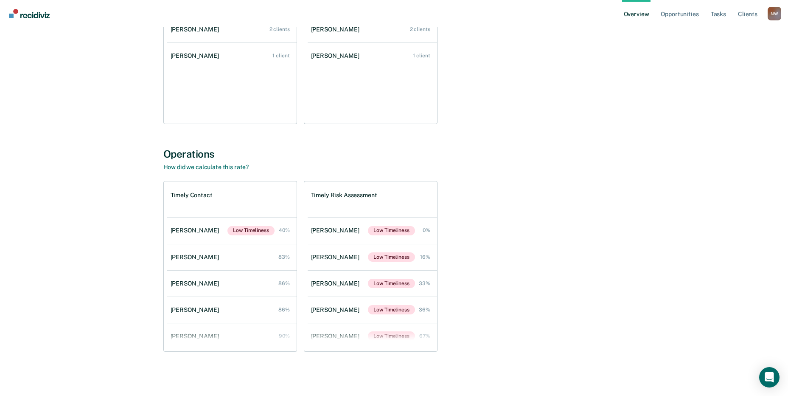
scroll to position [2822, 0]
